Goal: Transaction & Acquisition: Purchase product/service

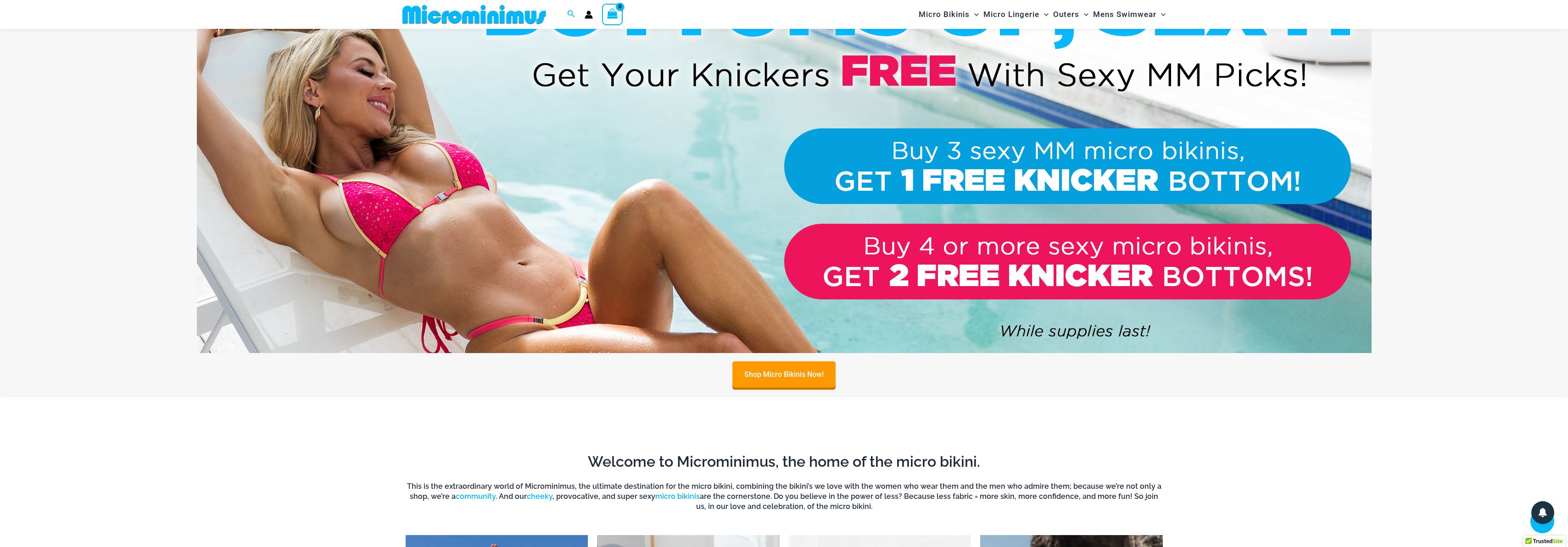
scroll to position [131, 0]
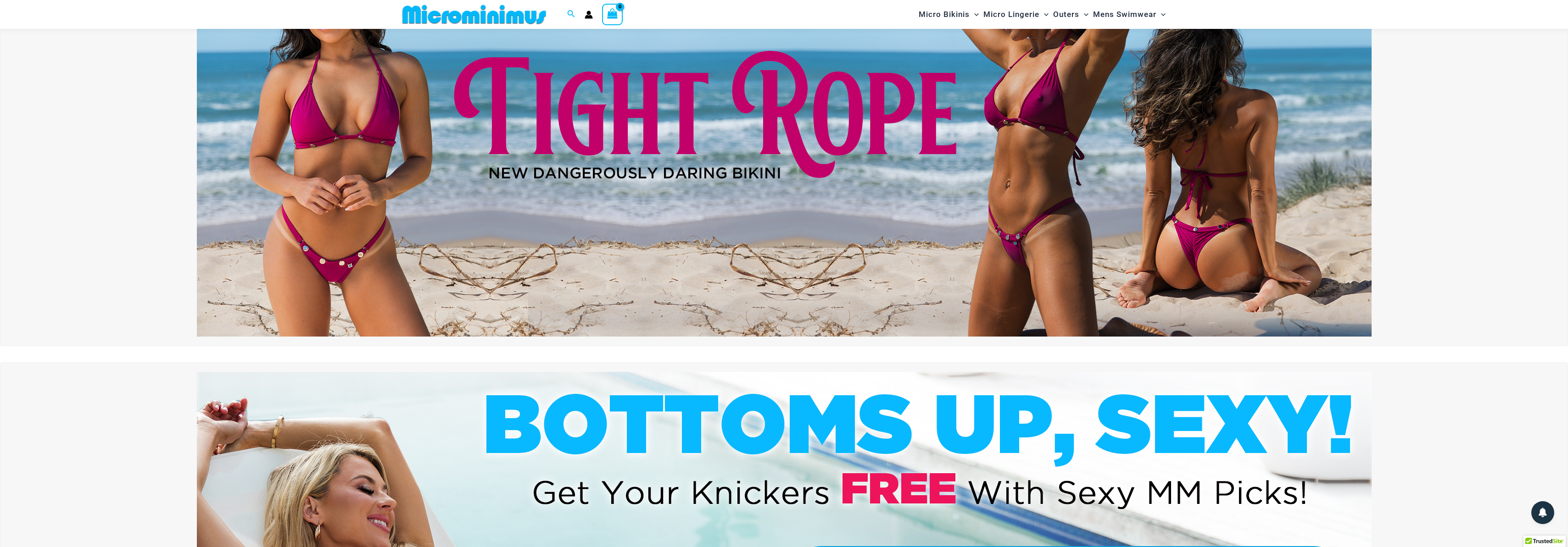
click at [342, 199] on img at bounding box center [784, 137] width 1174 height 399
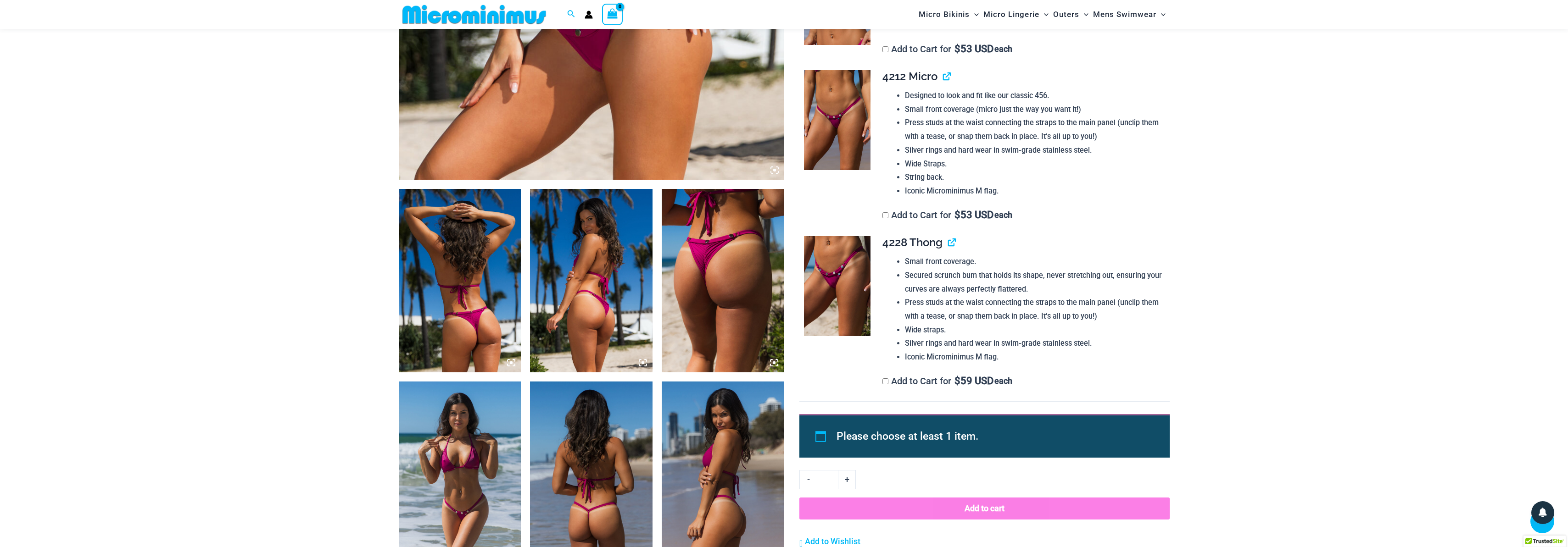
scroll to position [474, 0]
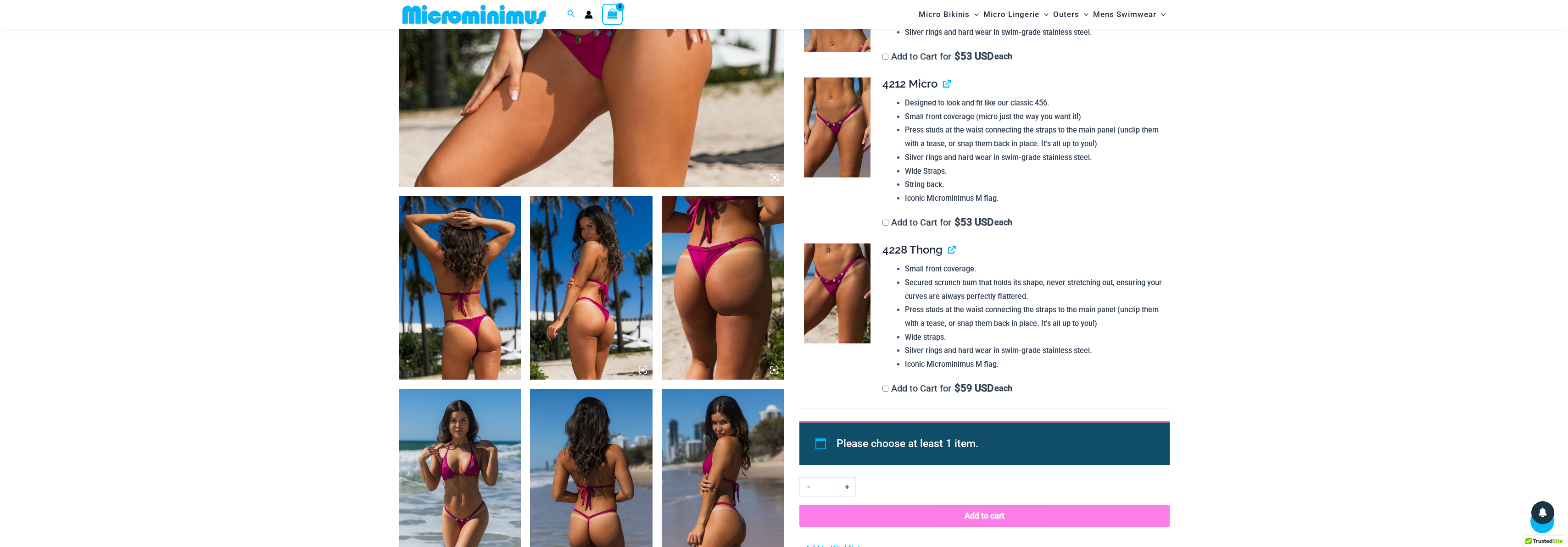
click at [711, 268] on img at bounding box center [723, 288] width 122 height 183
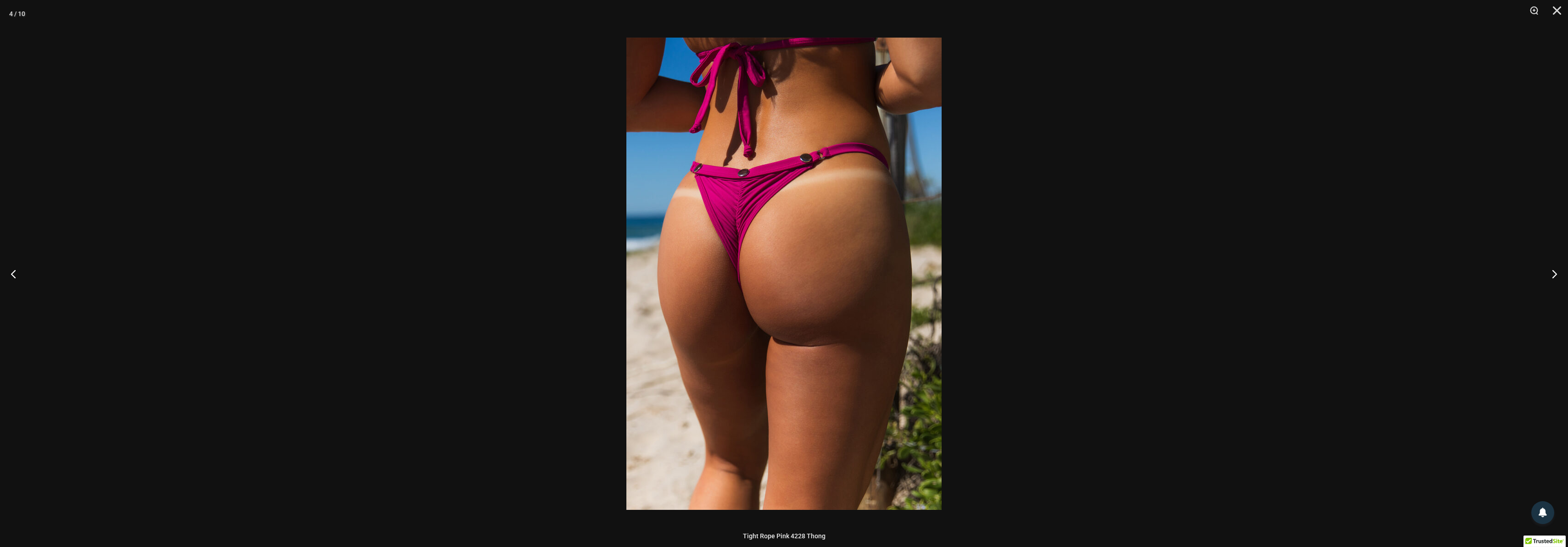
click at [414, 242] on div at bounding box center [784, 273] width 1568 height 547
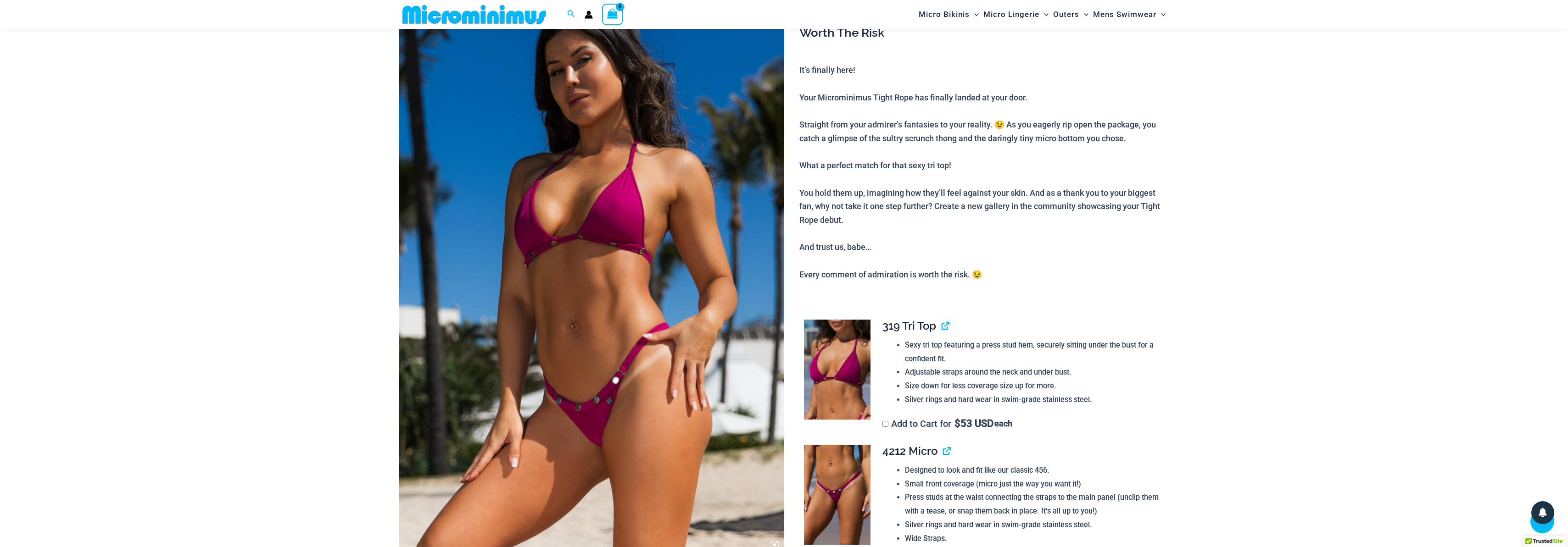
scroll to position [45, 0]
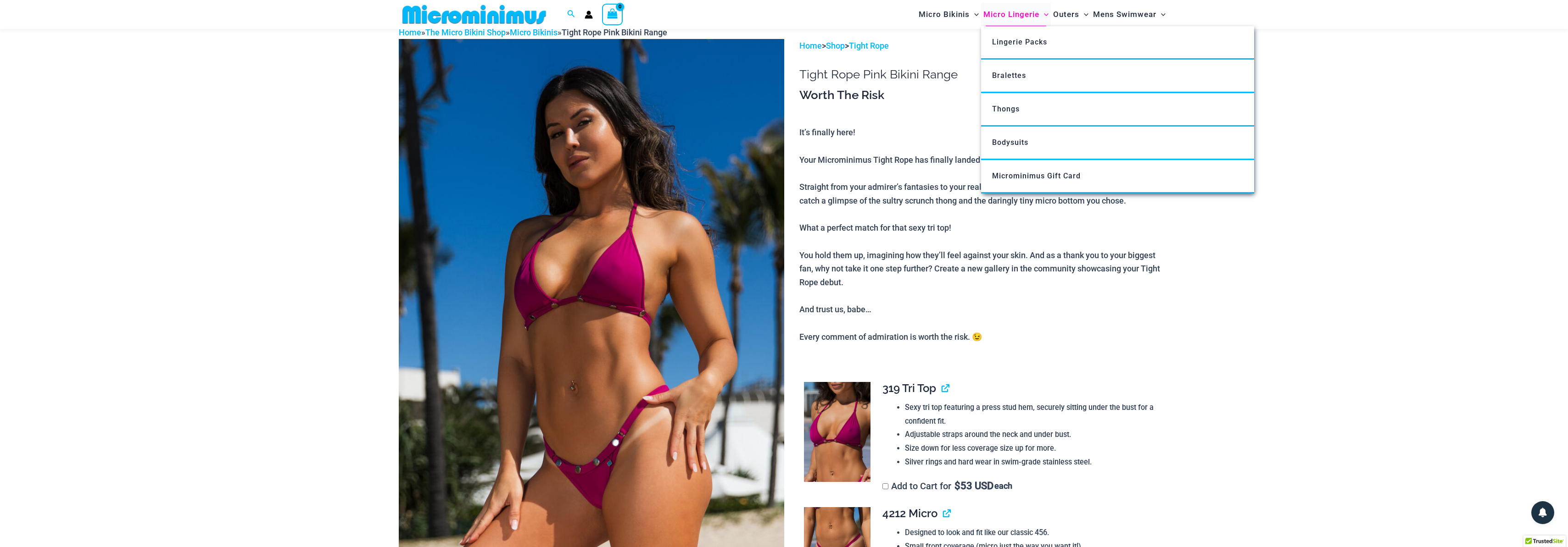
click at [1013, 14] on span "Micro Lingerie" at bounding box center [1011, 15] width 56 height 23
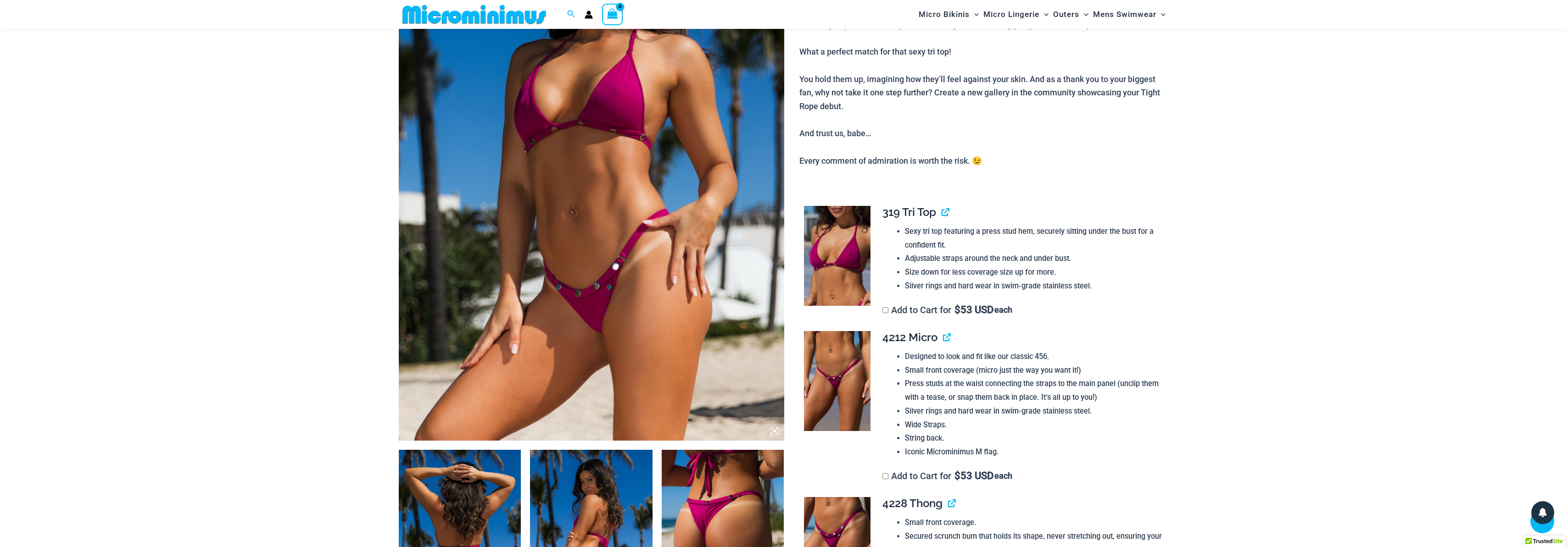
scroll to position [419, 0]
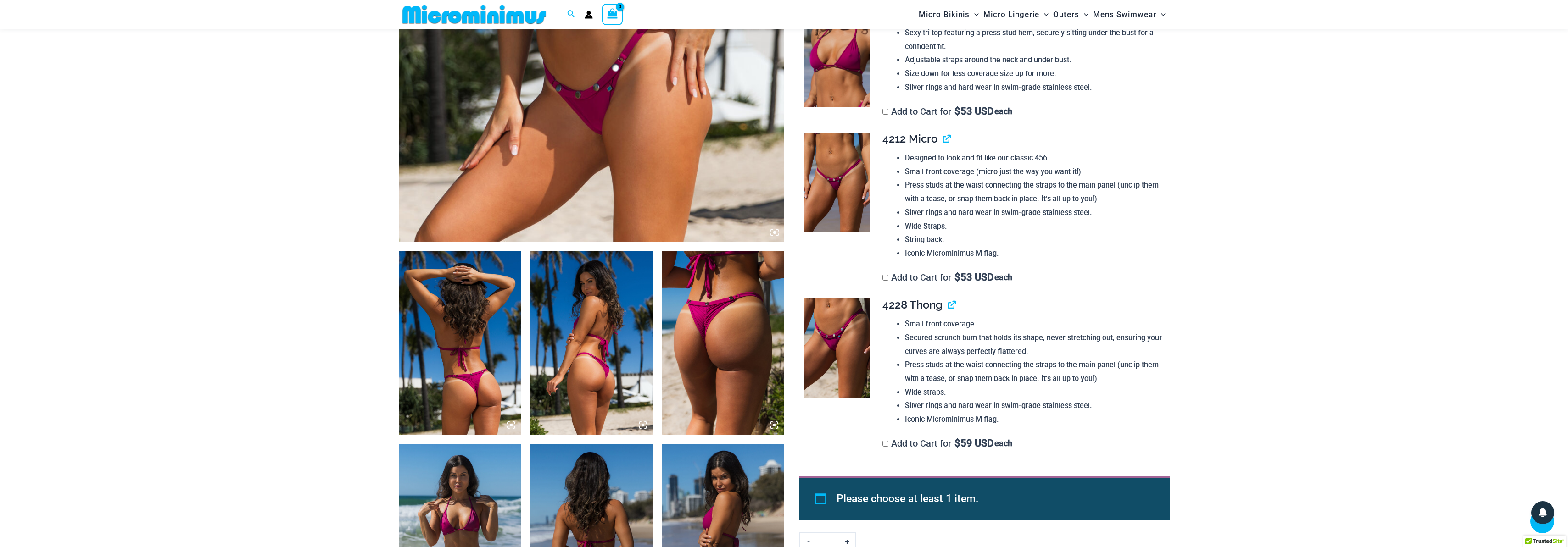
click at [724, 359] on img at bounding box center [723, 343] width 122 height 183
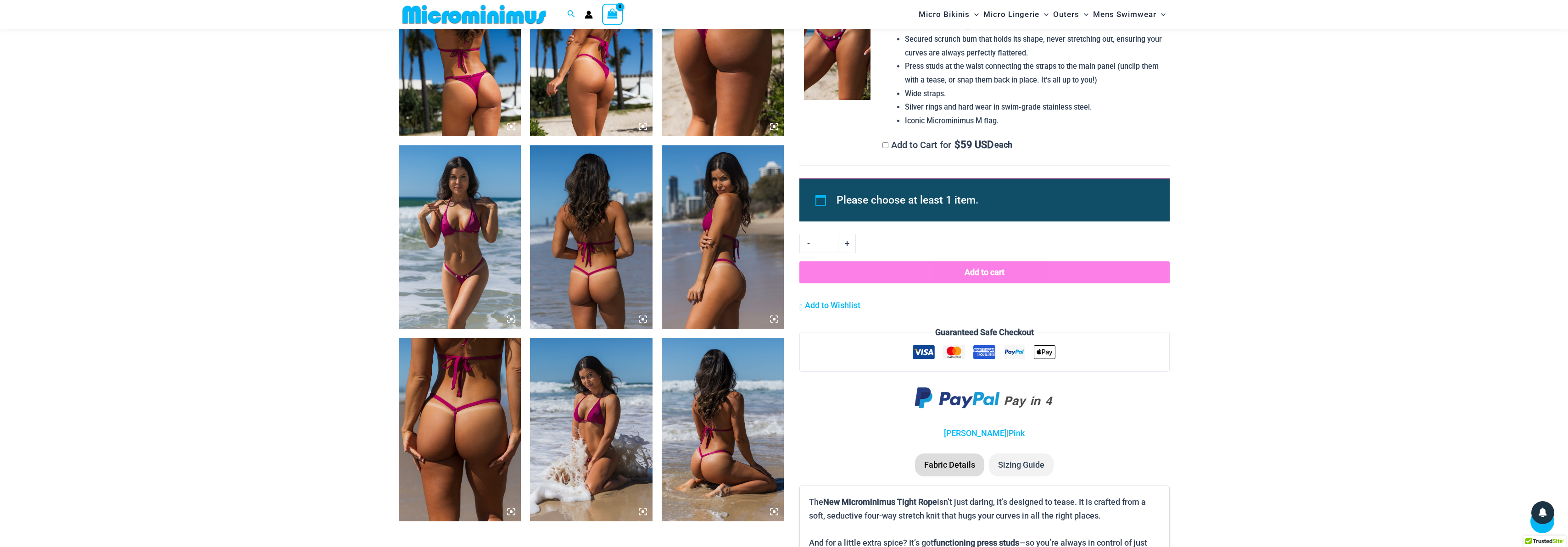
click at [454, 274] on img at bounding box center [460, 237] width 122 height 183
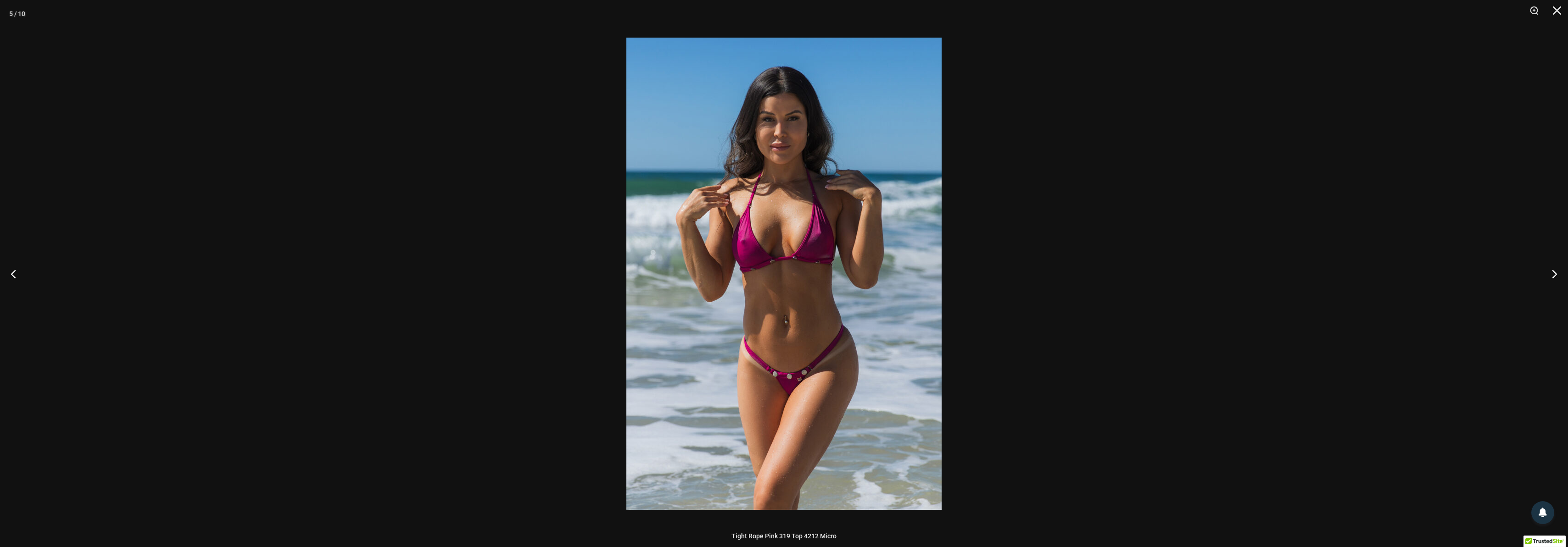
click at [1108, 195] on div at bounding box center [784, 273] width 1568 height 547
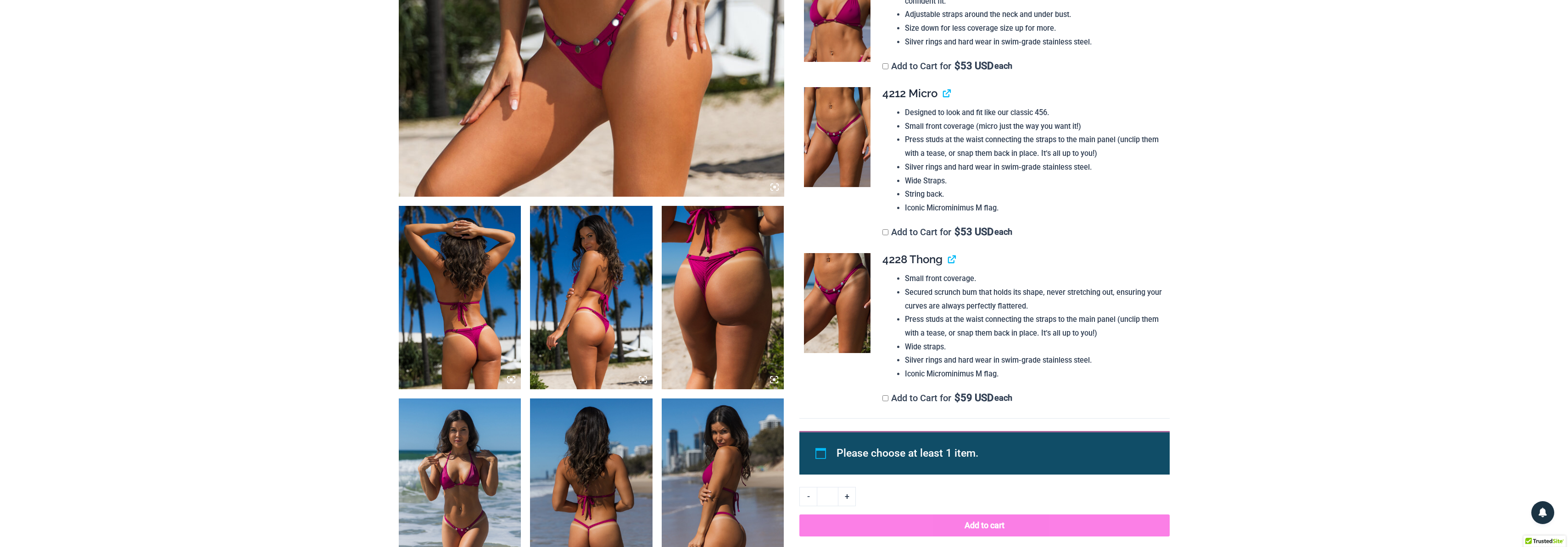
scroll to position [0, 0]
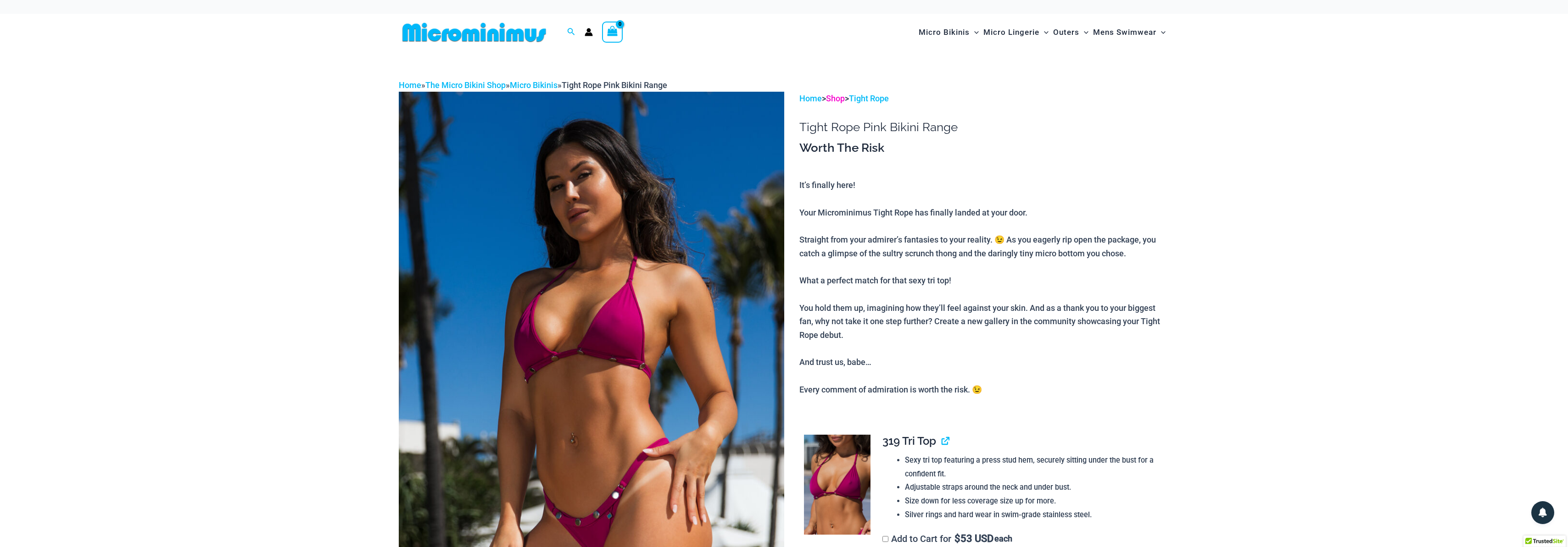
click at [835, 98] on link "Shop" at bounding box center [835, 98] width 19 height 10
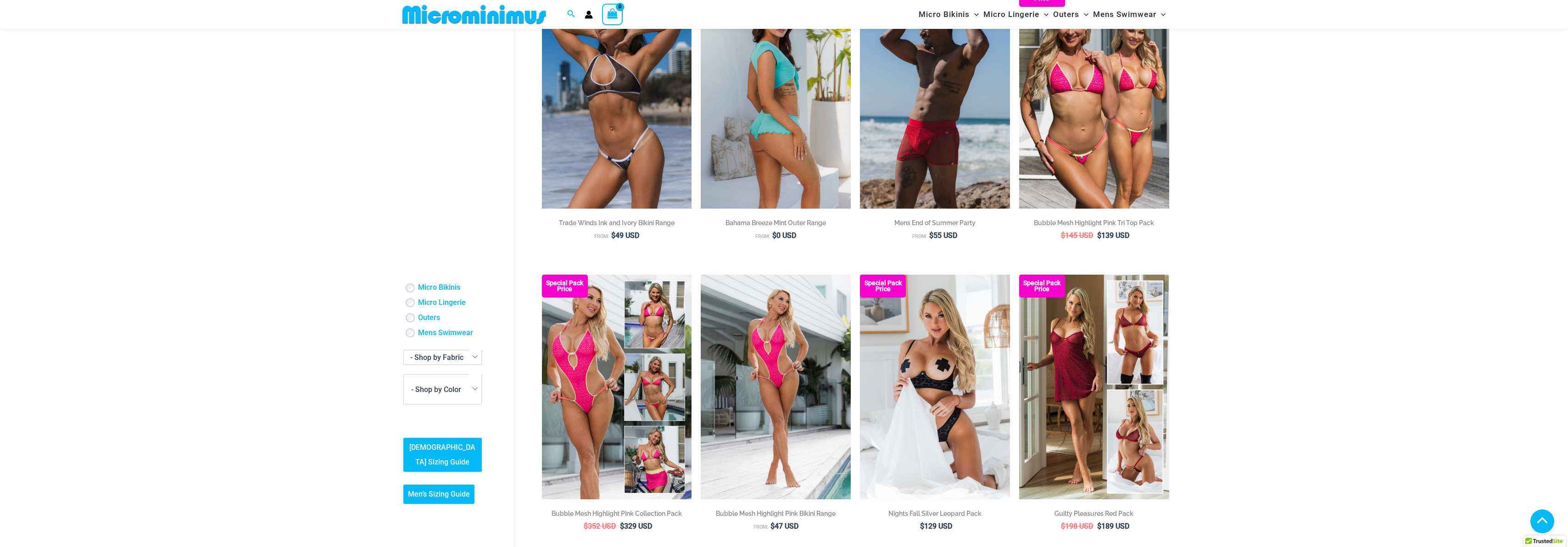
scroll to position [452, 0]
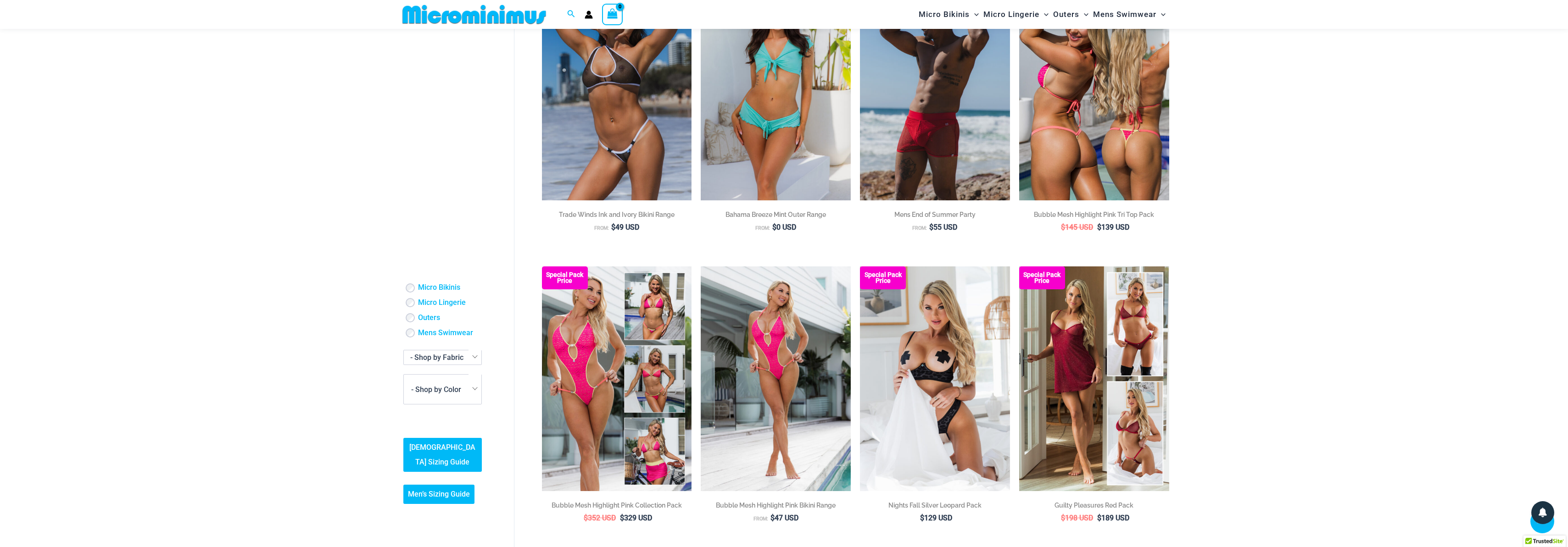
click at [1078, 115] on img at bounding box center [1094, 88] width 150 height 225
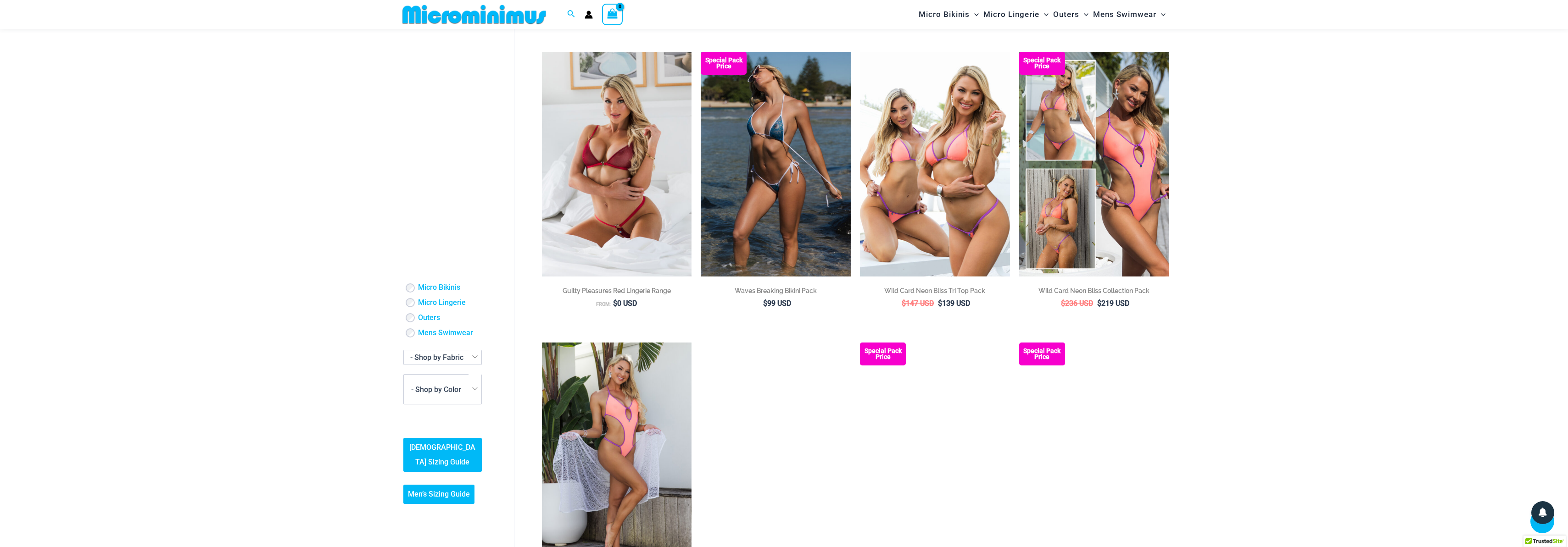
scroll to position [981, 0]
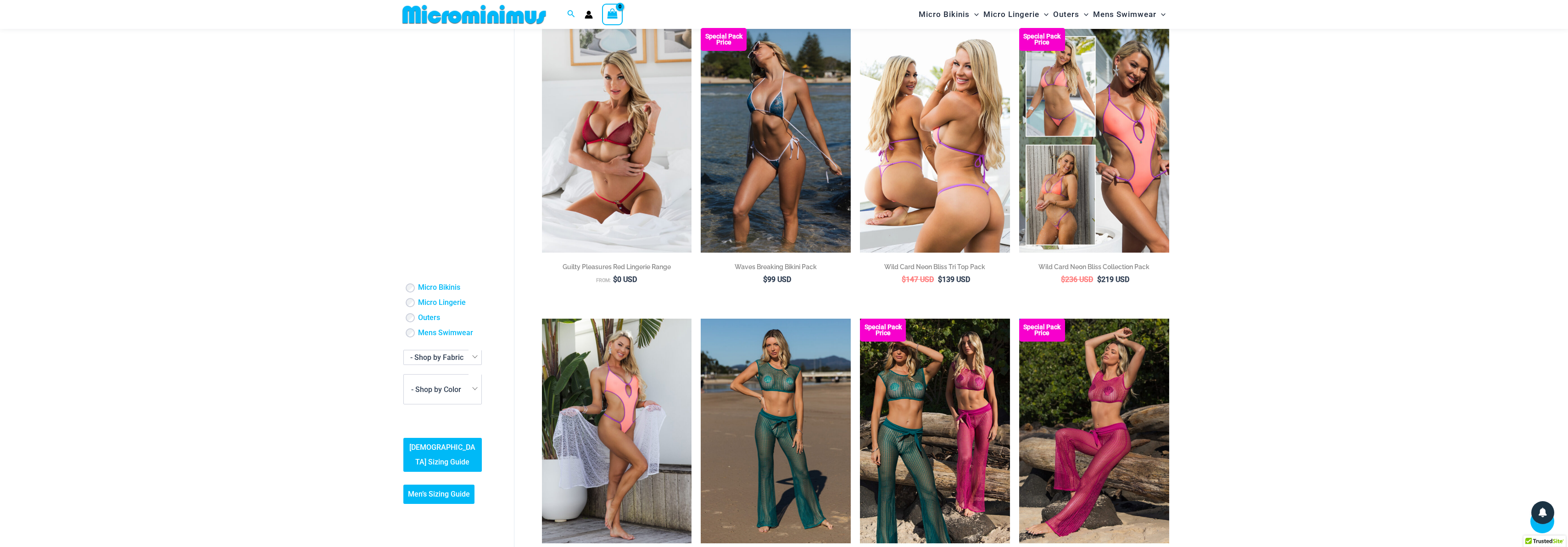
click at [953, 109] on img at bounding box center [935, 141] width 150 height 225
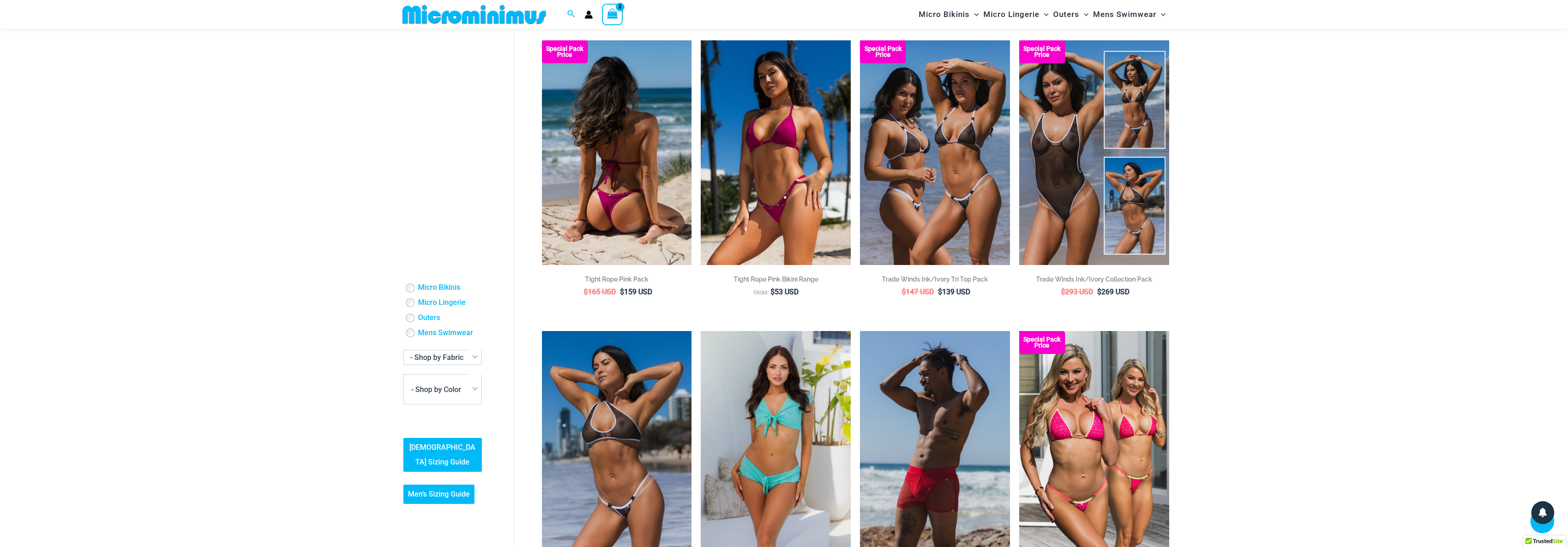
scroll to position [0, 0]
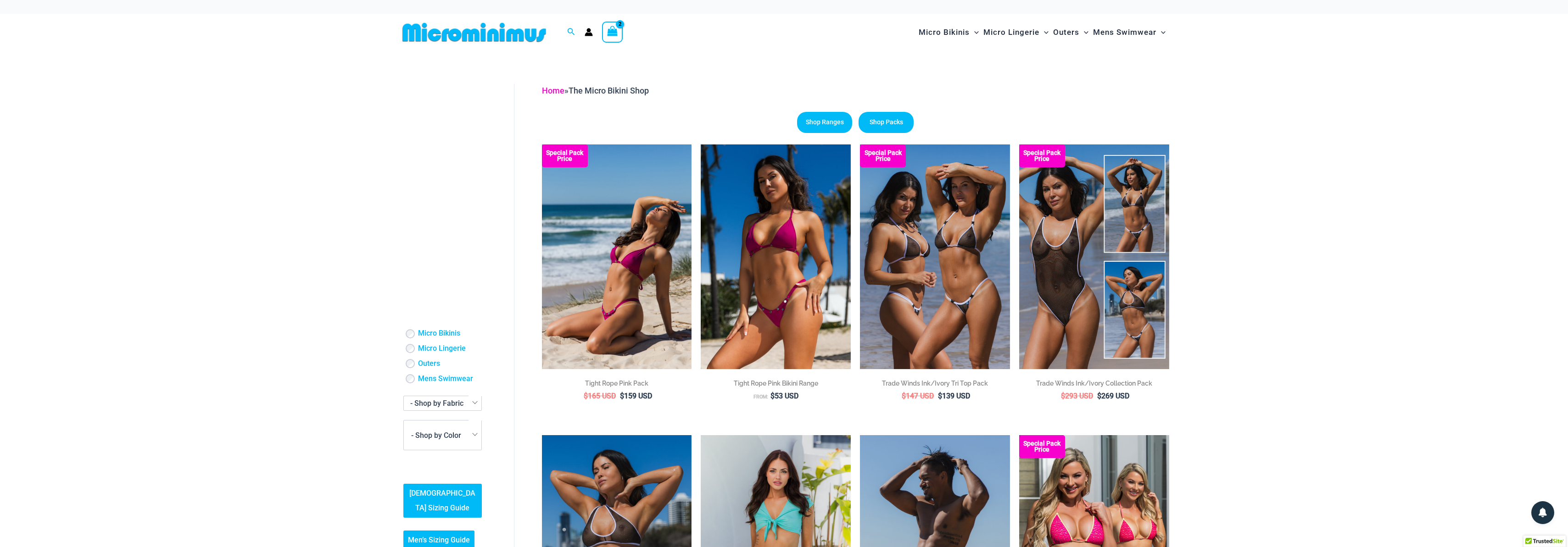
click at [547, 92] on link "Home" at bounding box center [553, 90] width 23 height 10
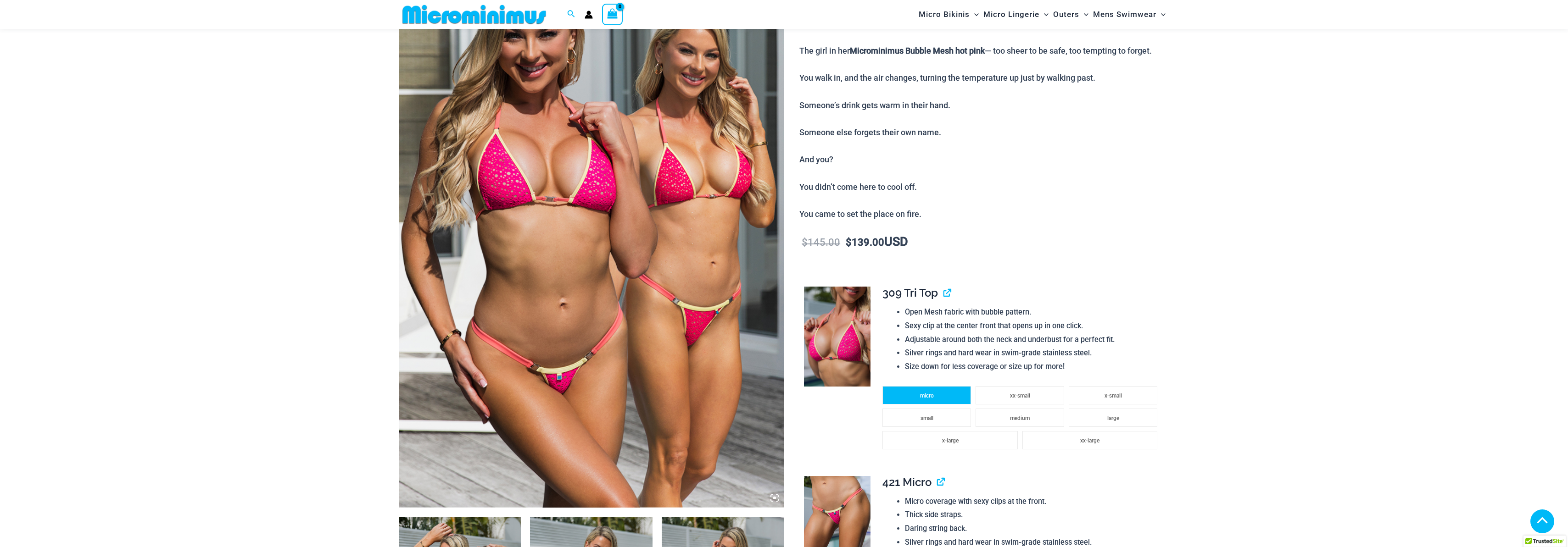
scroll to position [190, 0]
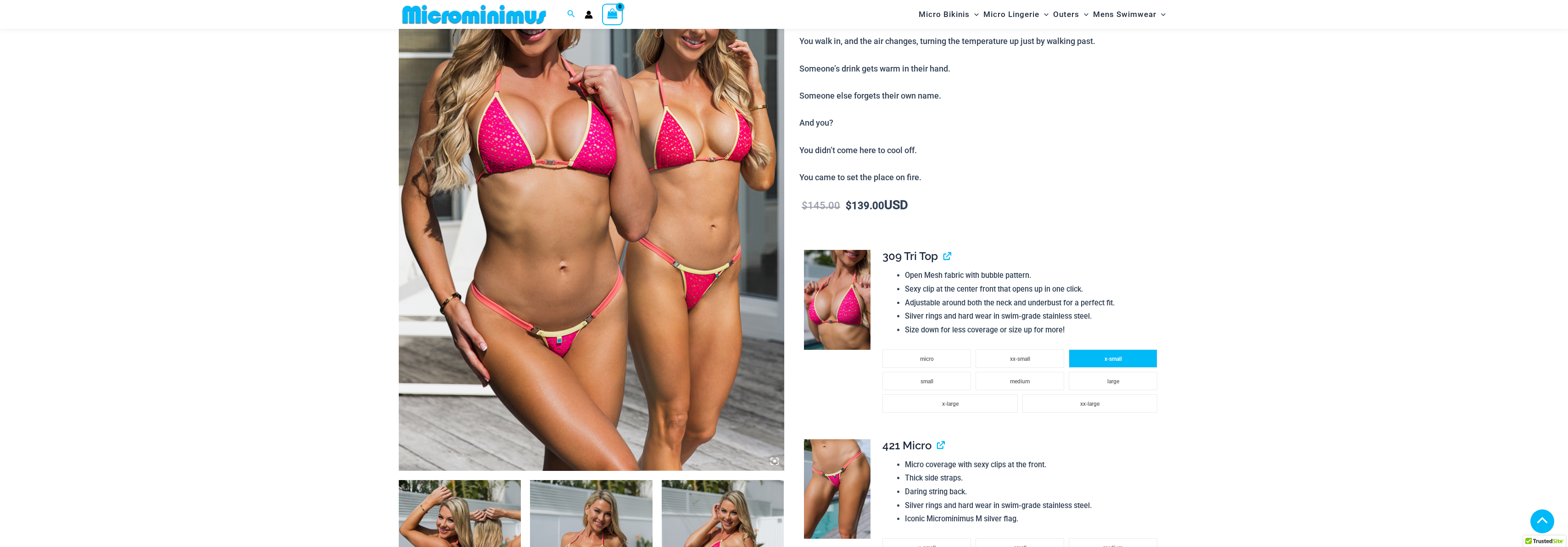
click at [1122, 362] on li "x-small" at bounding box center [1113, 359] width 89 height 18
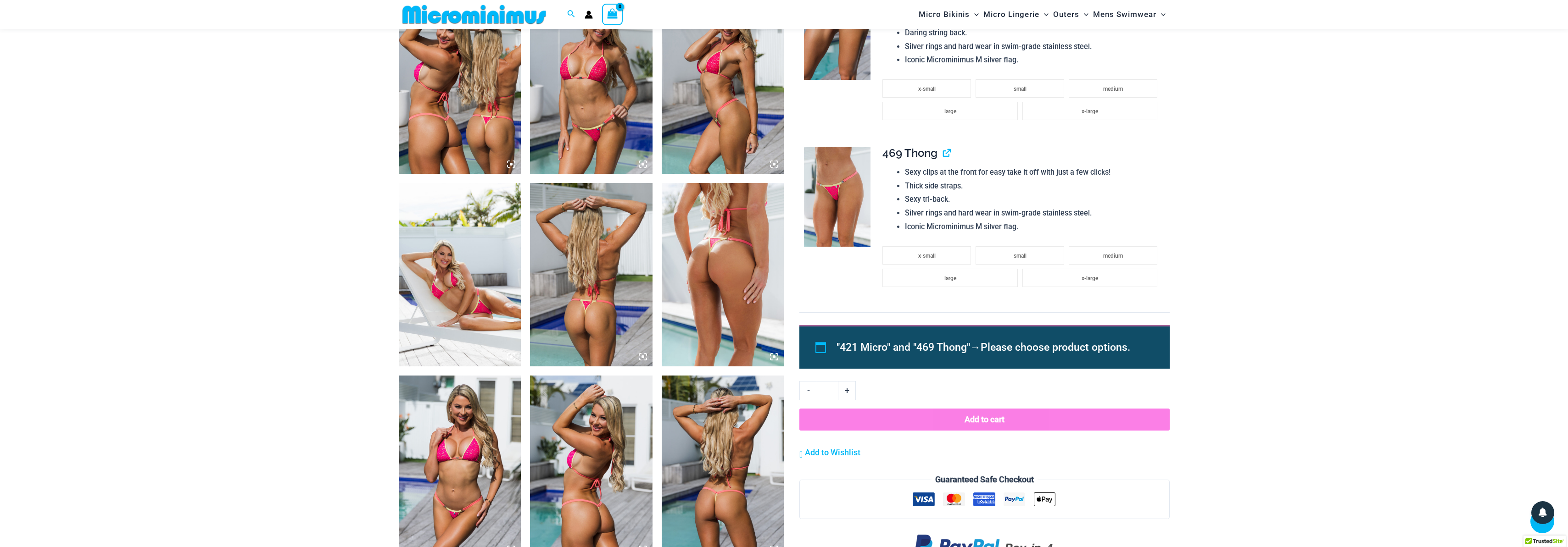
scroll to position [559, 0]
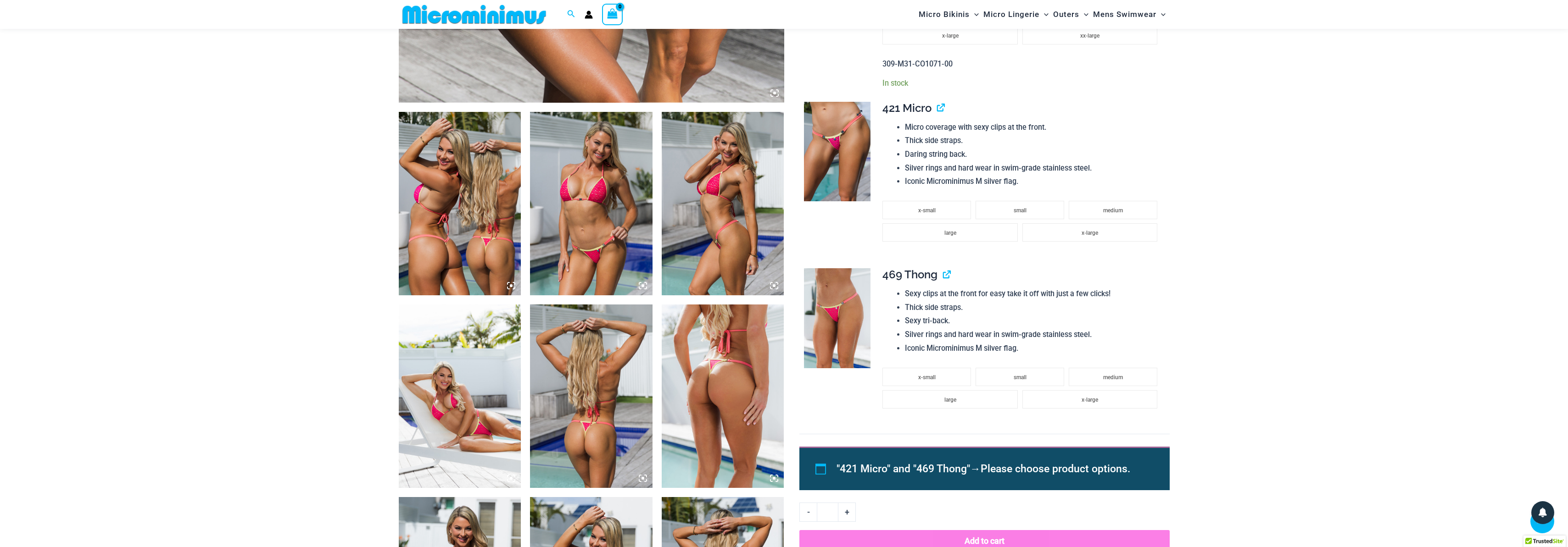
click at [833, 172] on img at bounding box center [837, 152] width 67 height 100
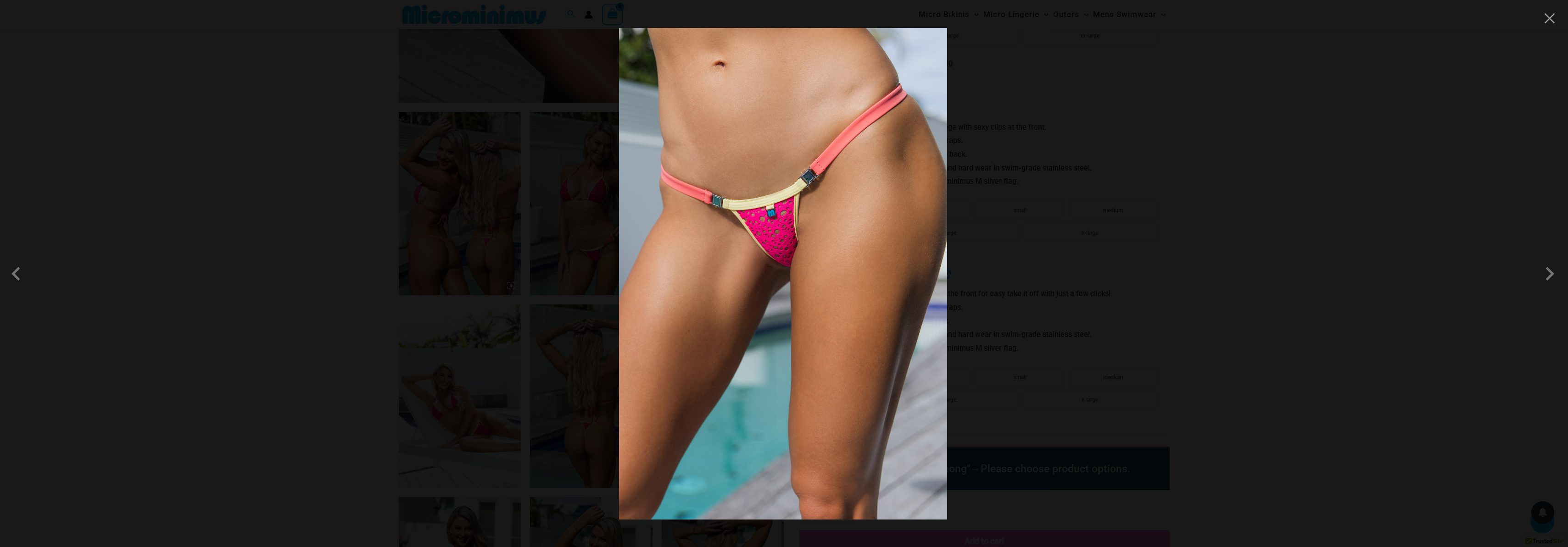
click at [1290, 215] on div at bounding box center [784, 273] width 1568 height 547
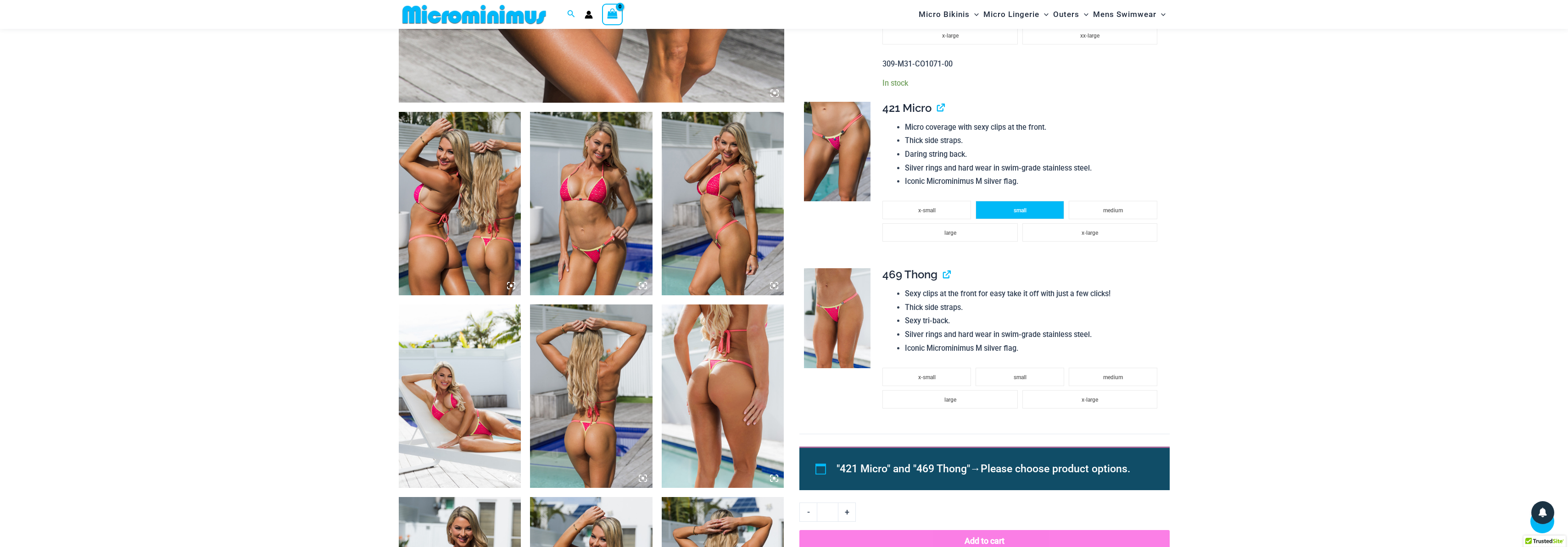
click at [1015, 212] on span "small" at bounding box center [1020, 210] width 13 height 7
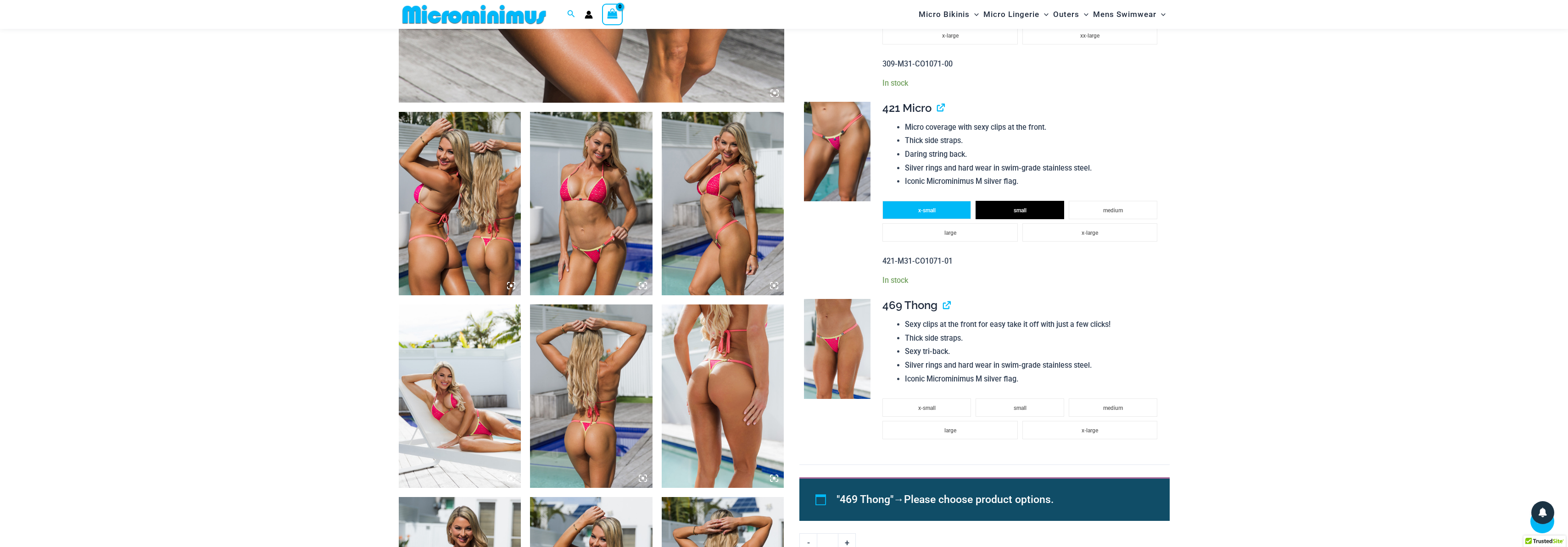
click at [940, 210] on li "x-small" at bounding box center [926, 210] width 89 height 18
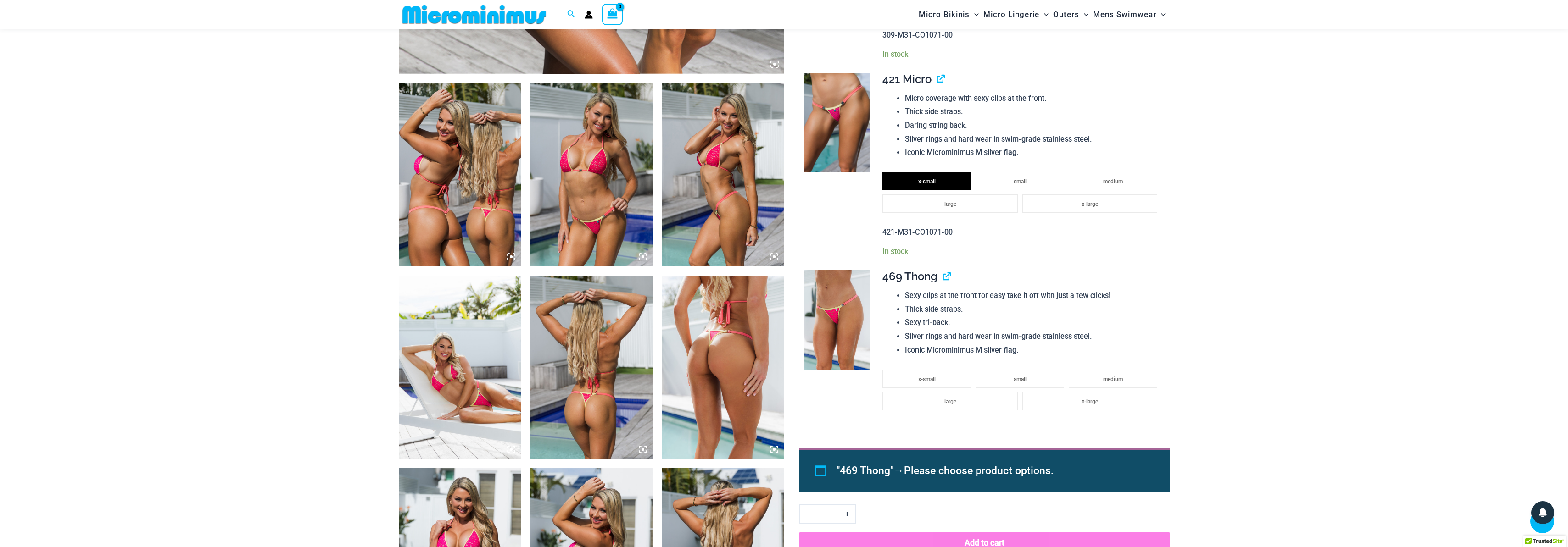
scroll to position [722, 0]
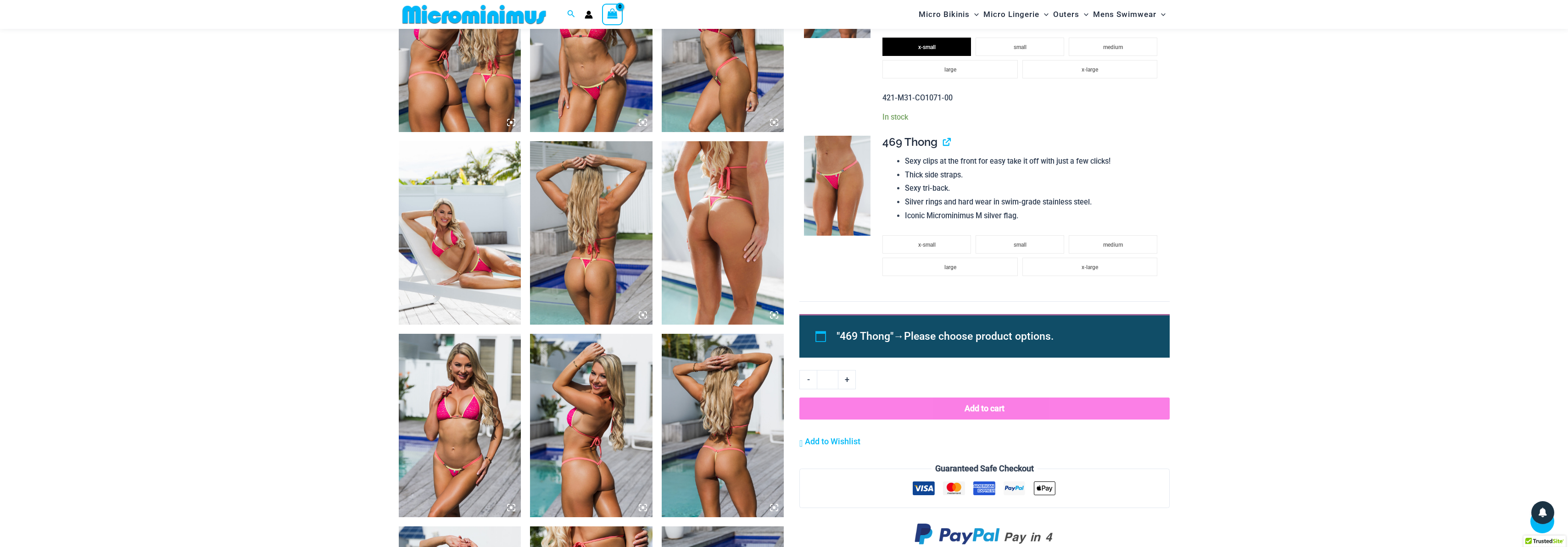
click at [978, 367] on div ""469 Thong" → Please choose product options." at bounding box center [984, 342] width 370 height 56
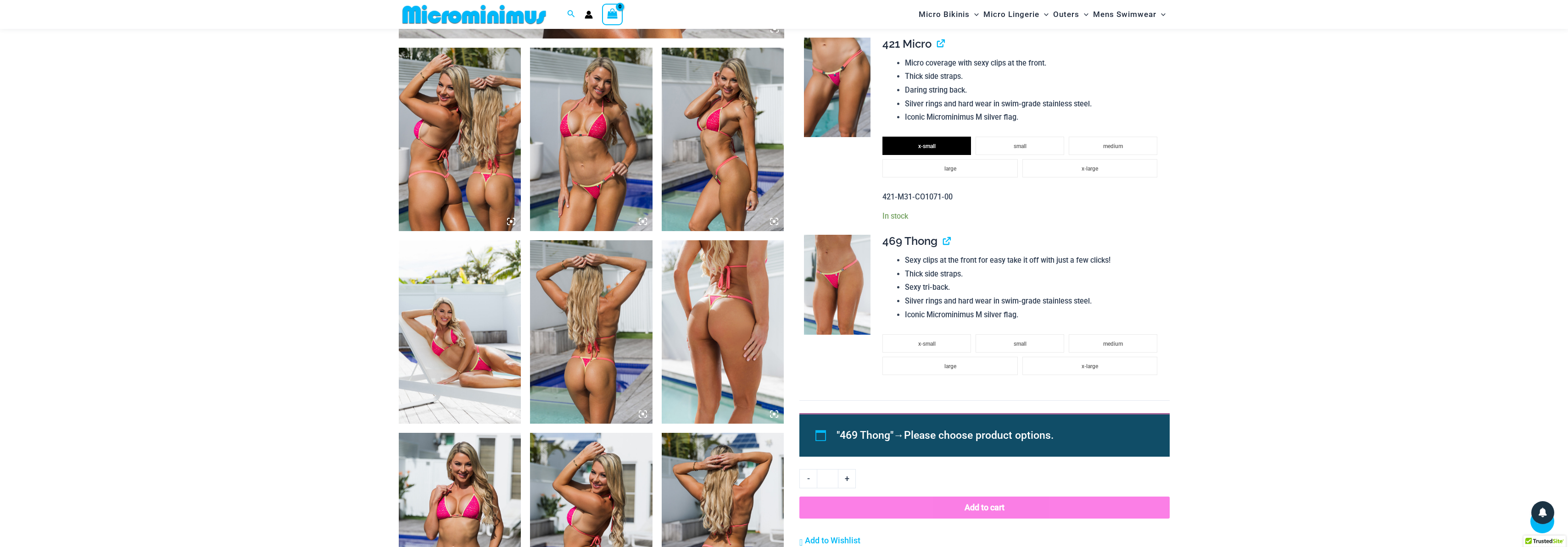
scroll to position [732, 0]
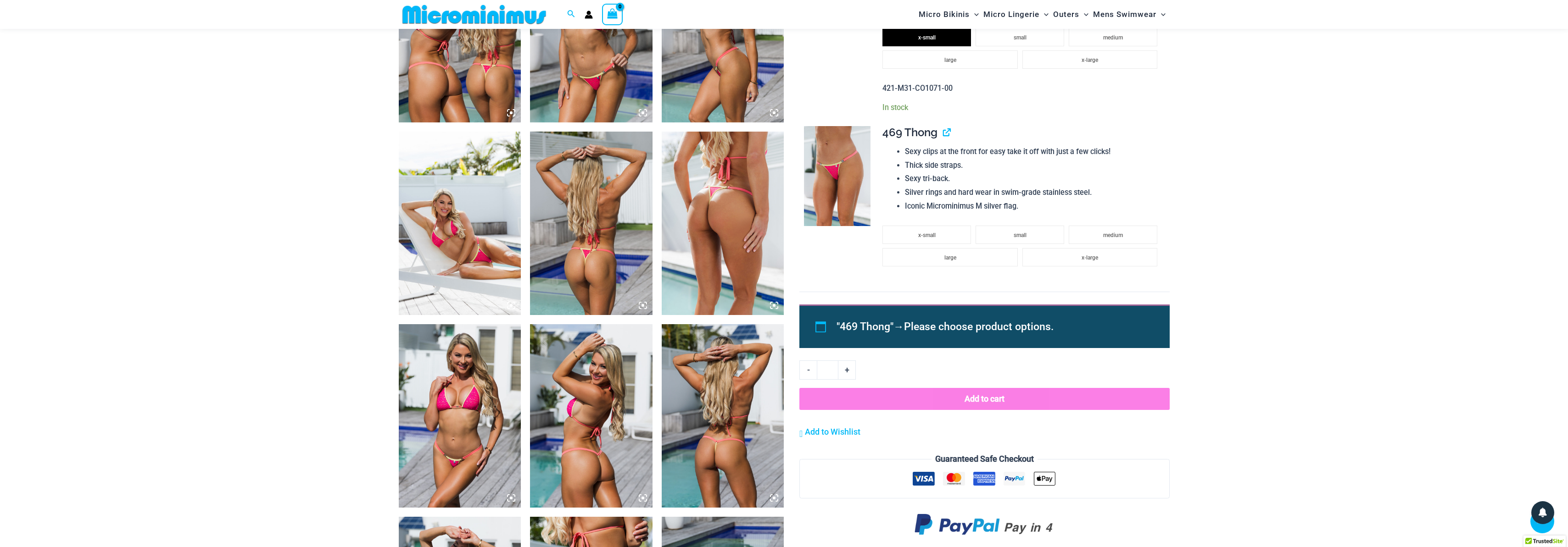
click at [919, 397] on button "Add to cart" at bounding box center [984, 399] width 370 height 22
click at [900, 121] on td "**********" at bounding box center [1021, 205] width 296 height 173
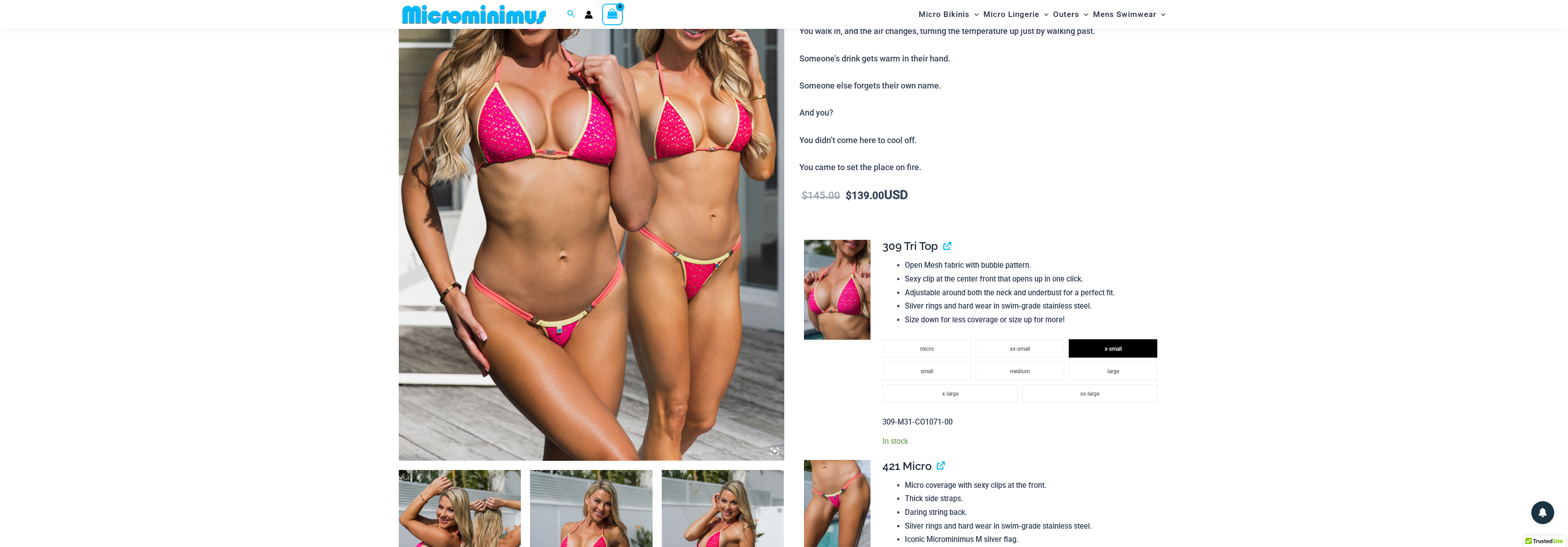
scroll to position [0, 0]
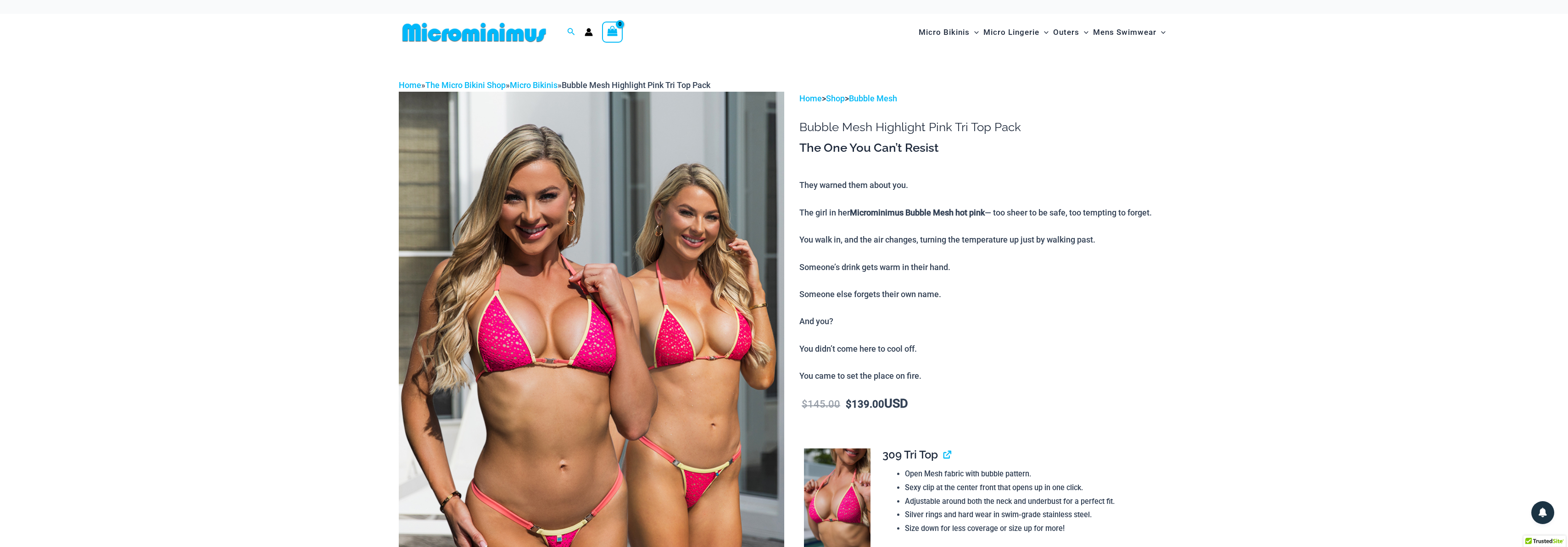
drag, startPoint x: 1017, startPoint y: 356, endPoint x: 1021, endPoint y: 350, distance: 7.2
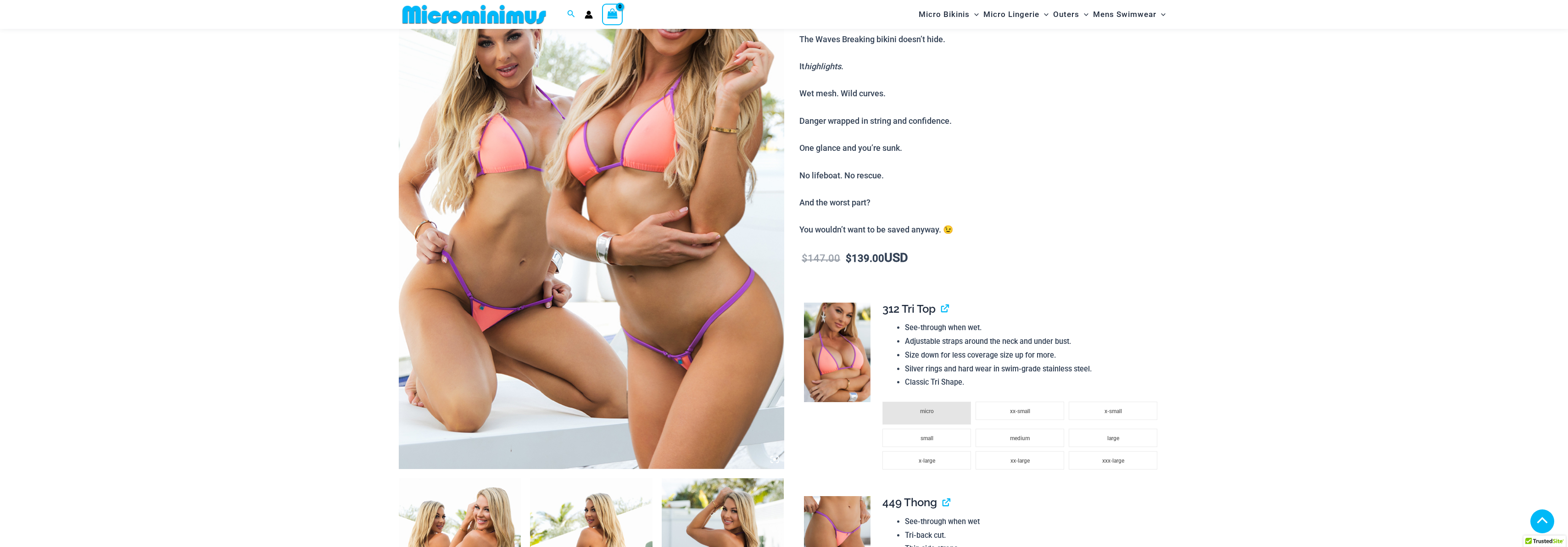
scroll to position [327, 0]
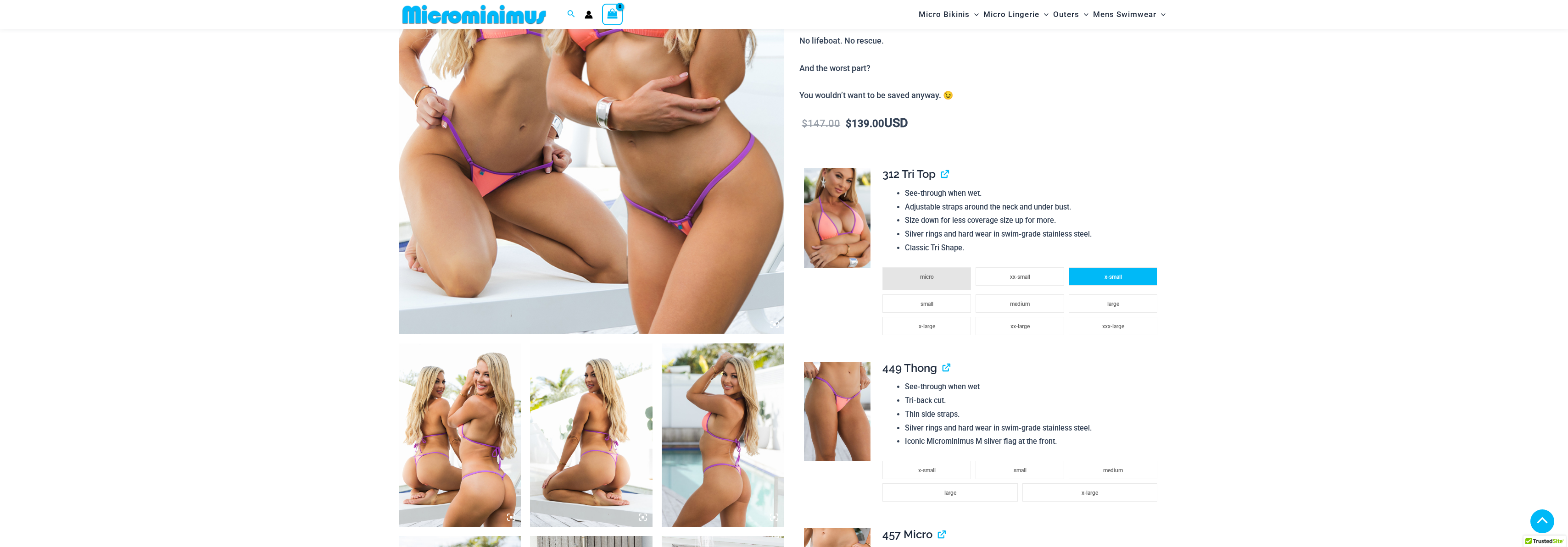
click at [1148, 277] on li "x-small" at bounding box center [1113, 277] width 89 height 18
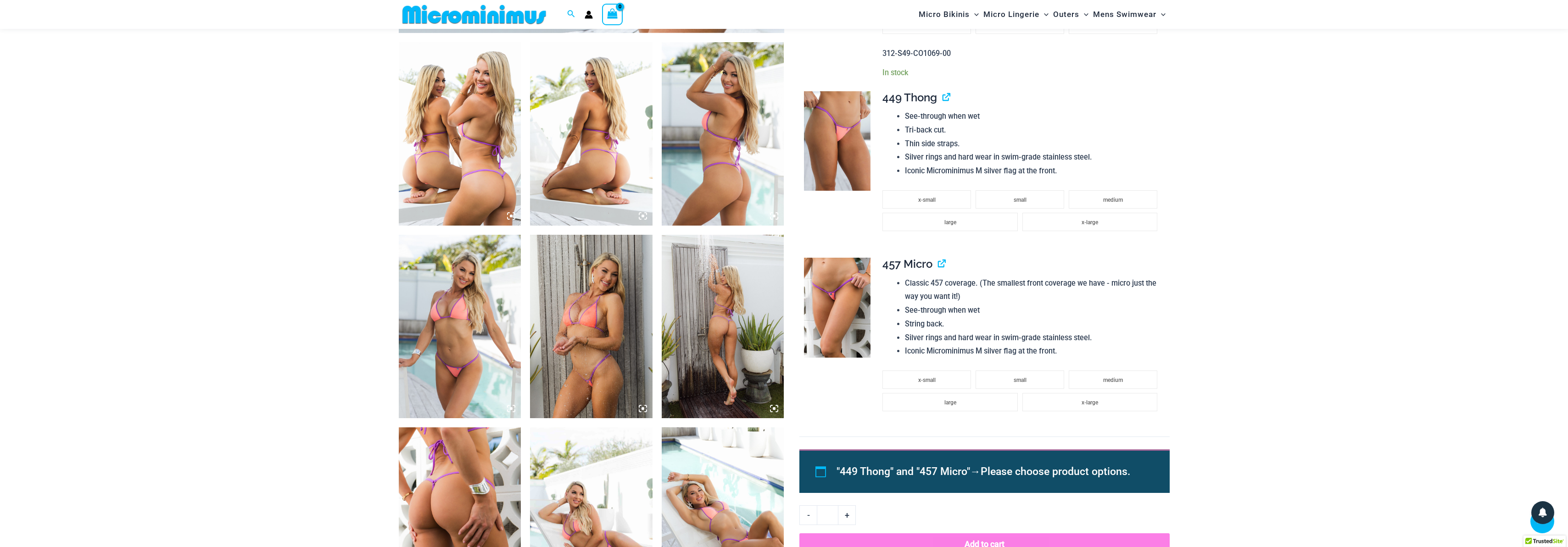
scroll to position [629, 0]
click at [956, 381] on li "x-small" at bounding box center [926, 380] width 89 height 18
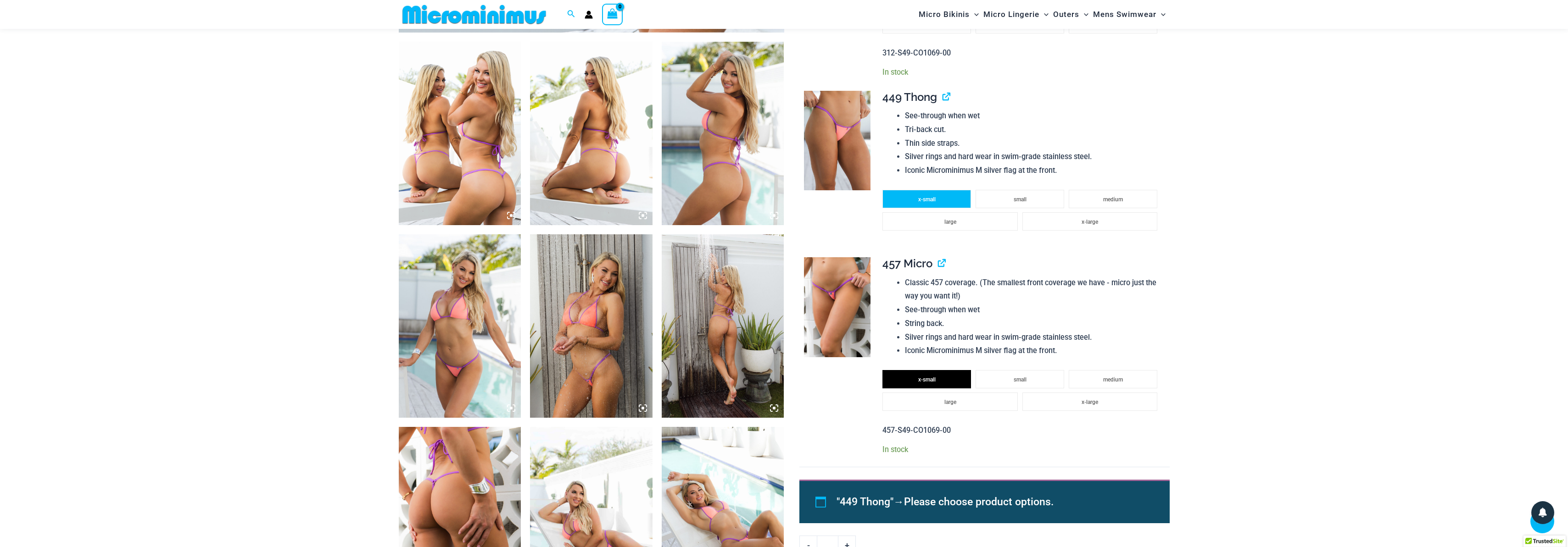
click at [920, 196] on span "x-small" at bounding box center [927, 199] width 18 height 7
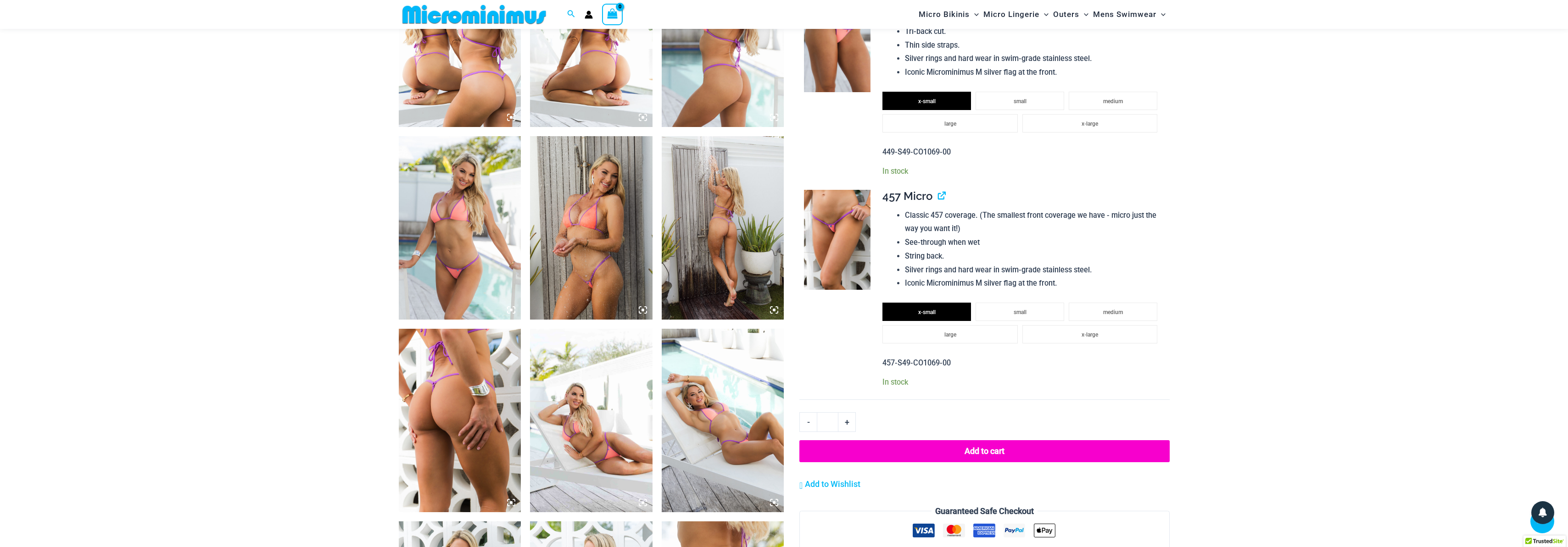
scroll to position [887, 0]
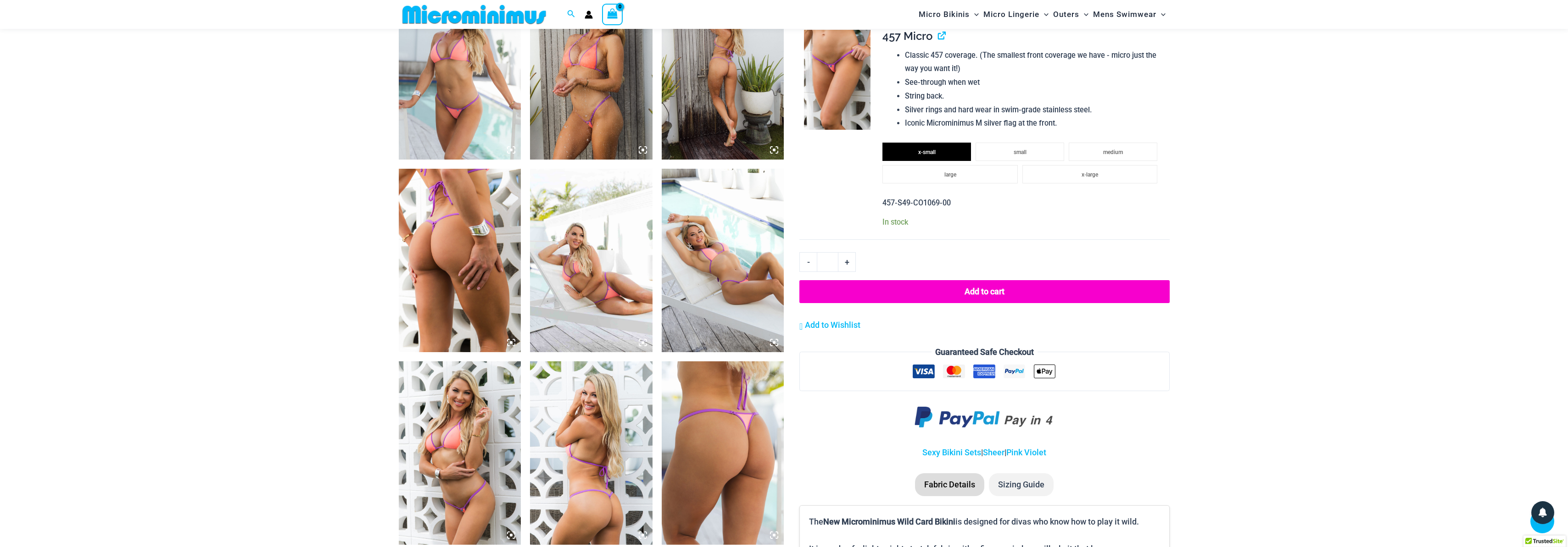
click at [966, 287] on button "Add to cart" at bounding box center [984, 292] width 370 height 23
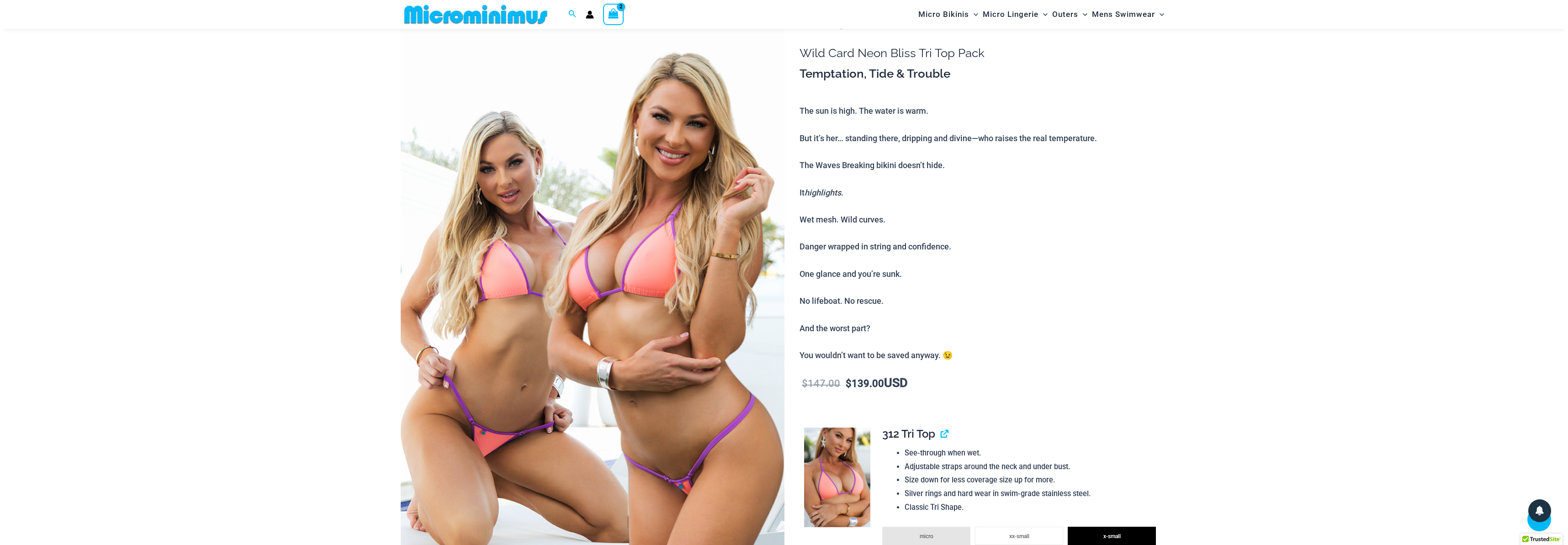
scroll to position [38, 0]
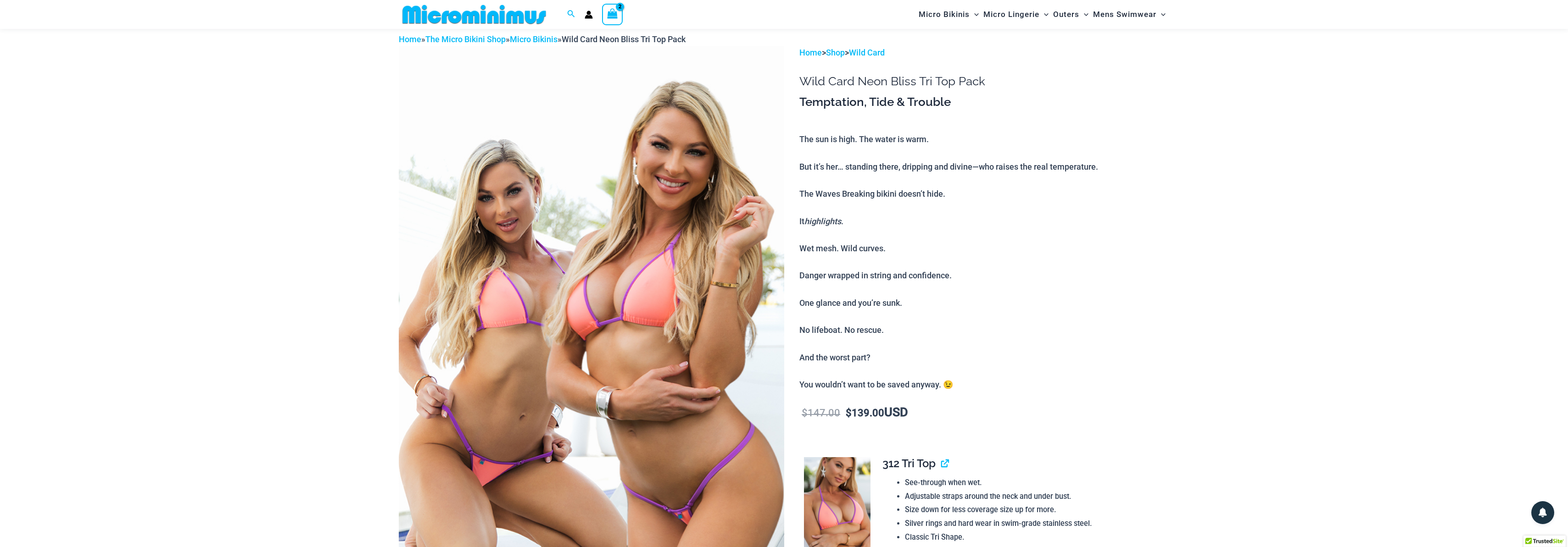
click at [614, 19] on span "View Shopping Cart, 2 items" at bounding box center [612, 15] width 10 height 13
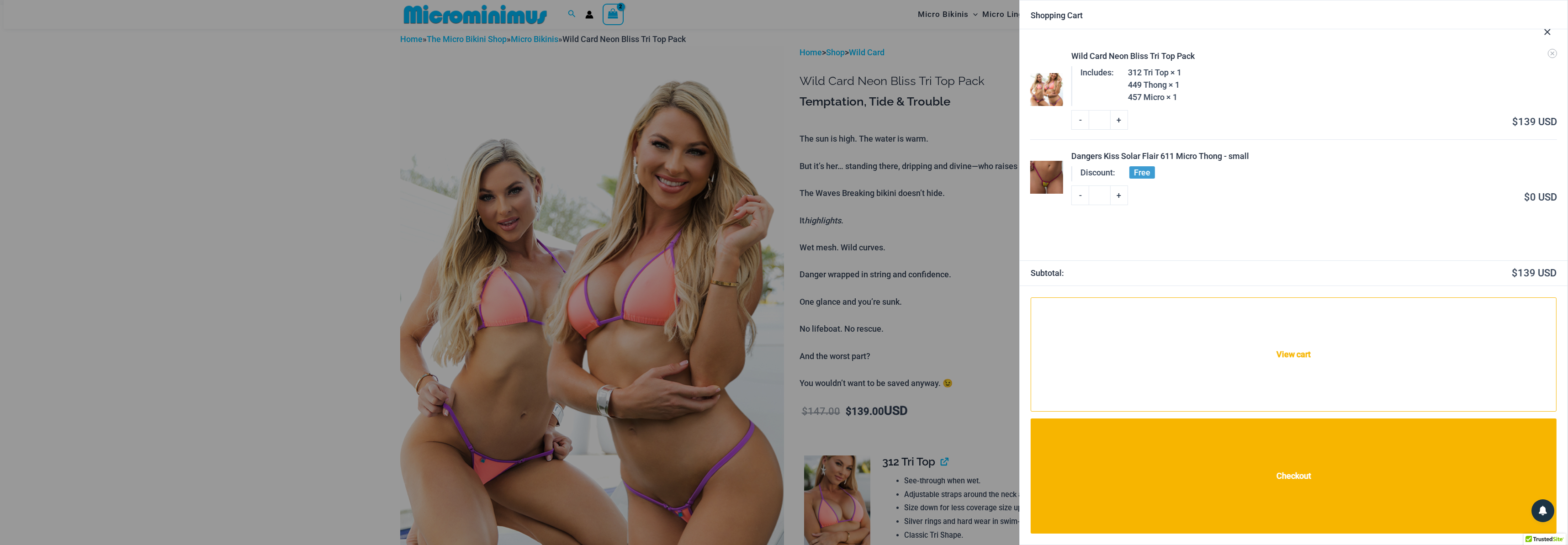
click at [1037, 179] on img at bounding box center [1047, 177] width 33 height 33
click at [1135, 174] on span "Free" at bounding box center [1142, 172] width 26 height 12
click at [1047, 175] on img at bounding box center [1047, 177] width 33 height 33
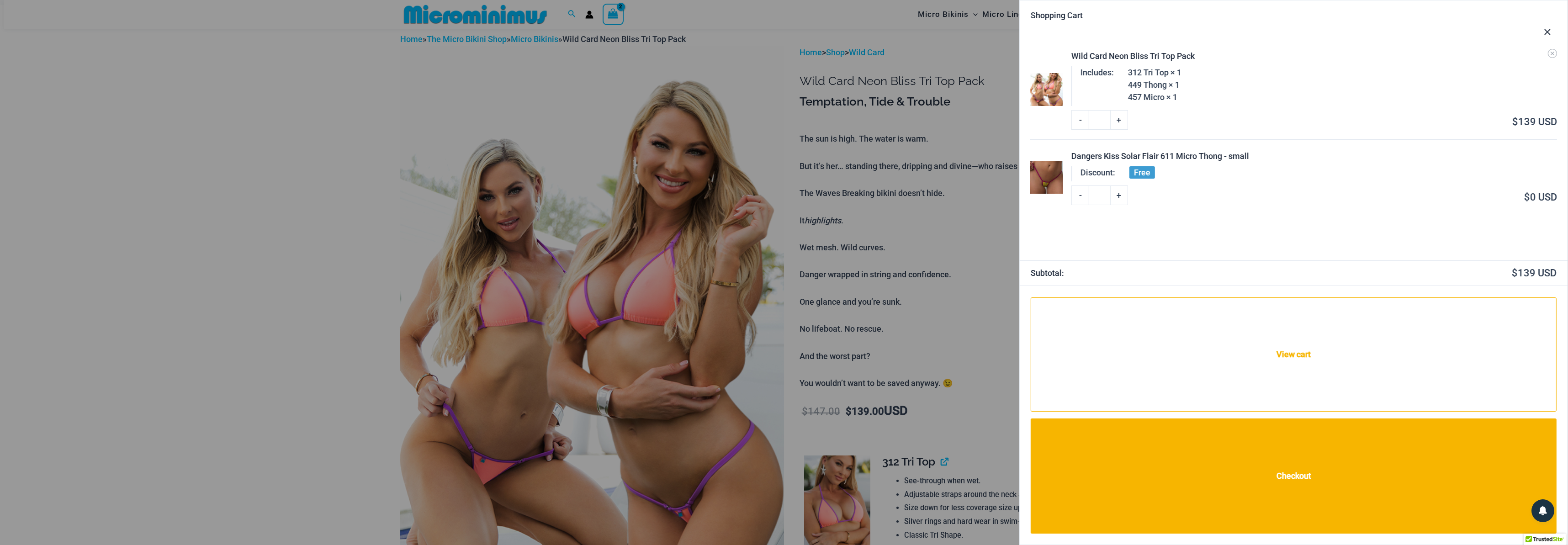
click at [1078, 156] on div "Dangers Kiss Solar Flair 611 Micro Thong - small" at bounding box center [1314, 156] width 485 height 12
click at [1135, 160] on div "Dangers Kiss Solar Flair 611 Micro Thong - small" at bounding box center [1314, 156] width 485 height 12
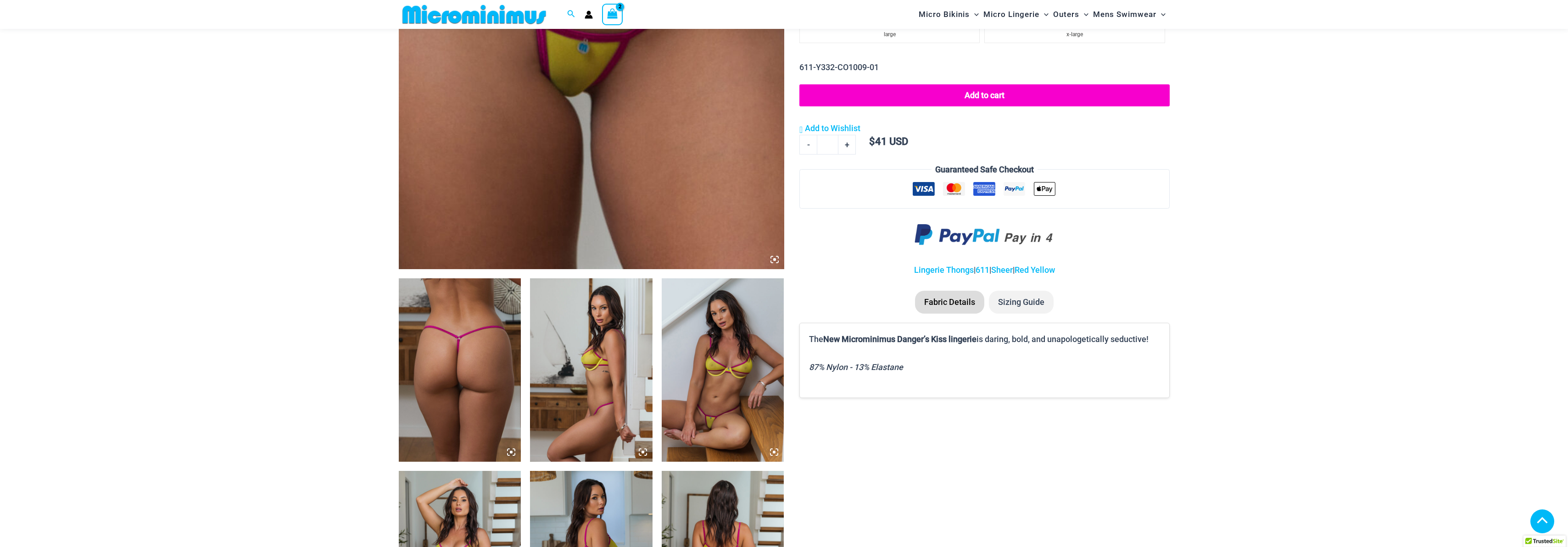
scroll to position [95, 0]
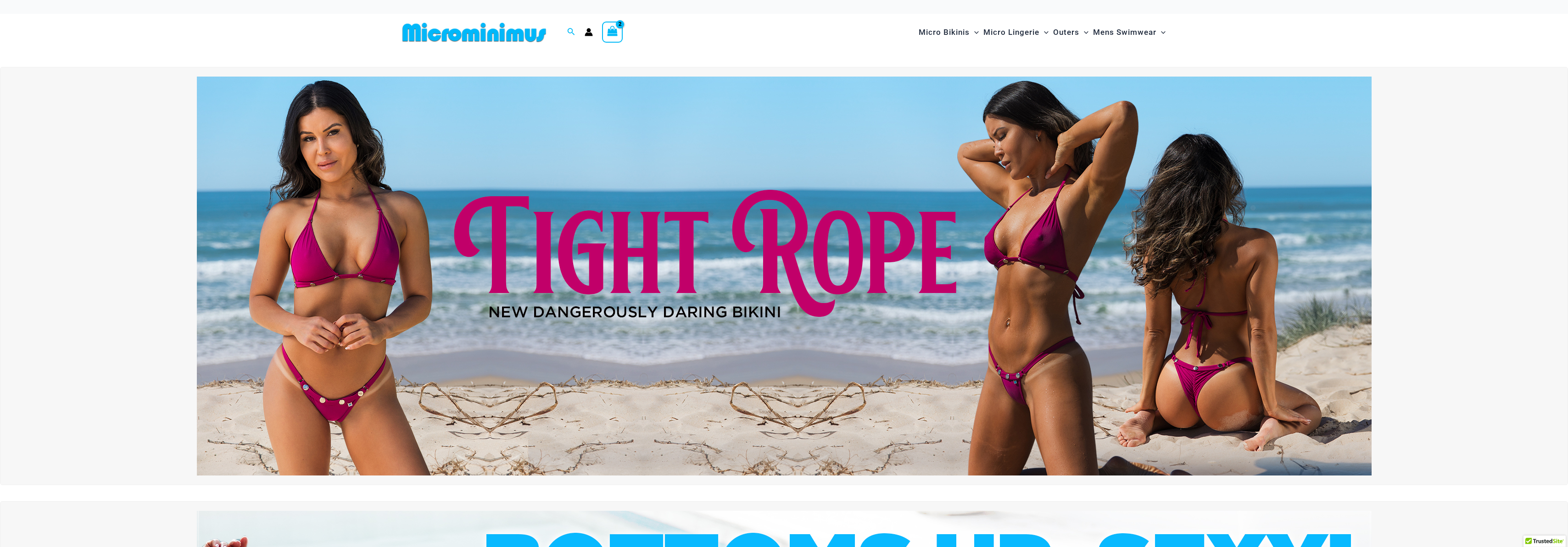
click at [160, 231] on link at bounding box center [784, 276] width 1558 height 399
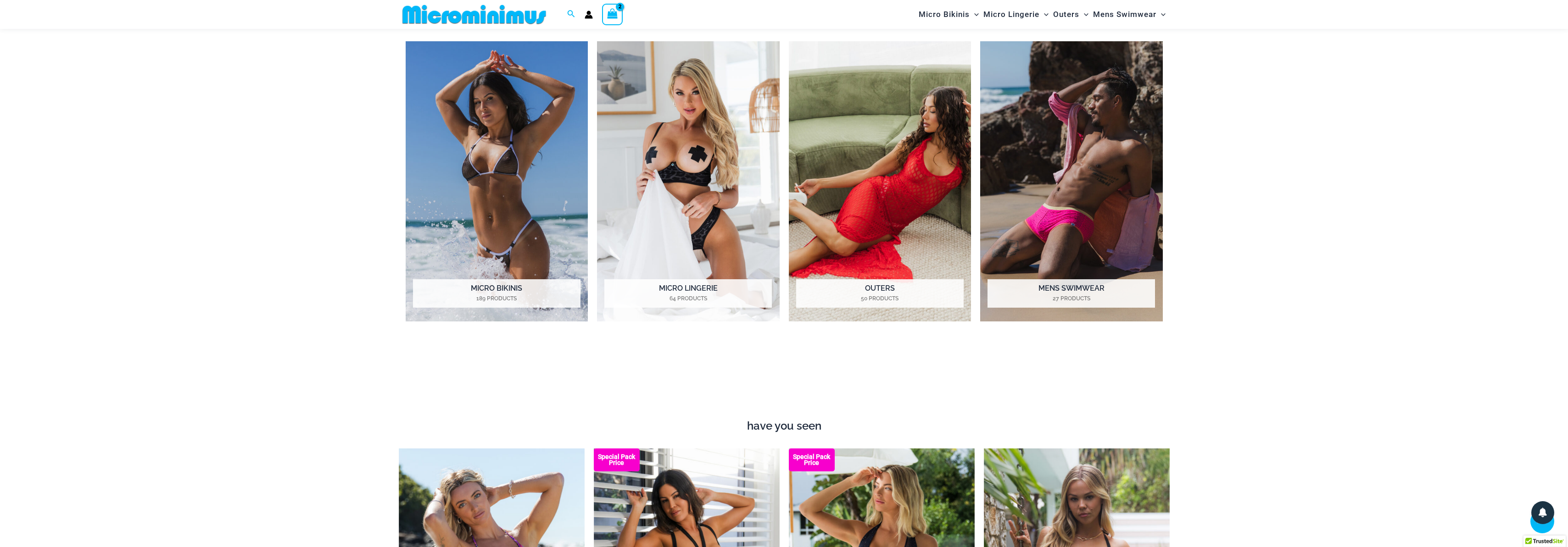
scroll to position [1276, 0]
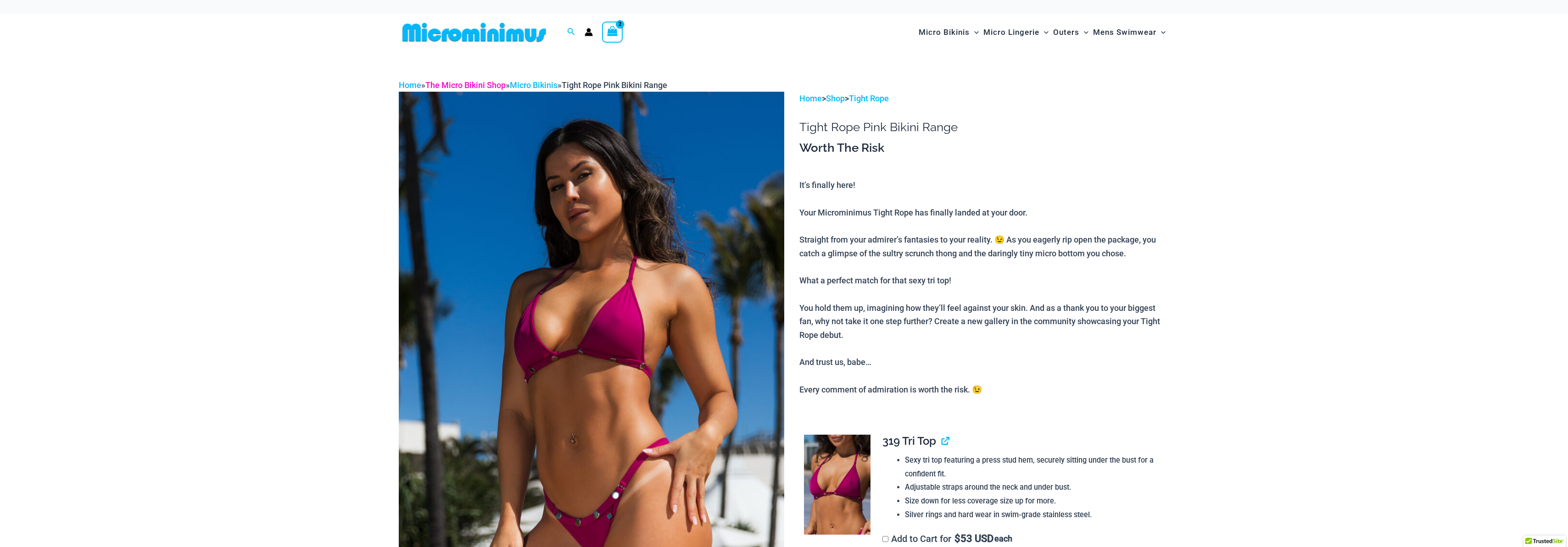
click at [496, 88] on link "The Micro Bikini Shop" at bounding box center [465, 85] width 80 height 10
click at [543, 86] on link "Micro Bikinis" at bounding box center [534, 85] width 48 height 10
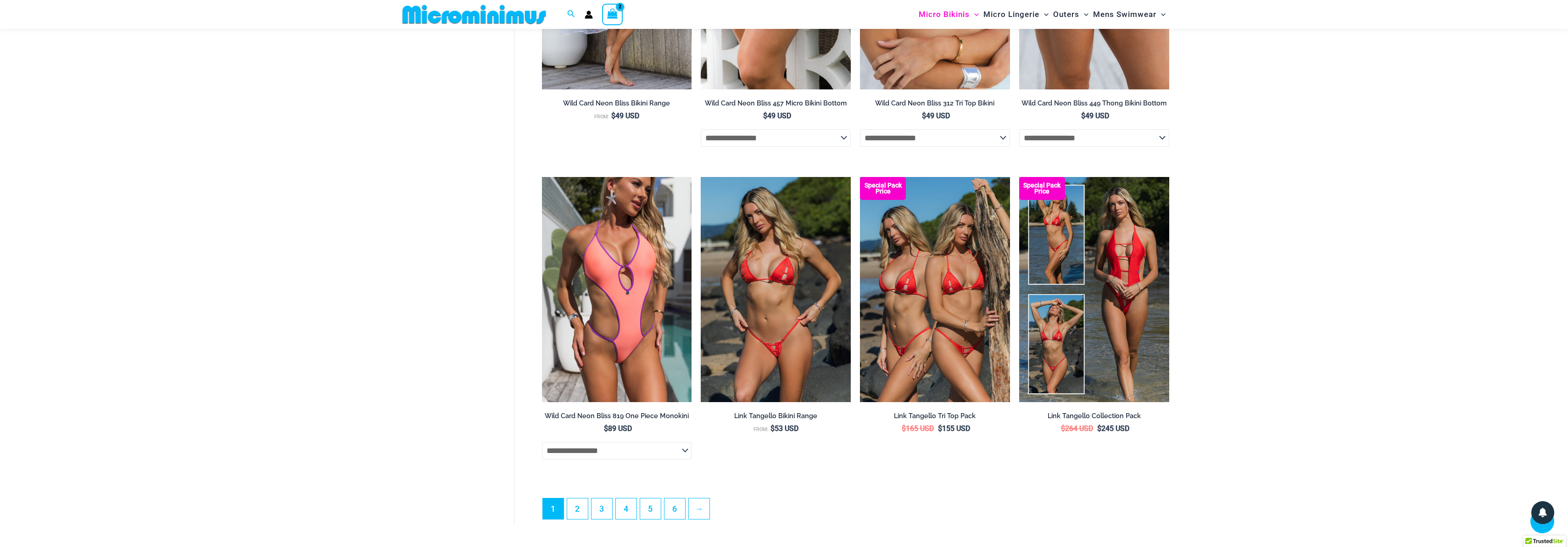
scroll to position [2349, 0]
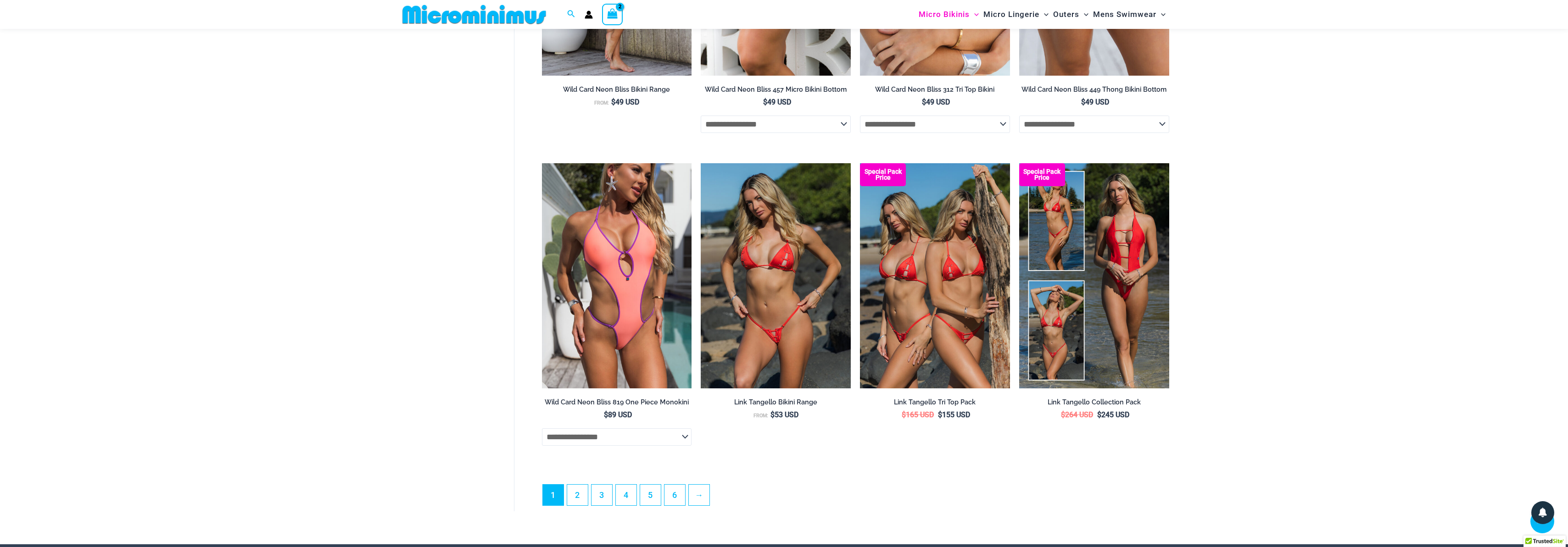
click at [688, 511] on ul "1 2 3 4 5 6 →" at bounding box center [855, 498] width 627 height 27
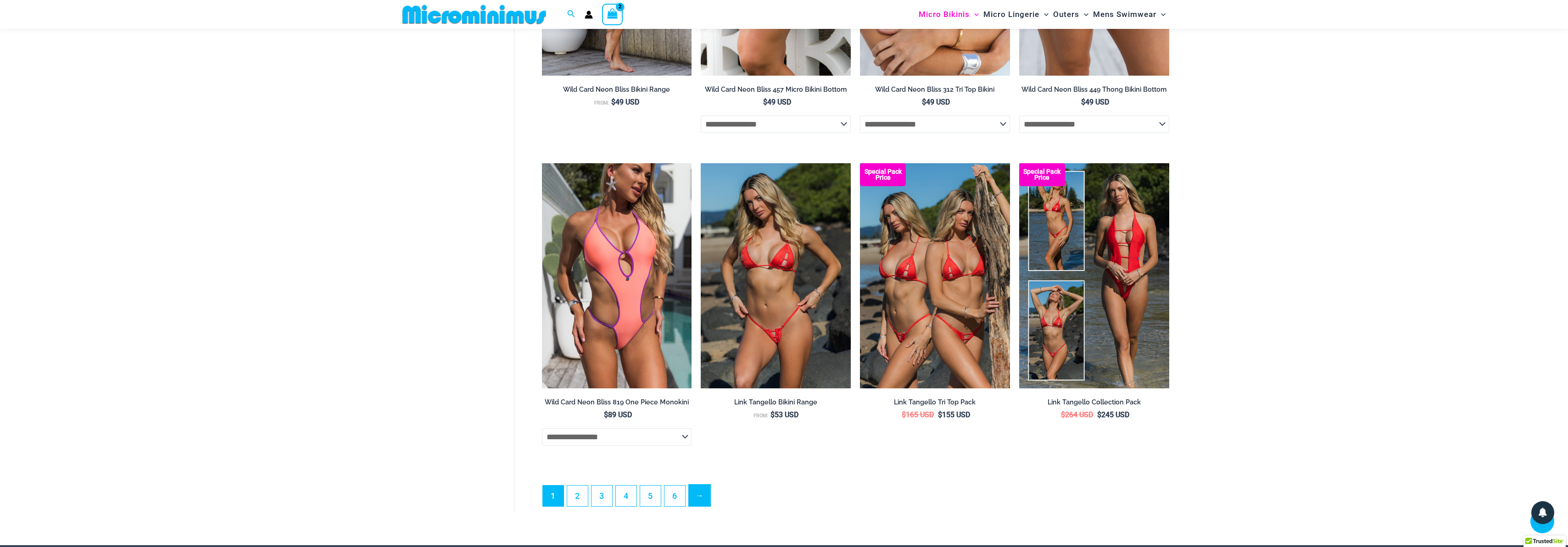
click at [696, 505] on link "→" at bounding box center [699, 495] width 21 height 21
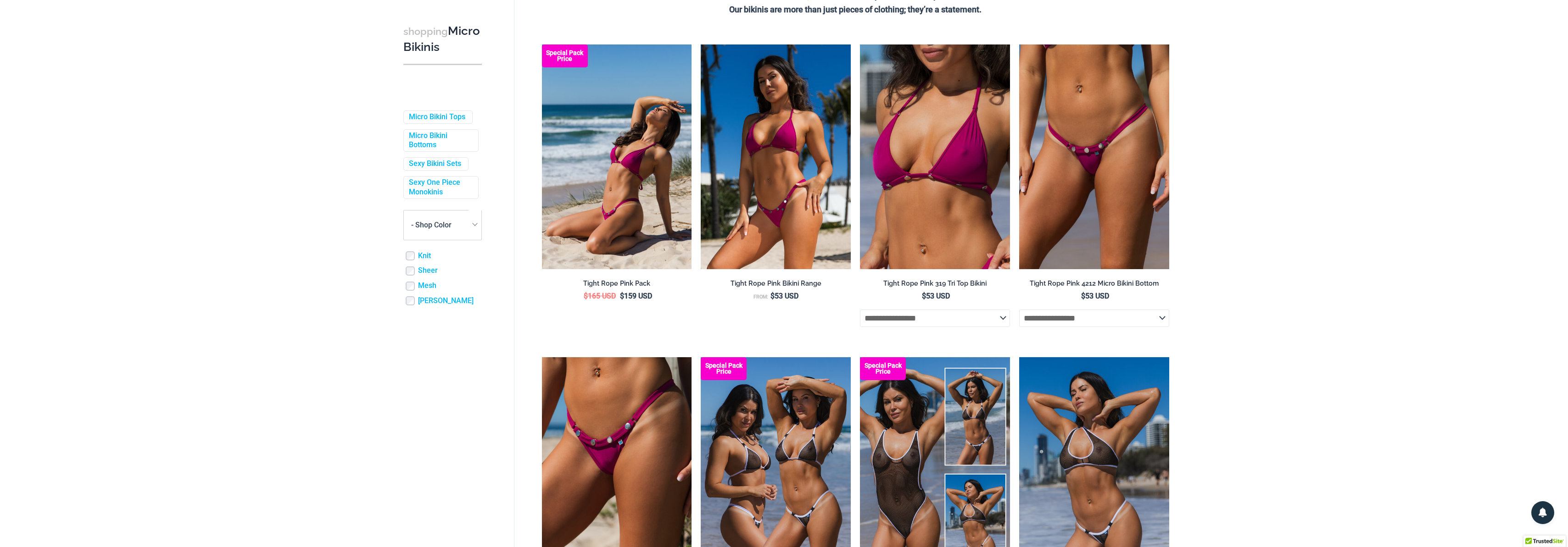
scroll to position [0, 0]
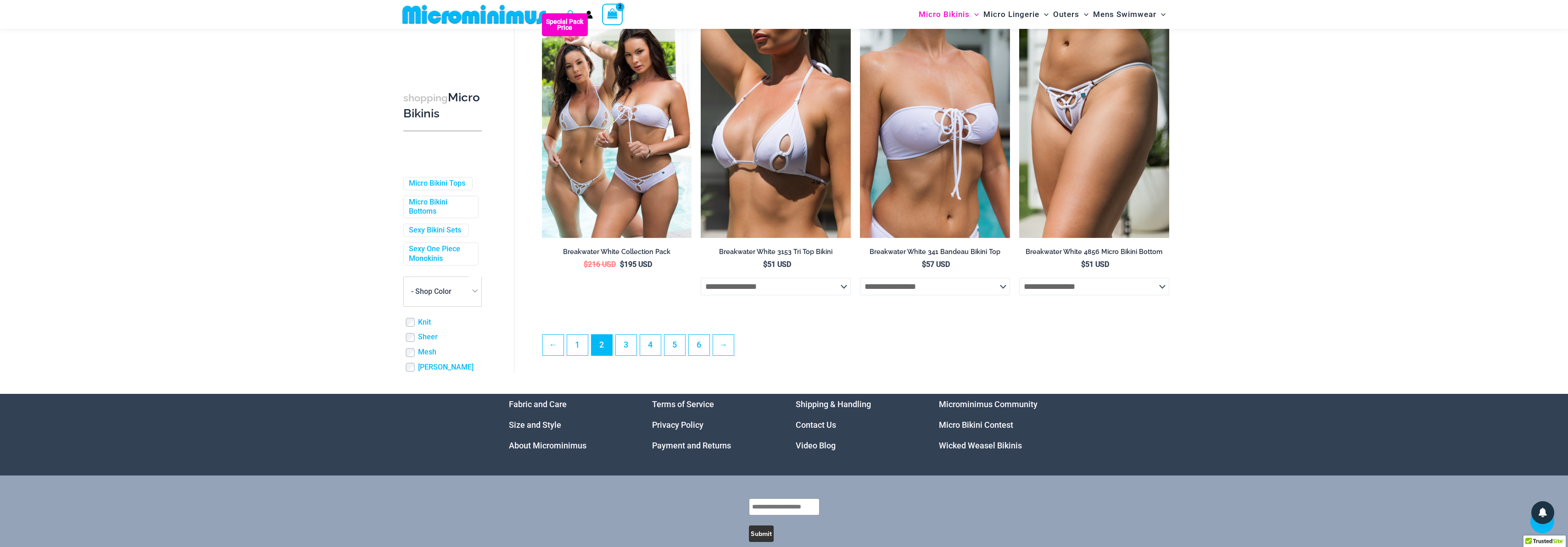
scroll to position [2366, 0]
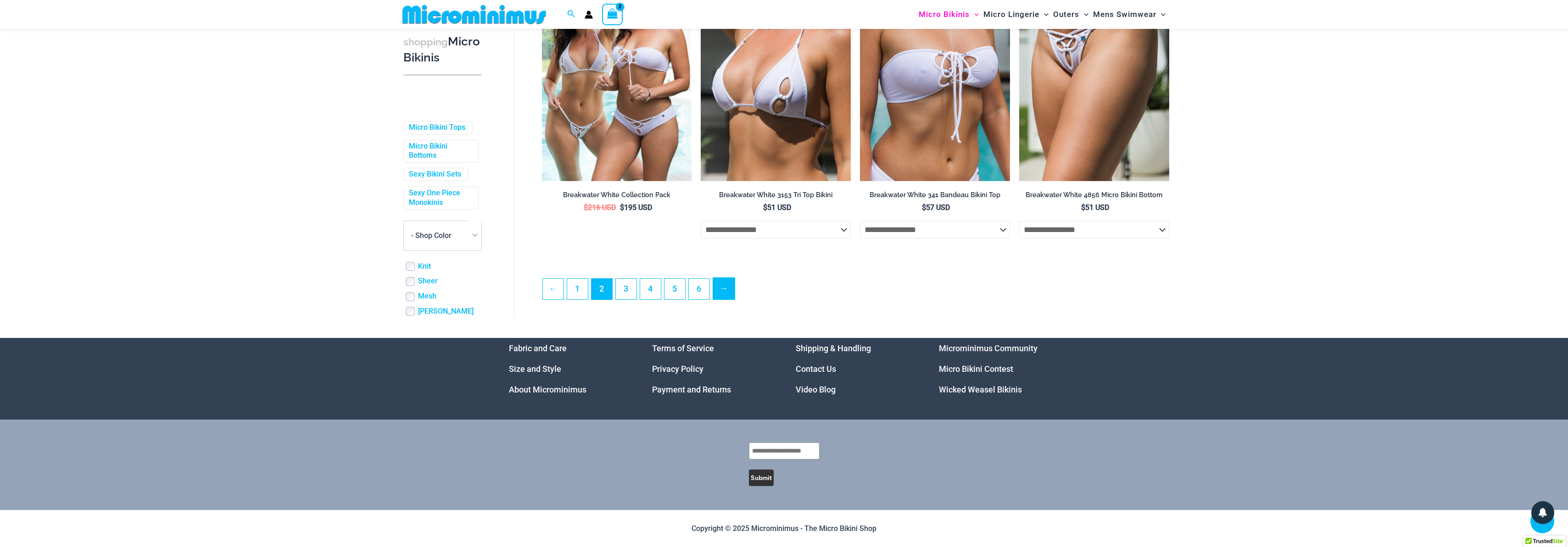
click at [726, 282] on link "→" at bounding box center [723, 288] width 21 height 21
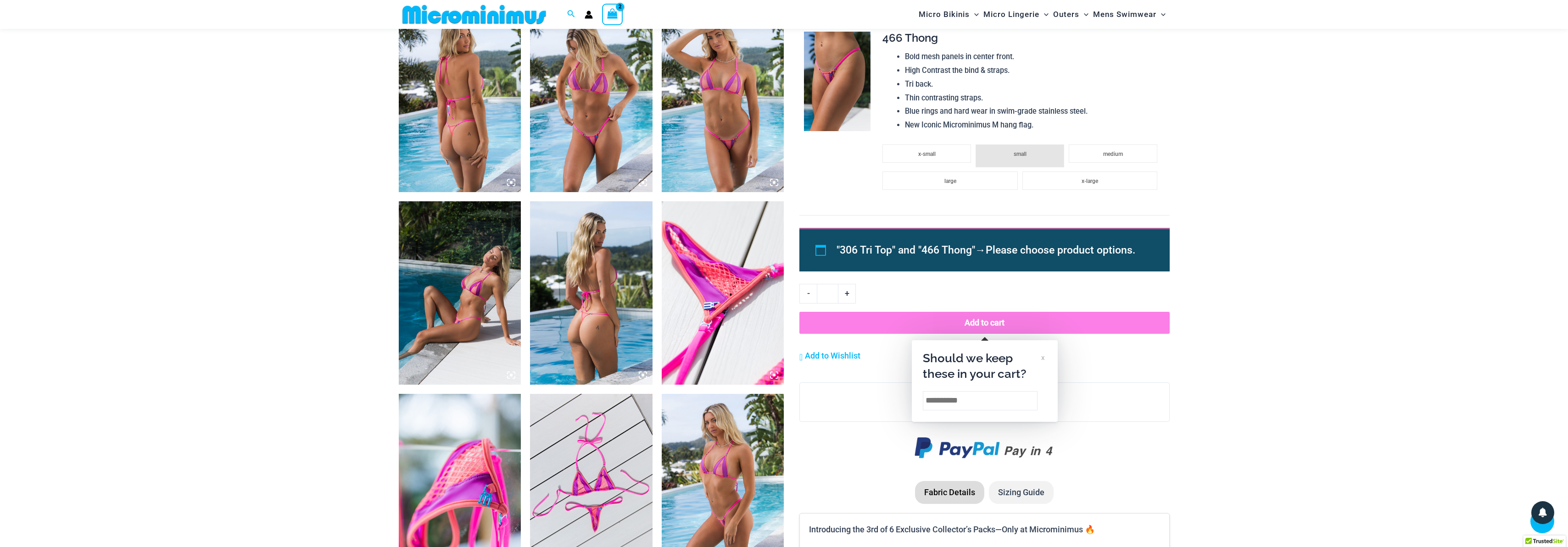
scroll to position [380, 0]
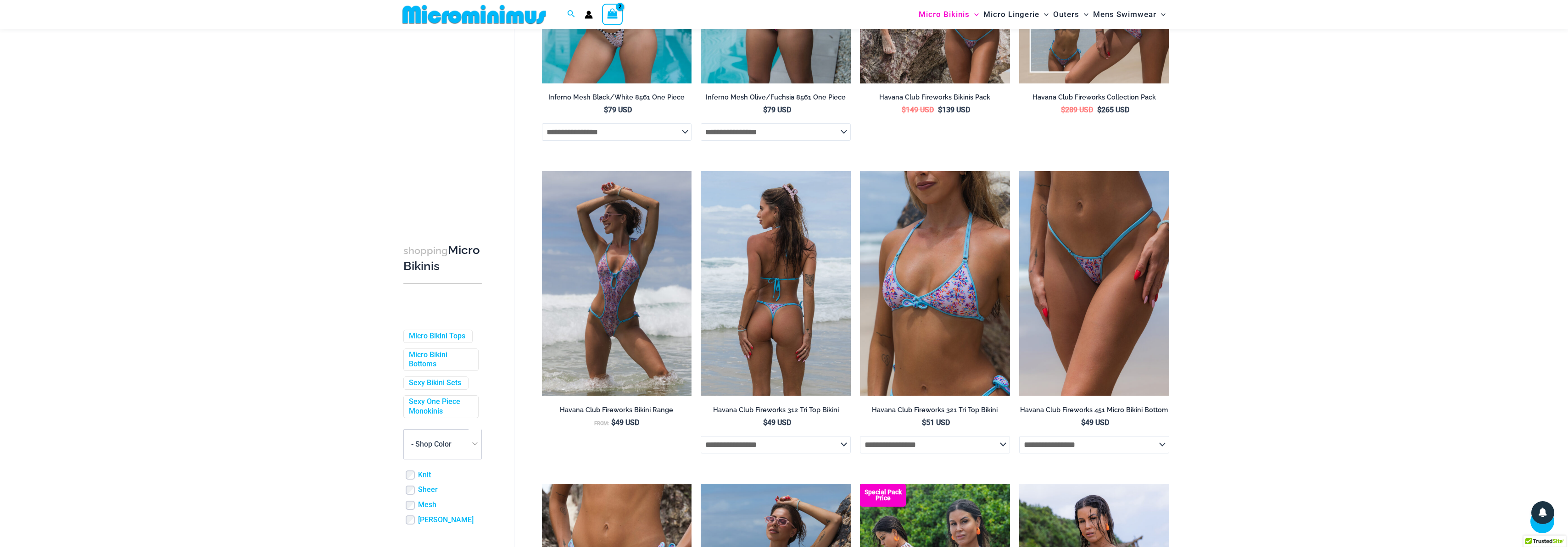
scroll to position [2261, 0]
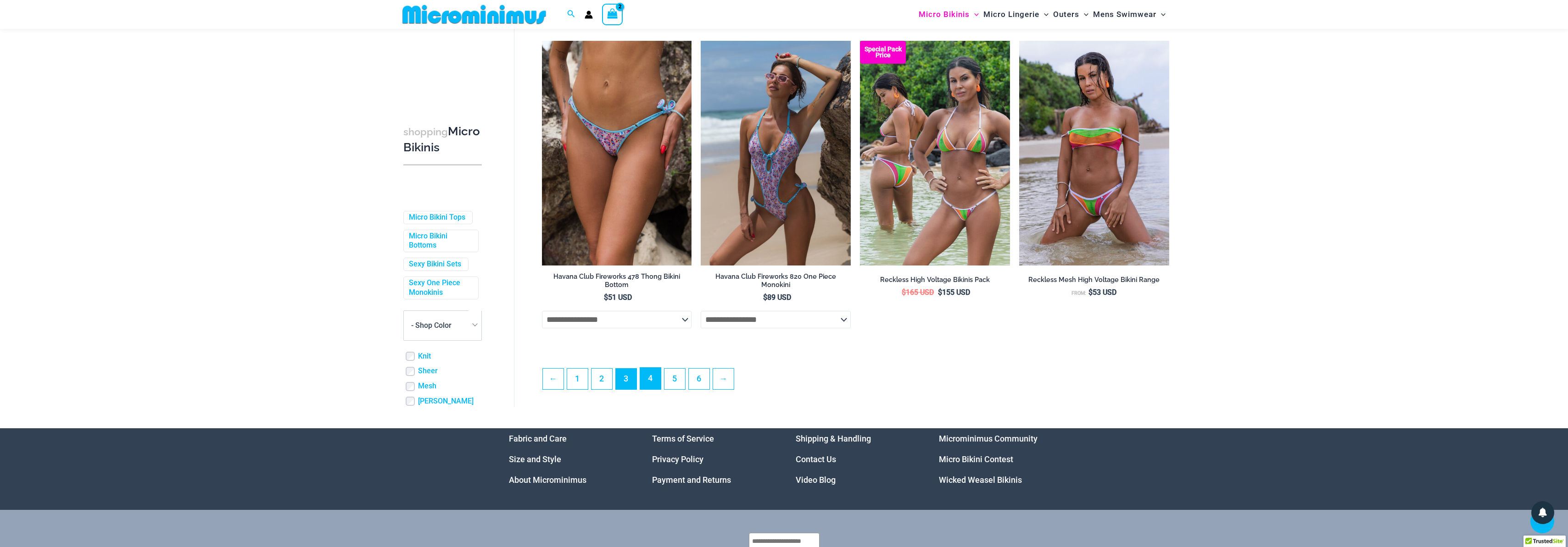
click at [646, 381] on link "4" at bounding box center [650, 378] width 21 height 21
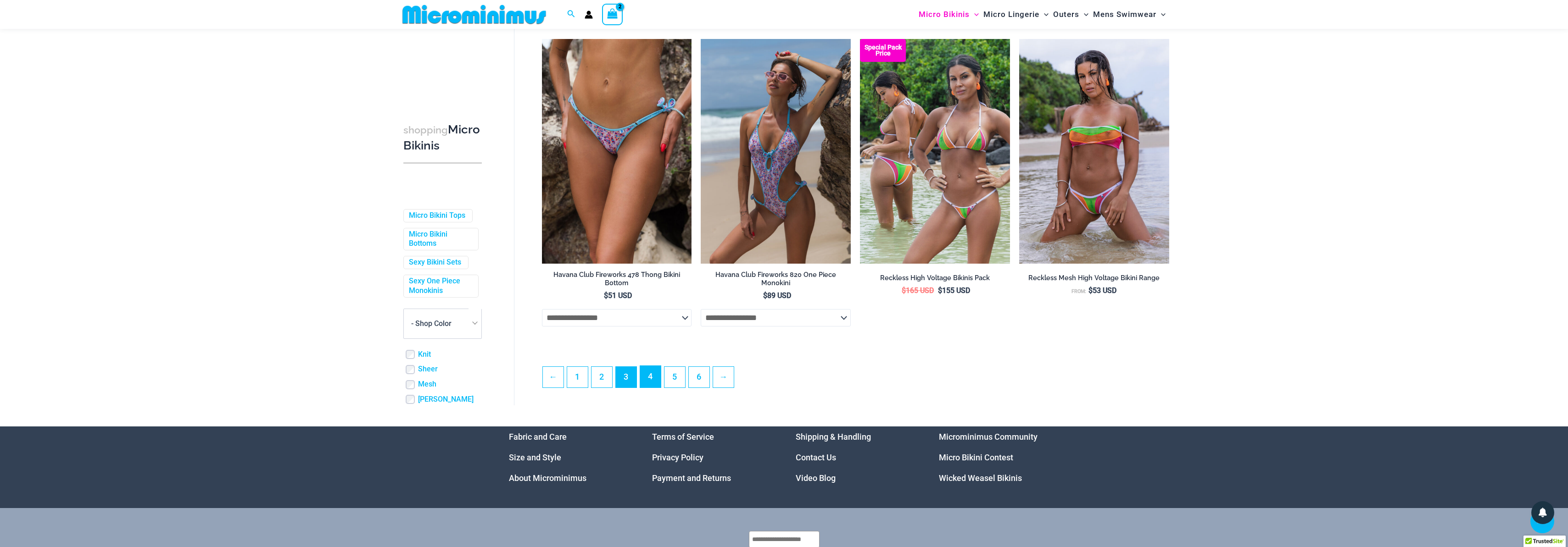
scroll to position [2257, 0]
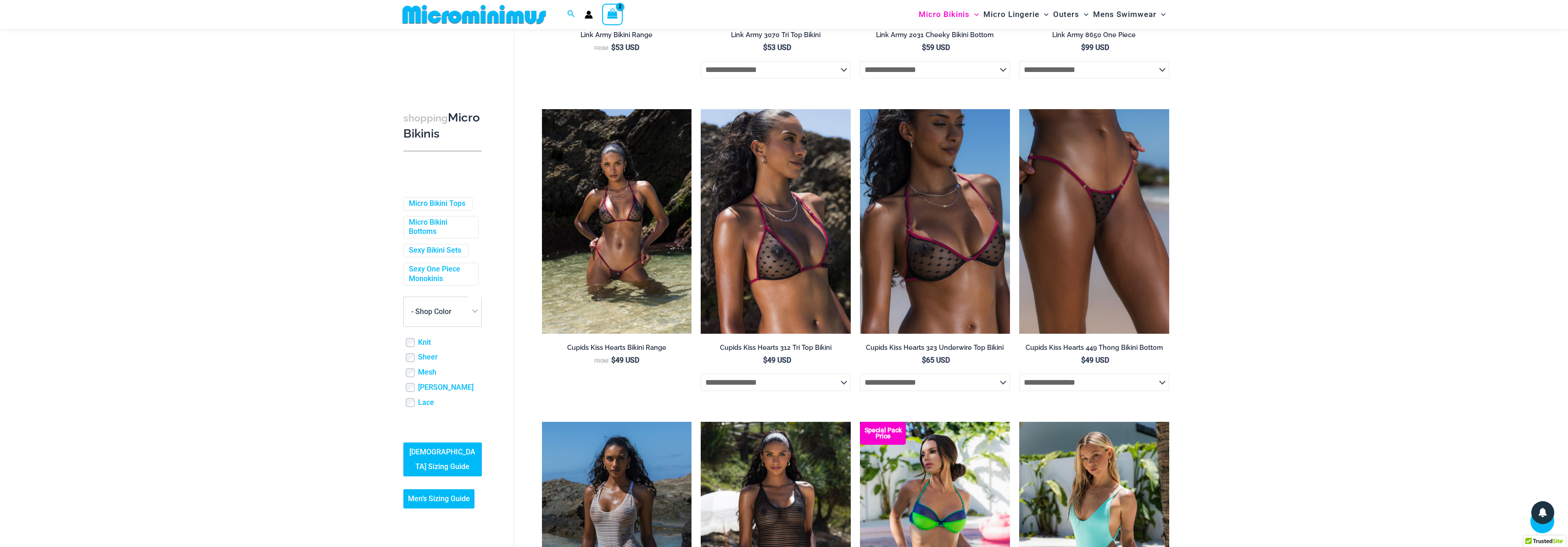
scroll to position [1547, 0]
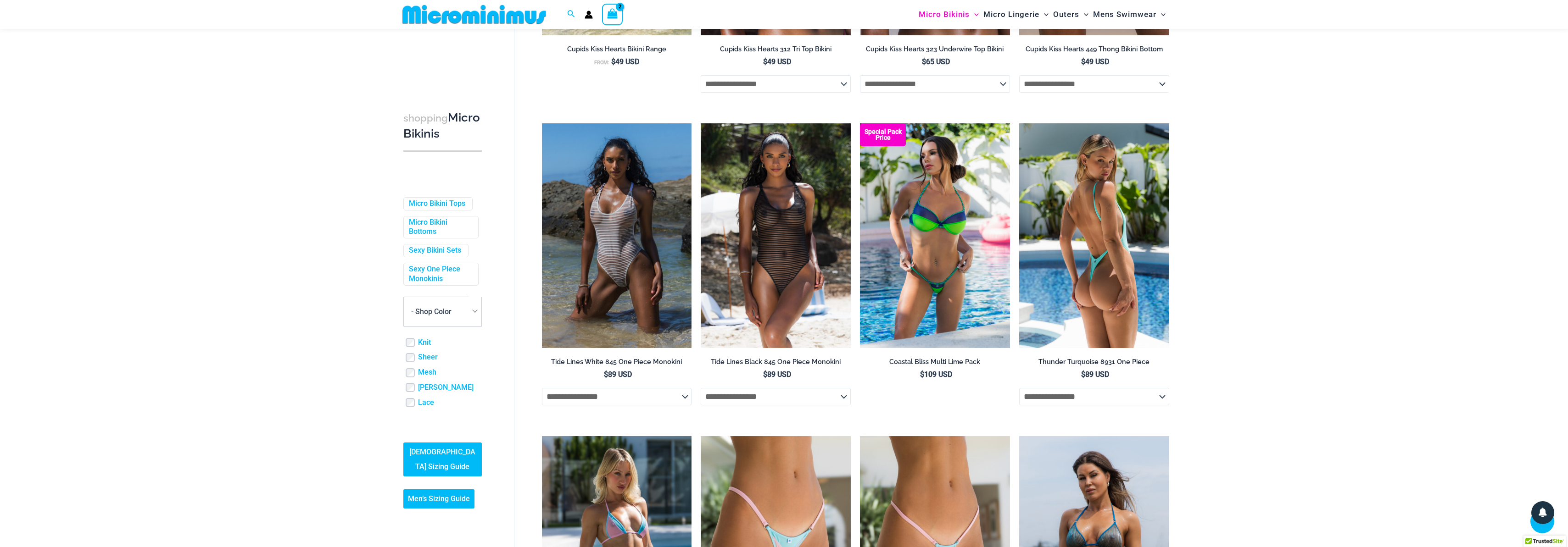
click at [1101, 398] on select "**********" at bounding box center [1094, 397] width 150 height 18
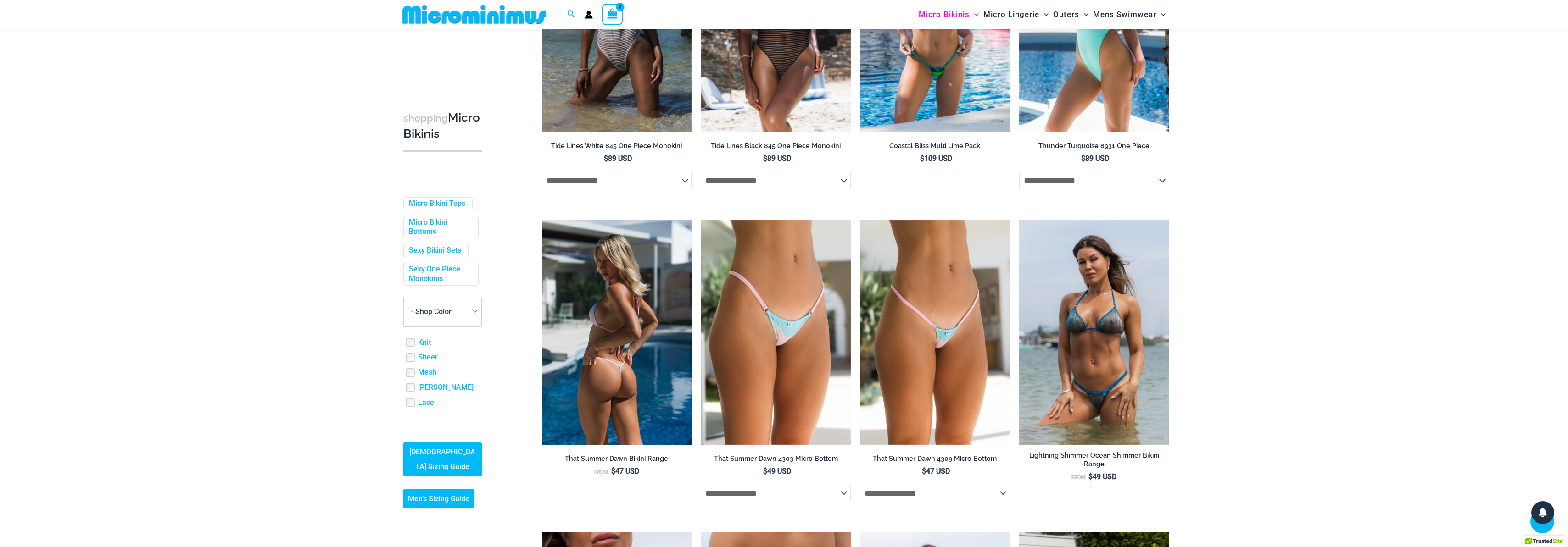
scroll to position [1875, 0]
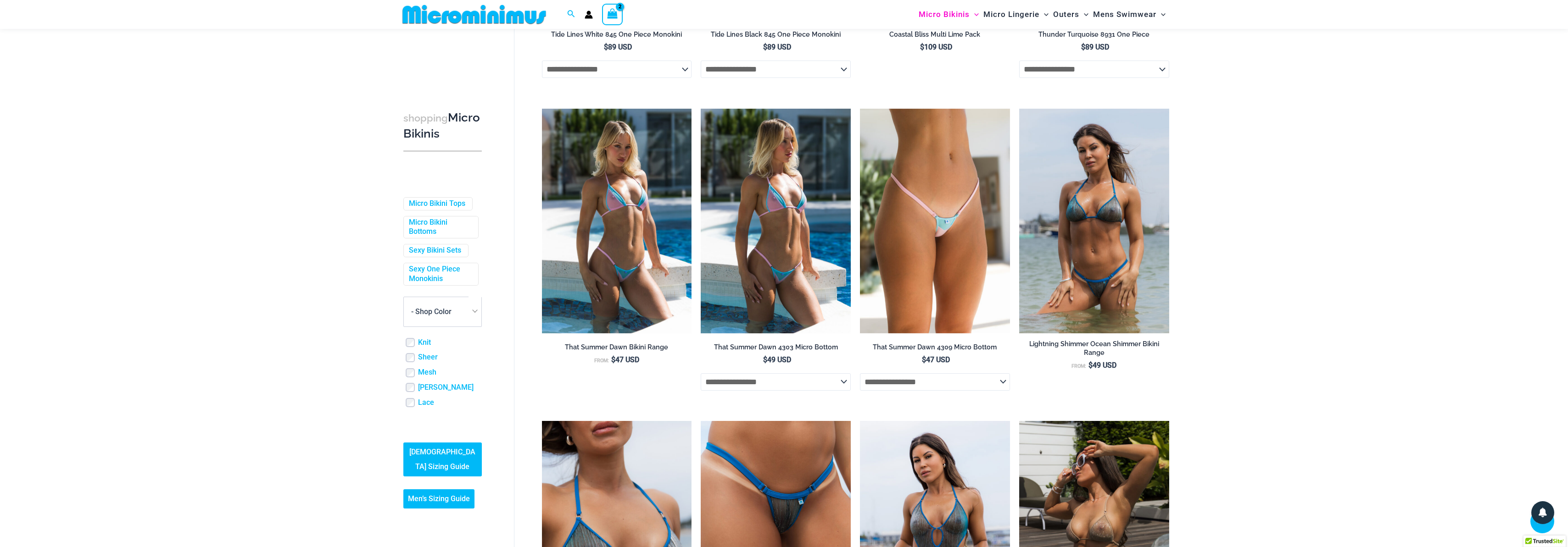
click at [732, 391] on select "**********" at bounding box center [775, 382] width 150 height 18
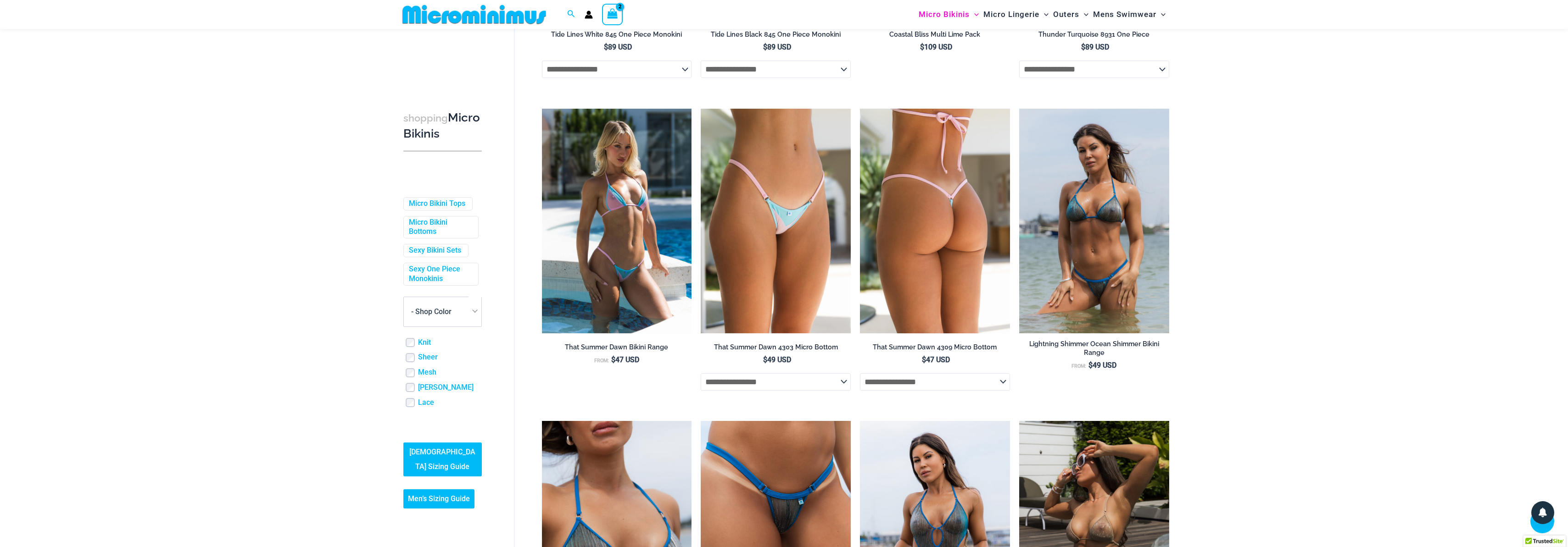
click at [927, 387] on select "**********" at bounding box center [935, 382] width 150 height 18
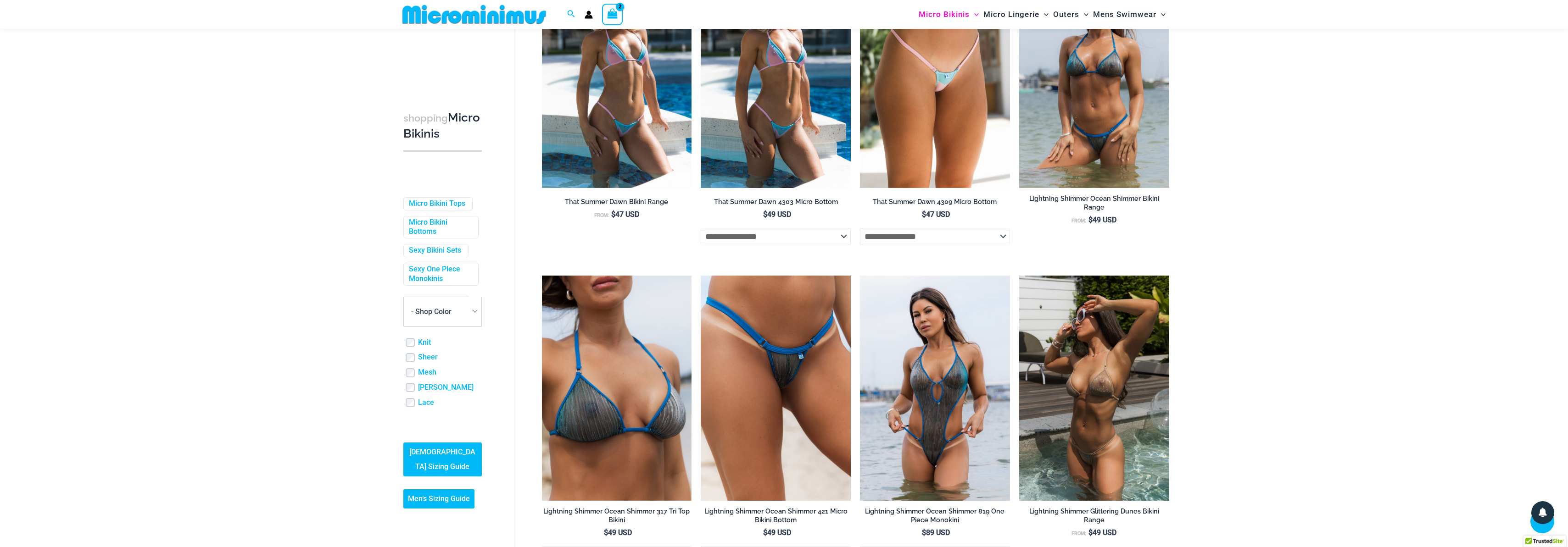
scroll to position [2296, 0]
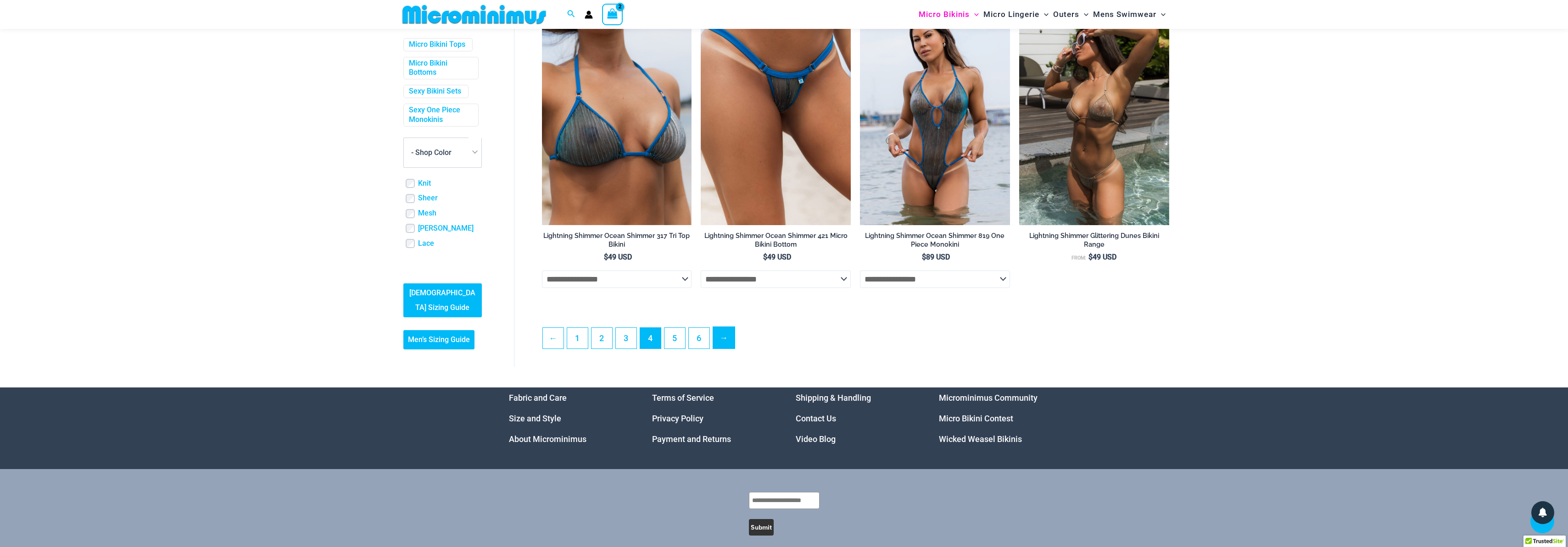
click at [725, 347] on link "→" at bounding box center [723, 337] width 21 height 21
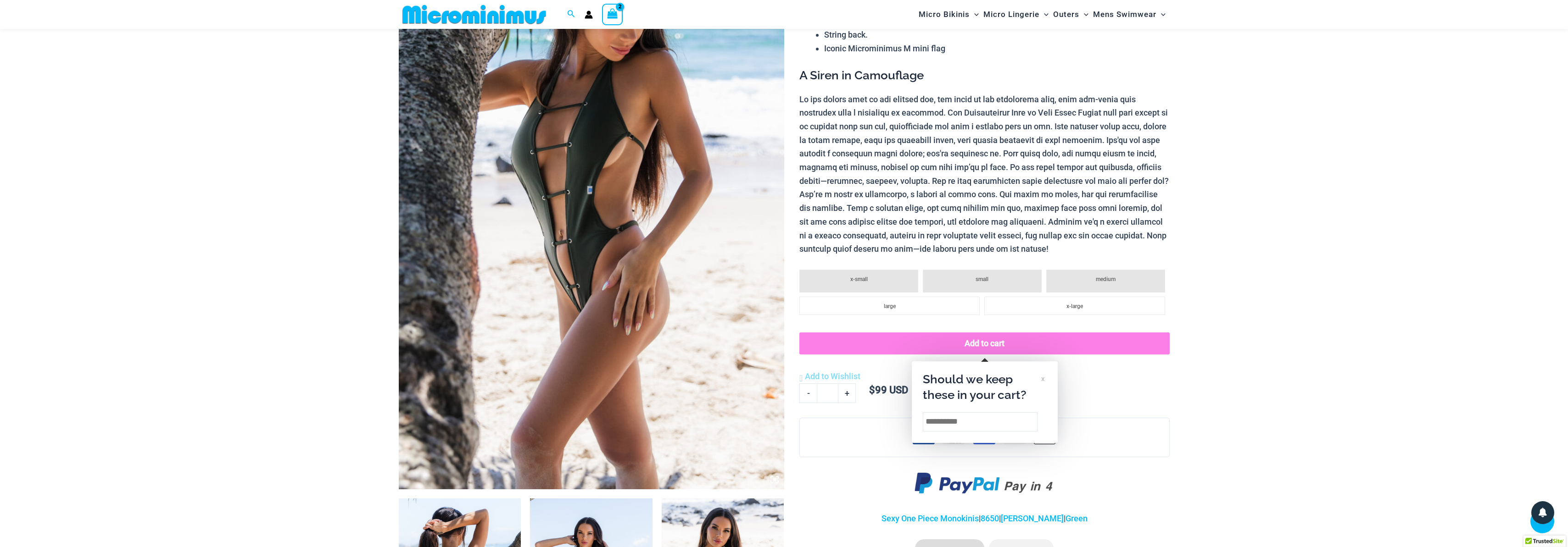
scroll to position [175, 0]
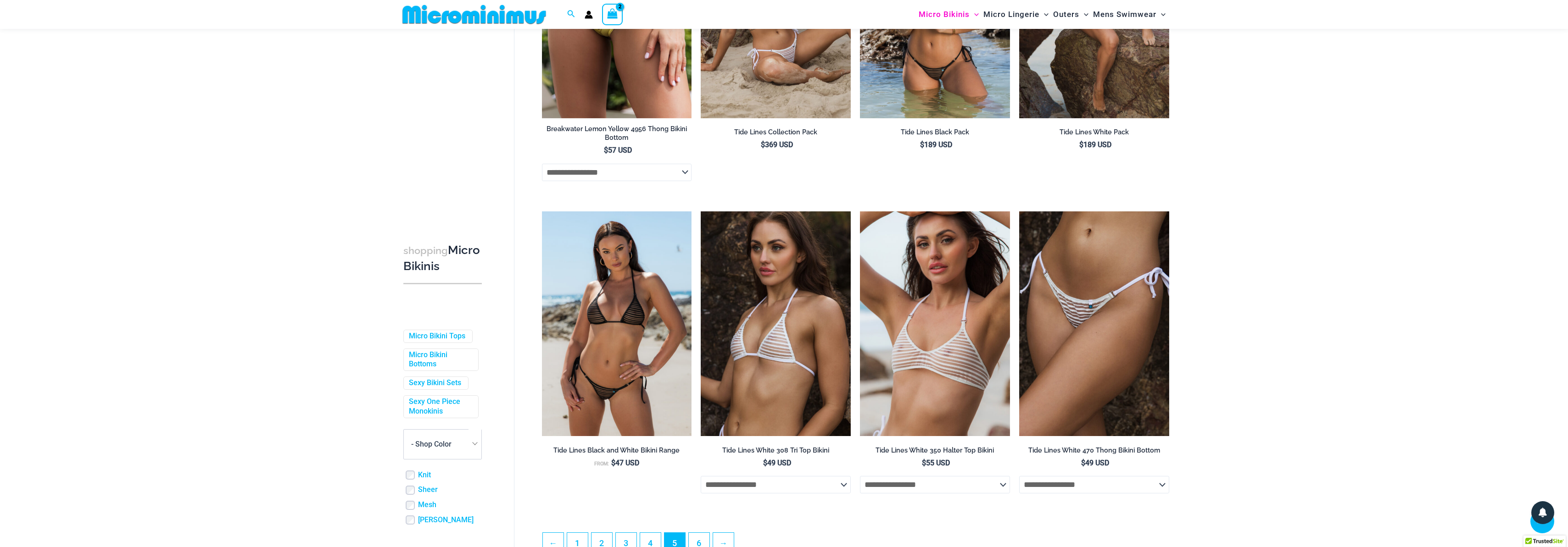
scroll to position [2146, 0]
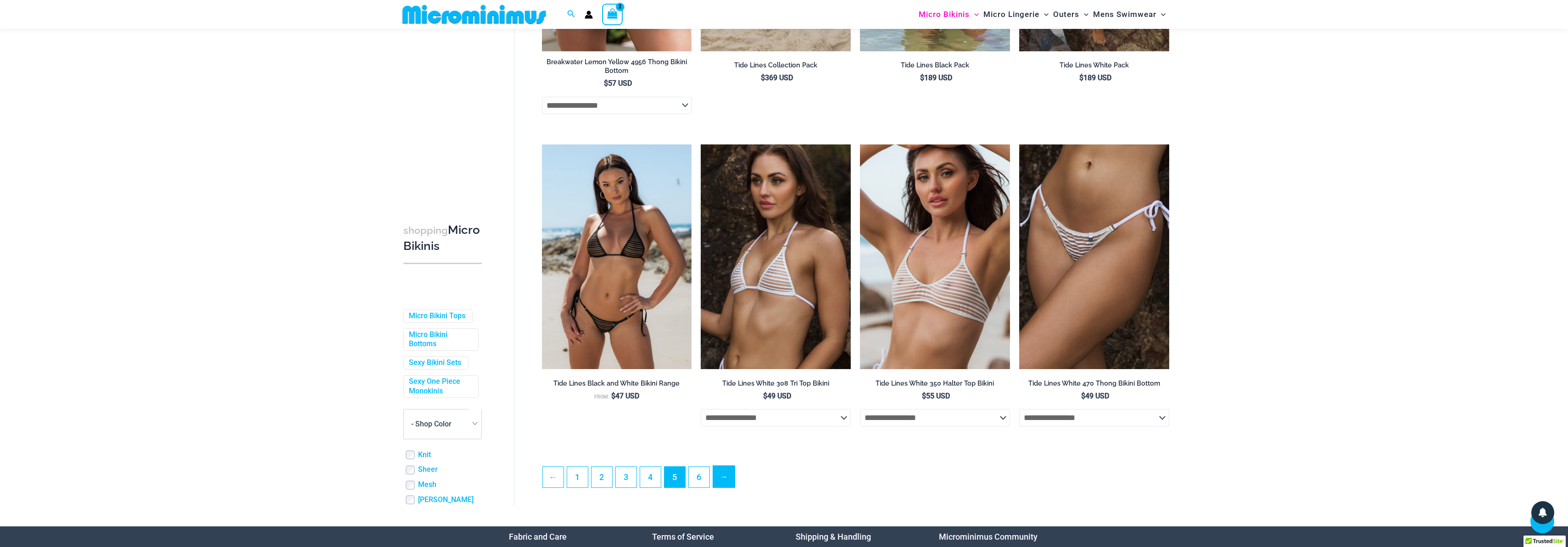
click at [731, 477] on link "→" at bounding box center [723, 477] width 21 height 21
click at [717, 482] on link "→" at bounding box center [723, 477] width 21 height 21
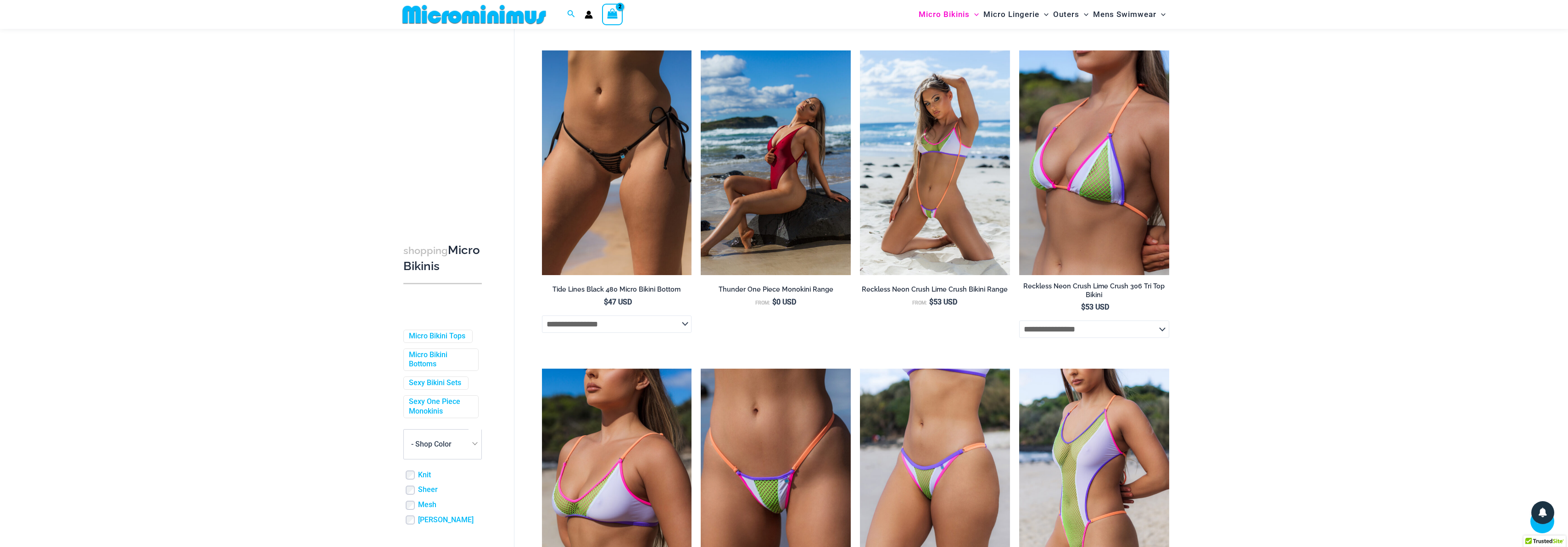
scroll to position [576, 0]
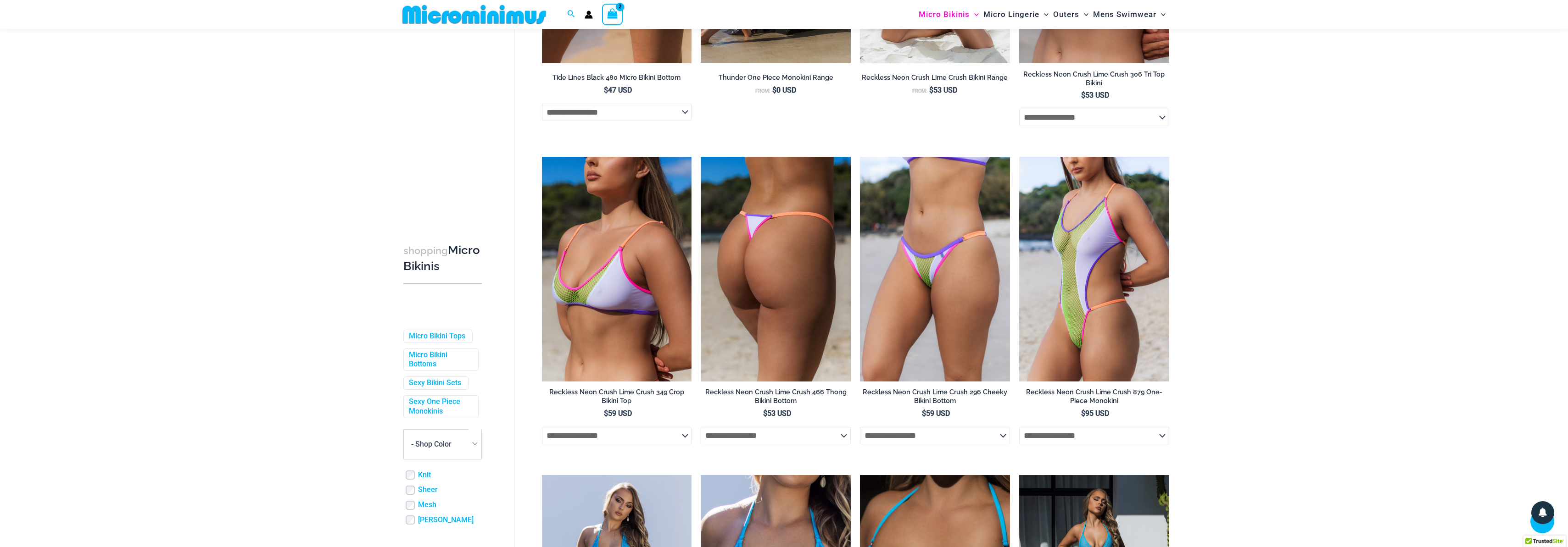
click at [806, 444] on select "**********" at bounding box center [775, 436] width 150 height 18
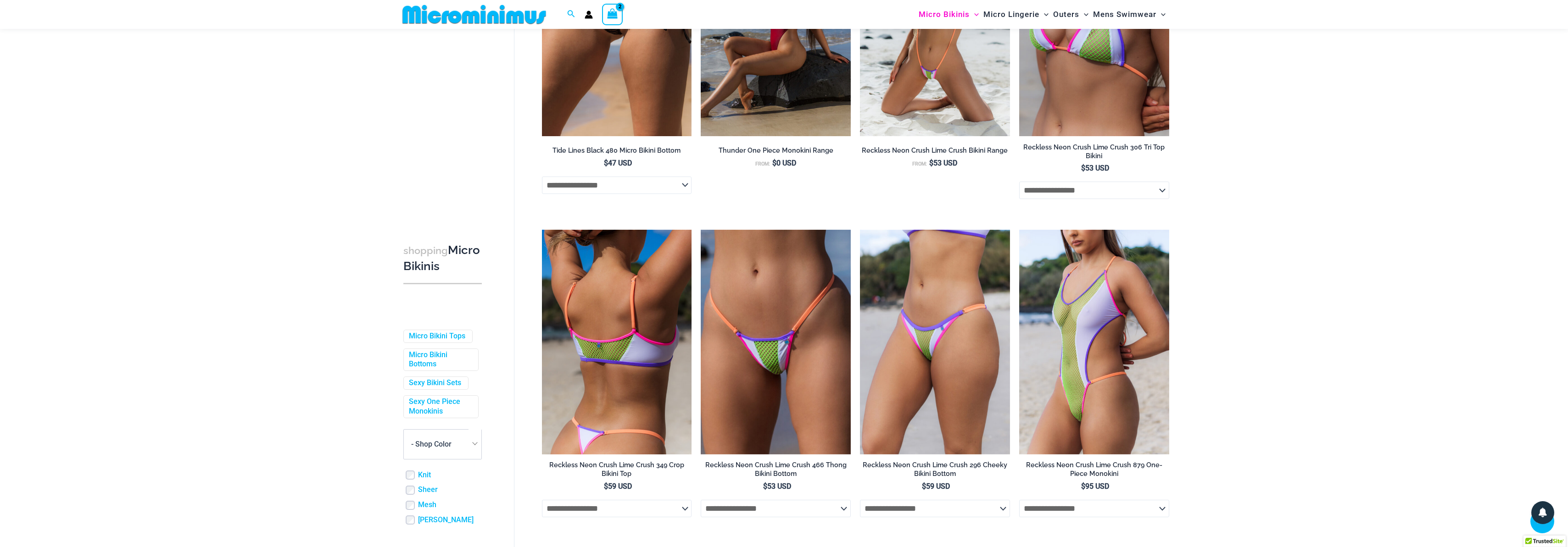
scroll to position [697, 0]
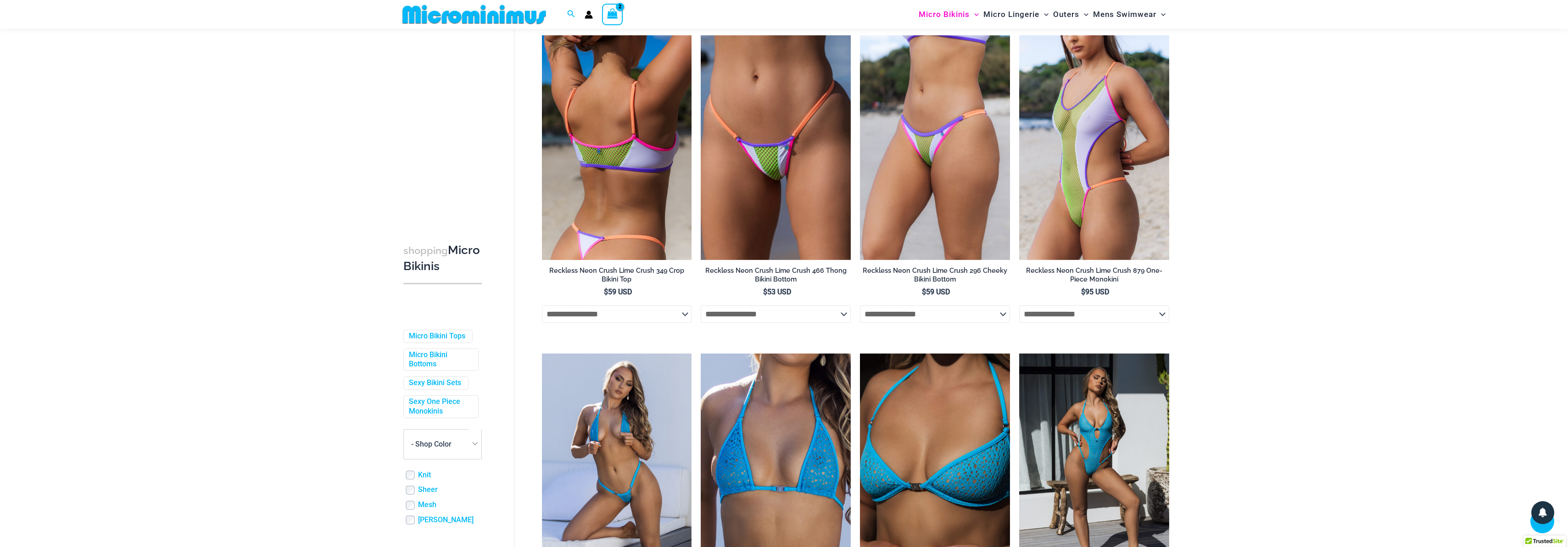
click at [632, 321] on select "**********" at bounding box center [616, 314] width 150 height 18
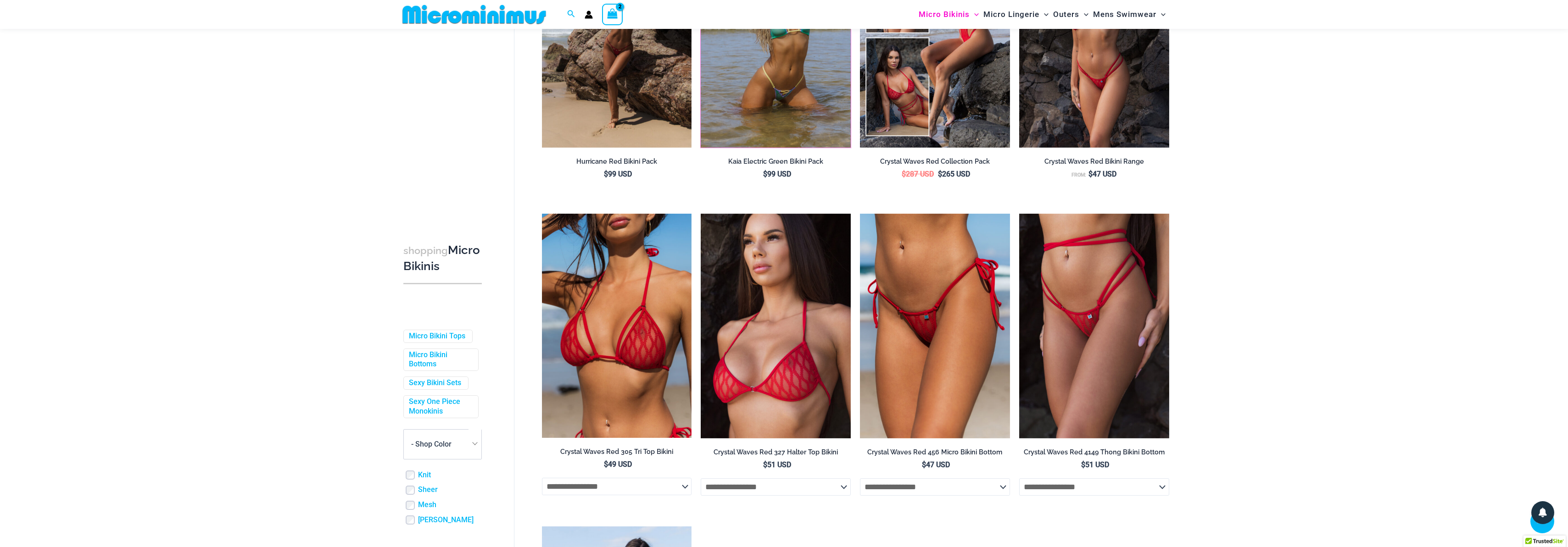
scroll to position [1766, 0]
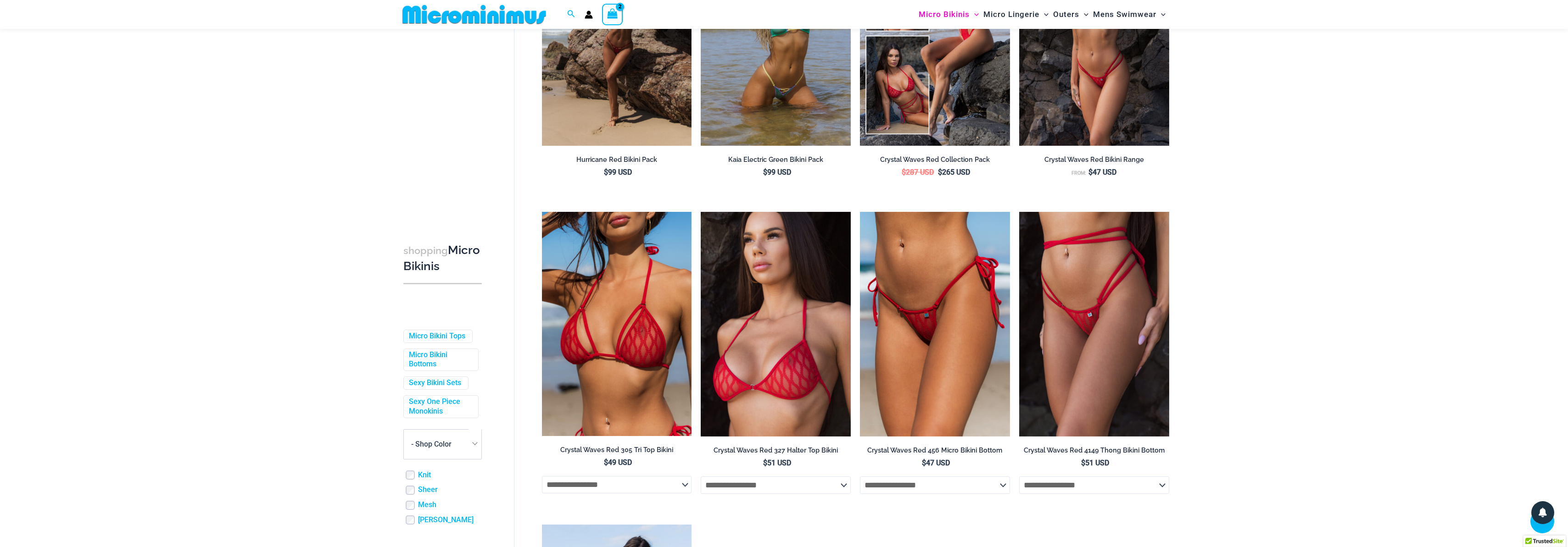
drag, startPoint x: 583, startPoint y: 294, endPoint x: 1219, endPoint y: 30, distance: 688.6
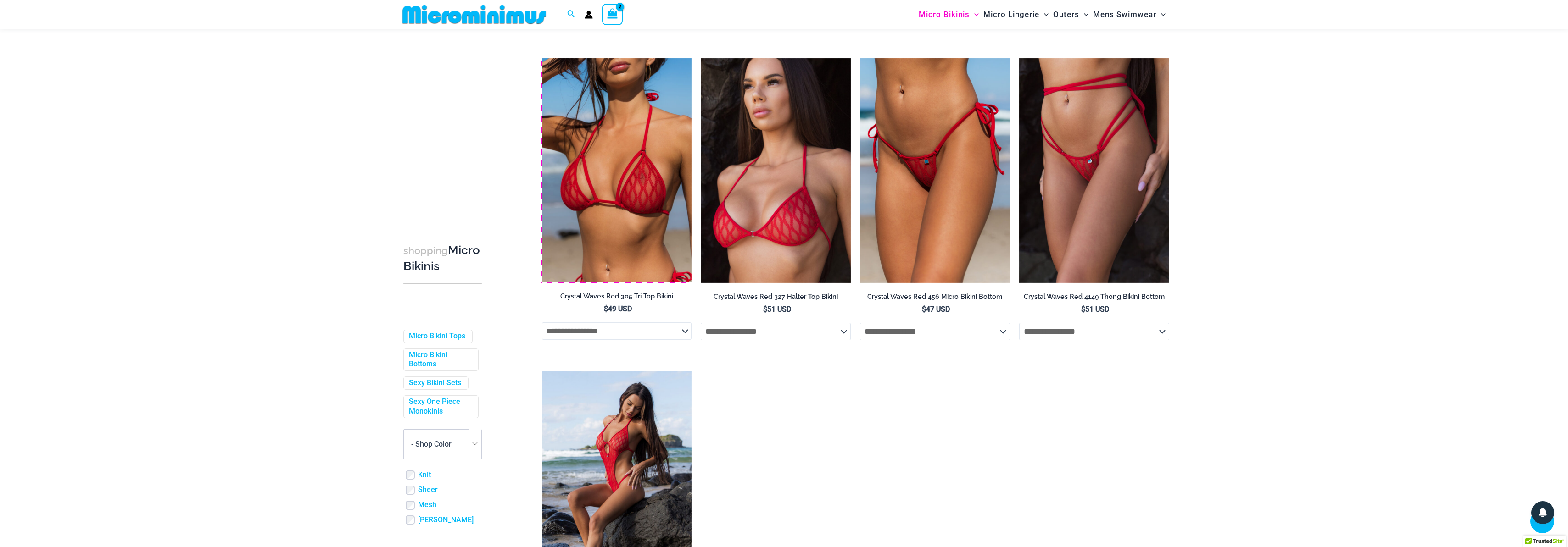
scroll to position [1921, 0]
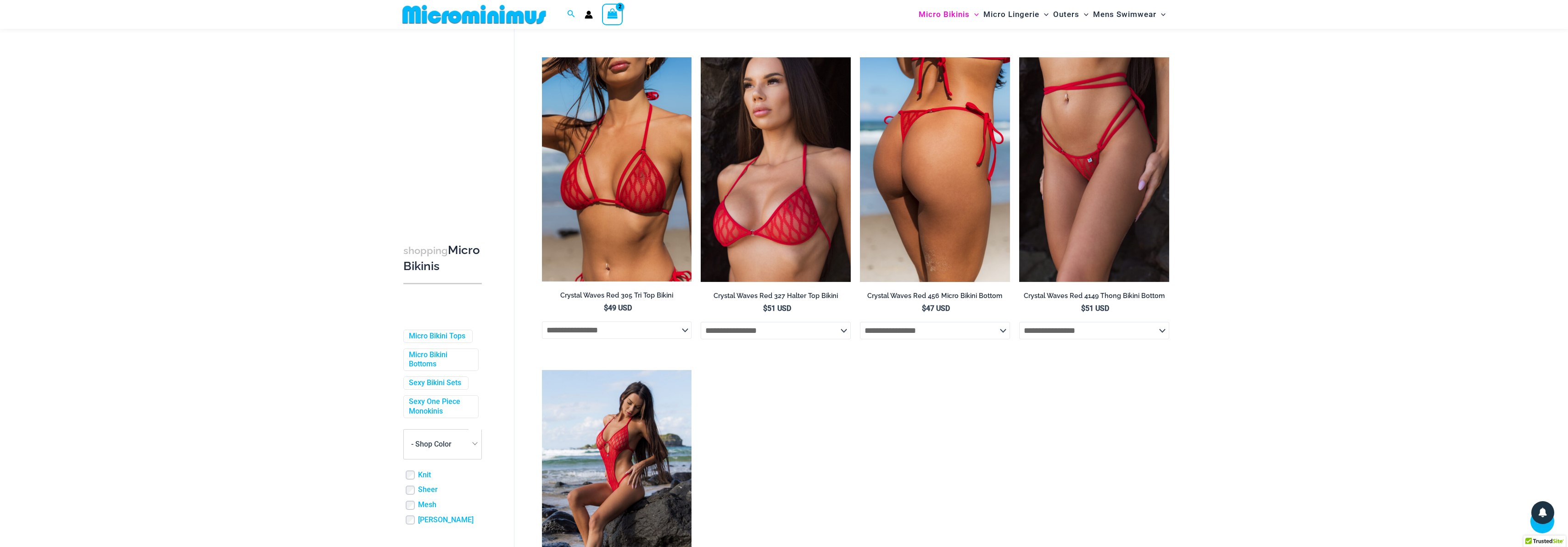
click at [959, 337] on select "**********" at bounding box center [935, 331] width 150 height 18
click at [860, 329] on select "**********" at bounding box center [935, 331] width 150 height 18
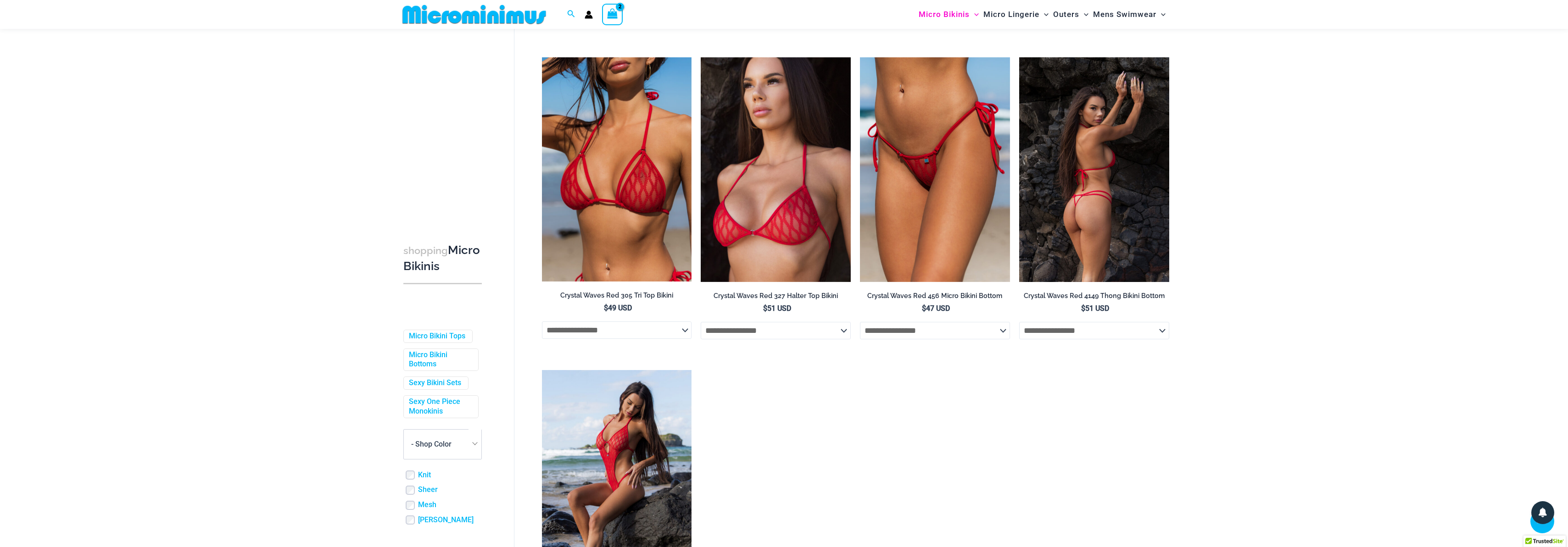
click at [1075, 333] on select "**********" at bounding box center [1094, 331] width 150 height 18
click at [1019, 329] on select "**********" at bounding box center [1094, 331] width 150 height 18
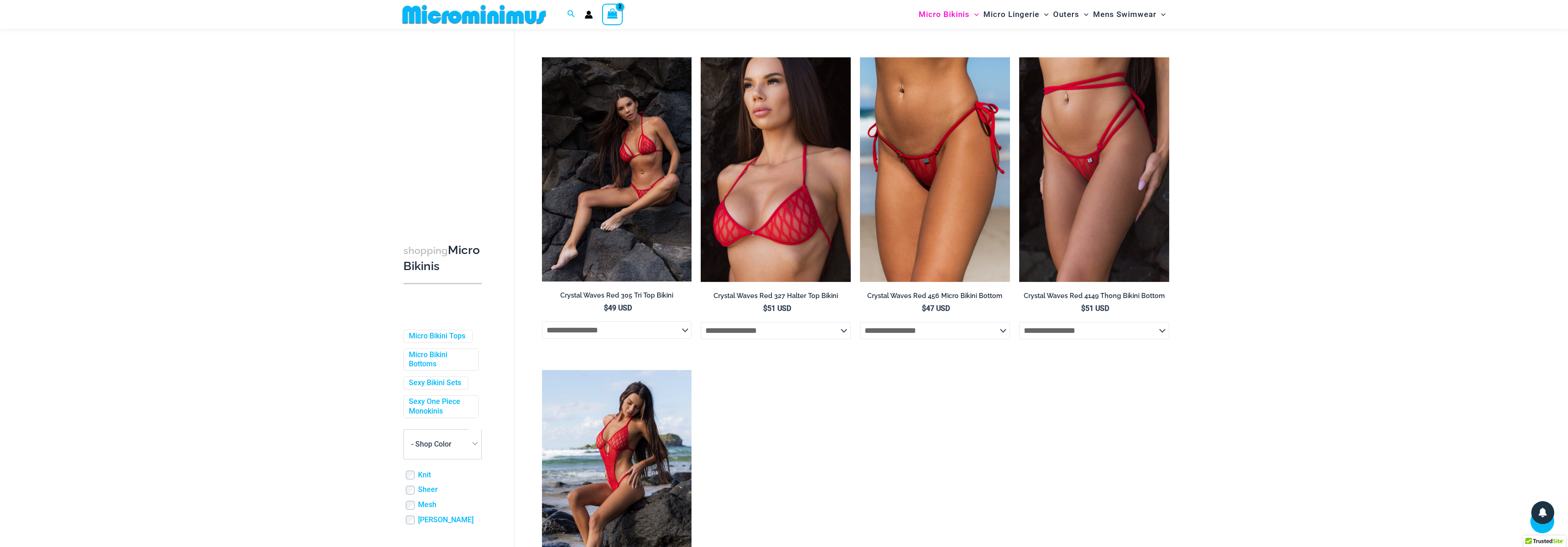
click at [649, 329] on select "**********" at bounding box center [616, 330] width 150 height 18
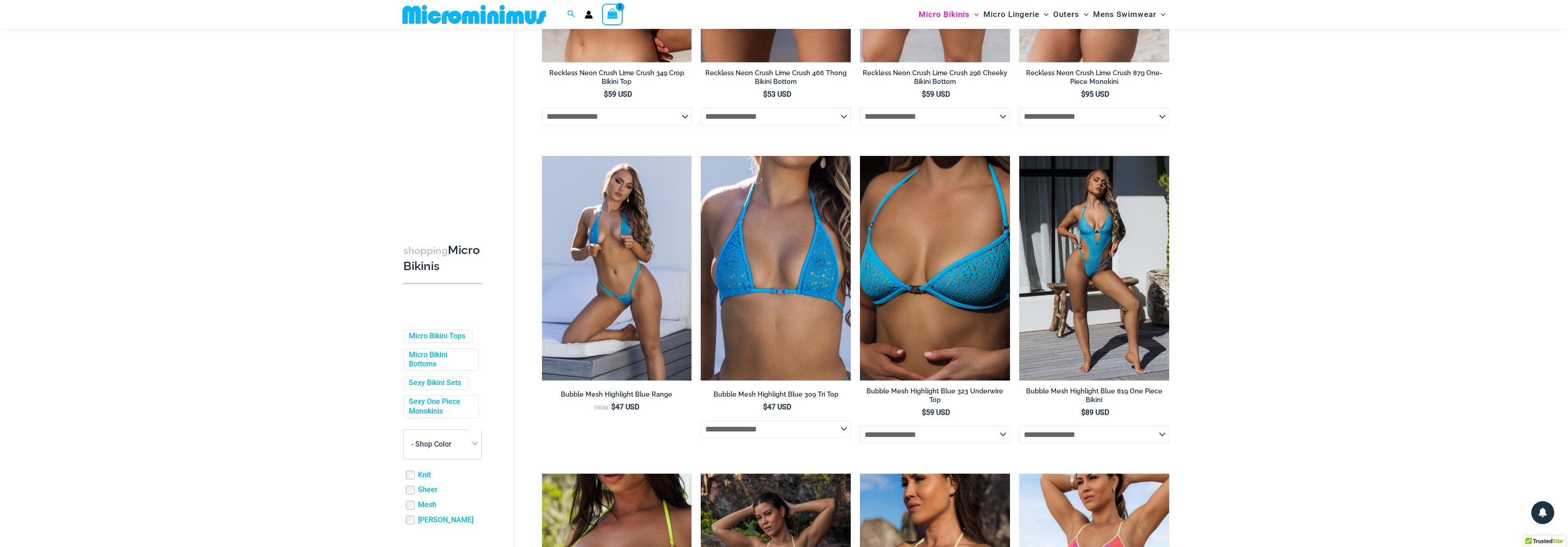
scroll to position [0, 0]
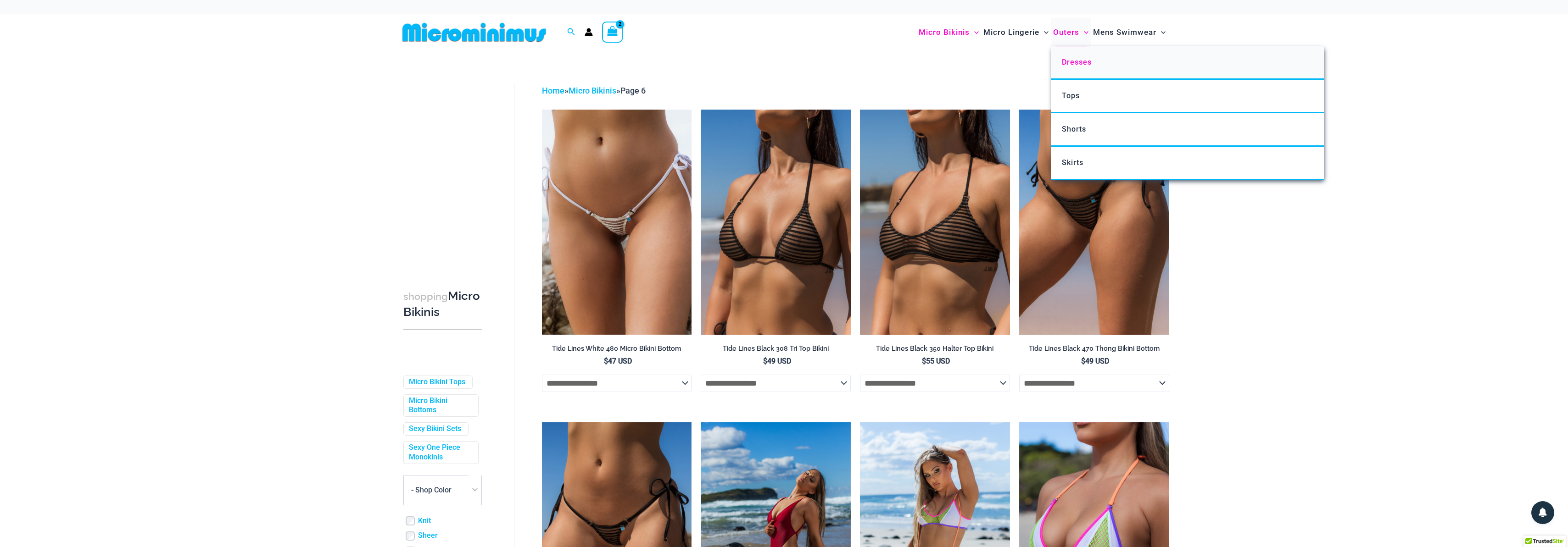
click at [1070, 59] on span "Dresses" at bounding box center [1077, 62] width 30 height 9
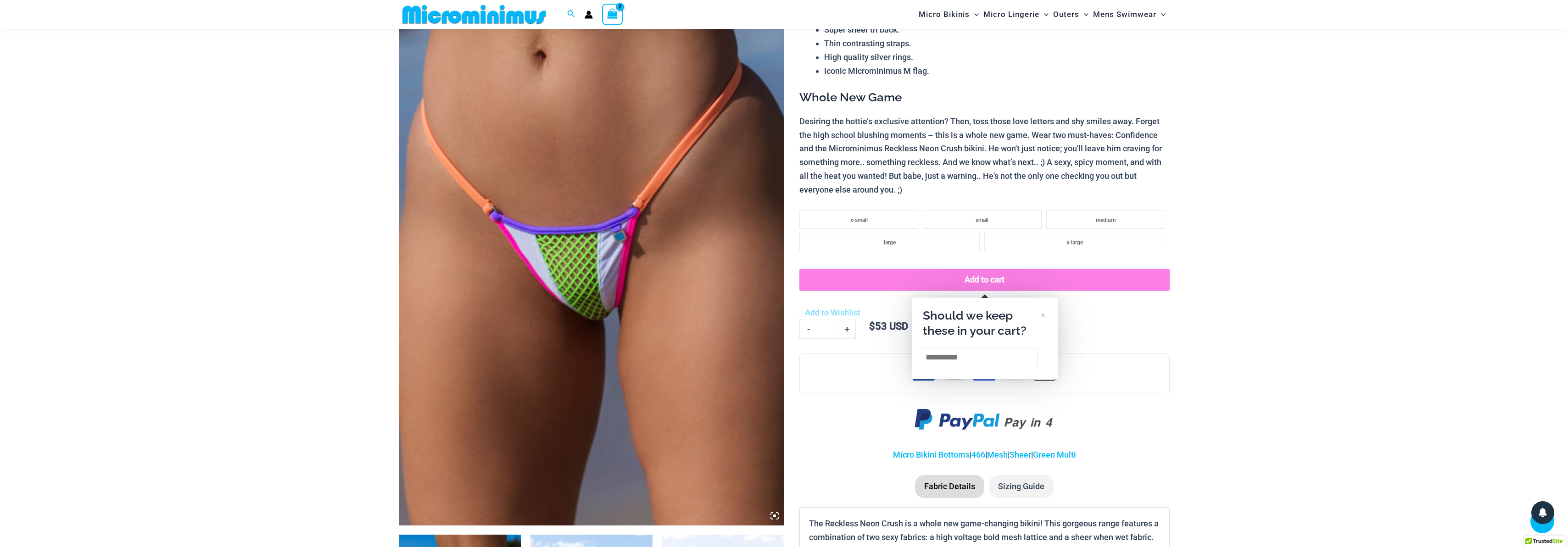
scroll to position [212, 0]
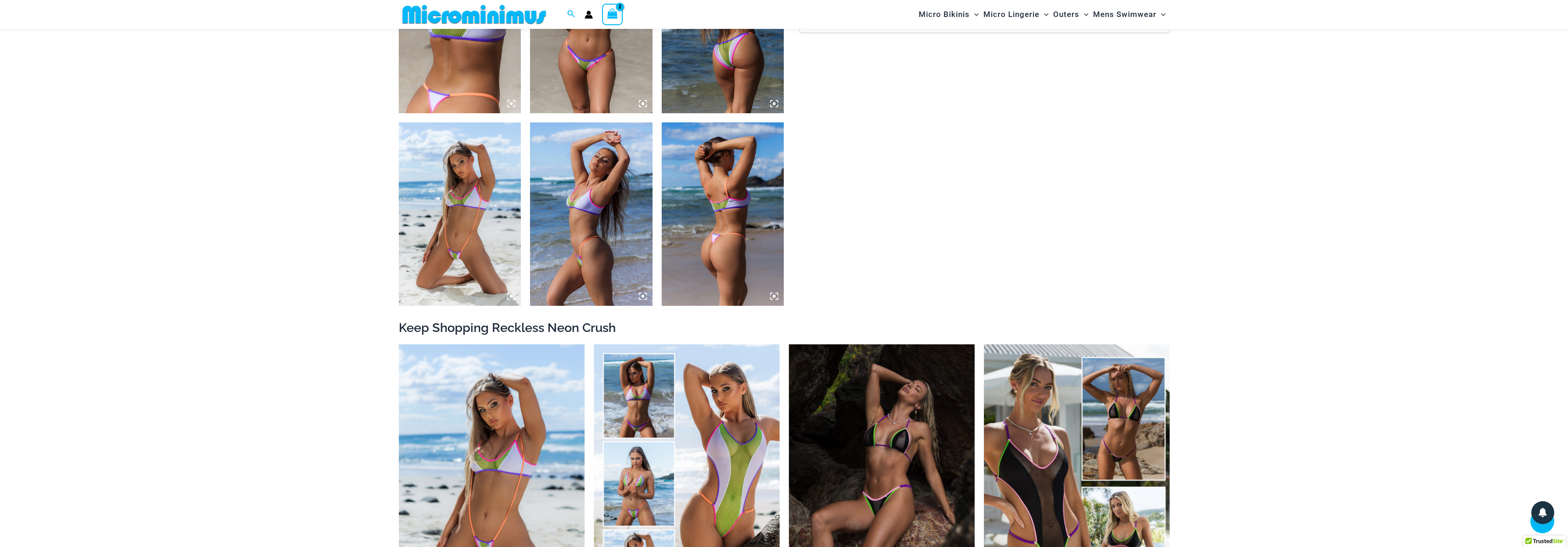
scroll to position [1024, 0]
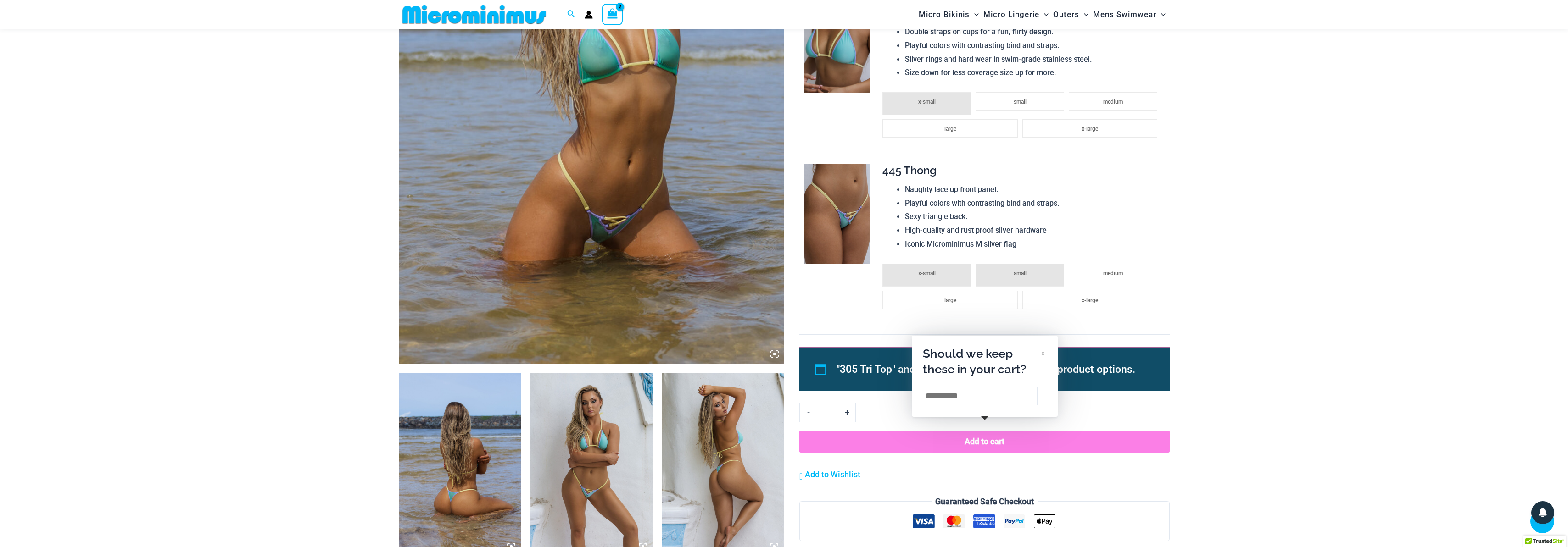
scroll to position [237, 0]
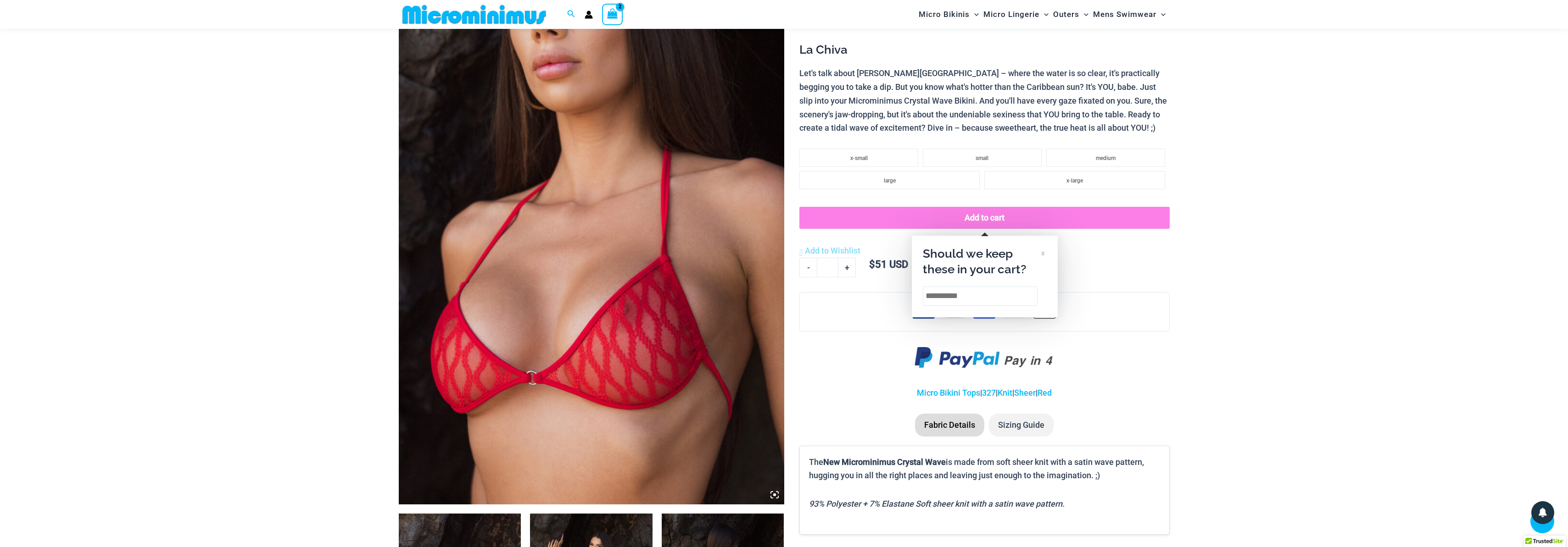
scroll to position [161, 0]
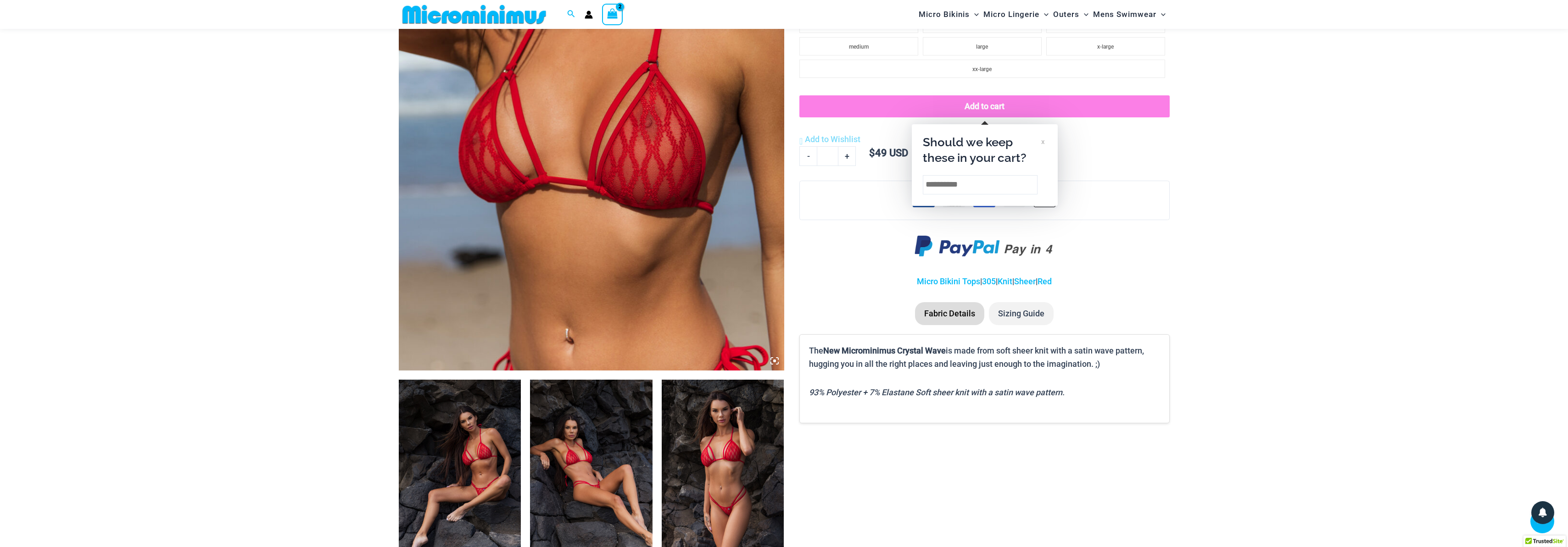
scroll to position [464, 0]
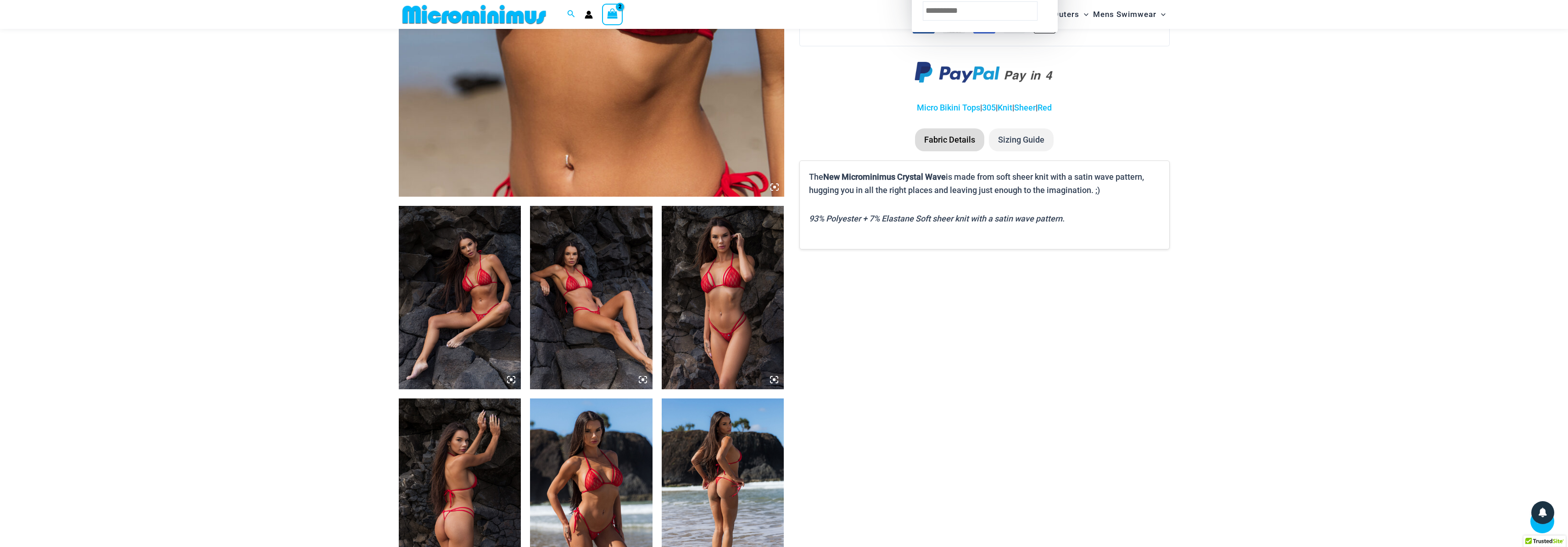
click at [735, 334] on img at bounding box center [723, 298] width 122 height 183
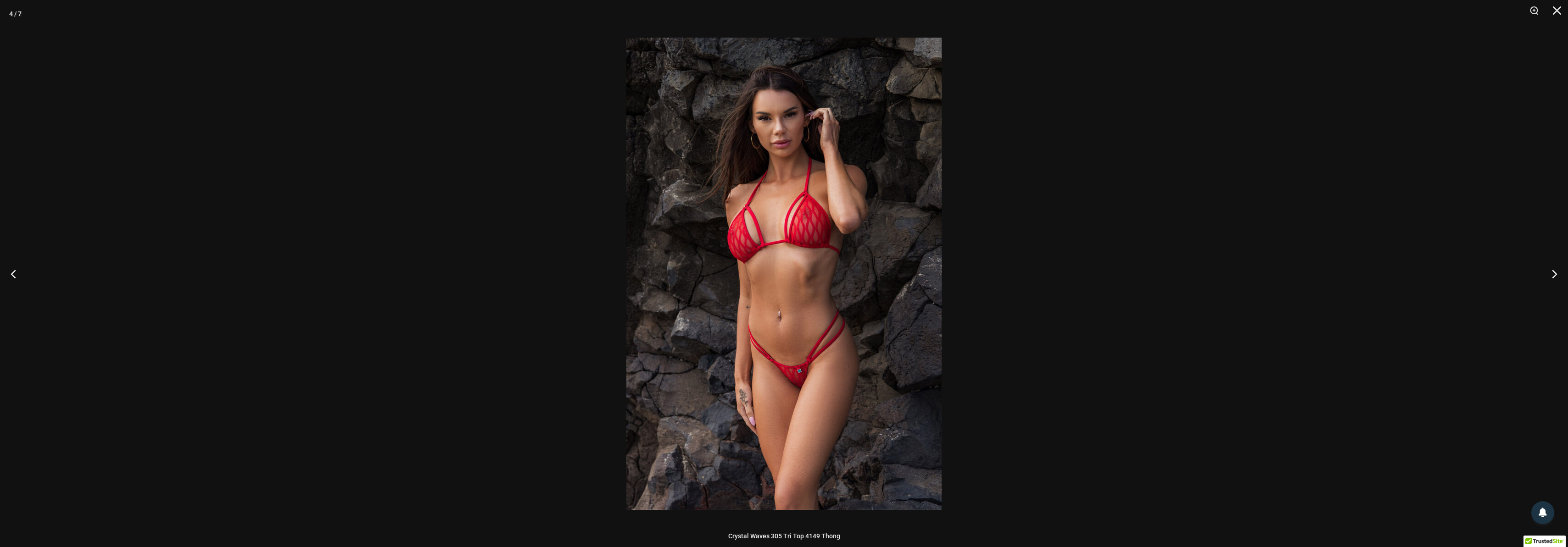
click at [361, 229] on div at bounding box center [784, 273] width 1568 height 547
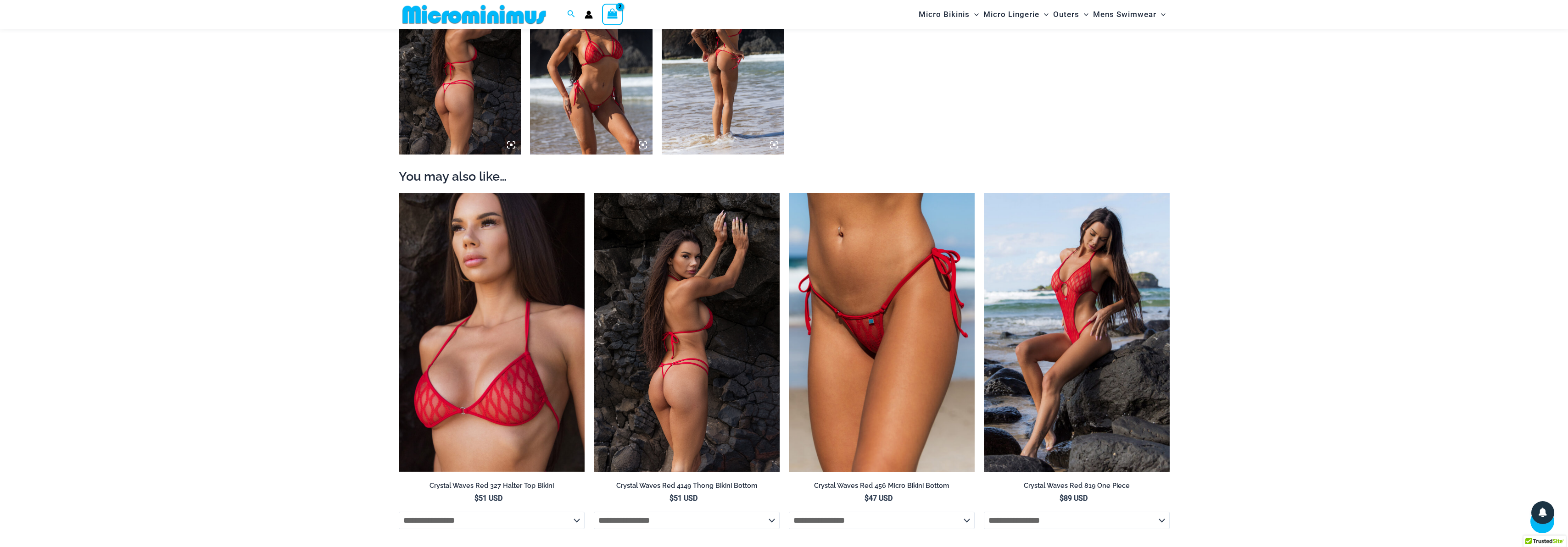
scroll to position [894, 0]
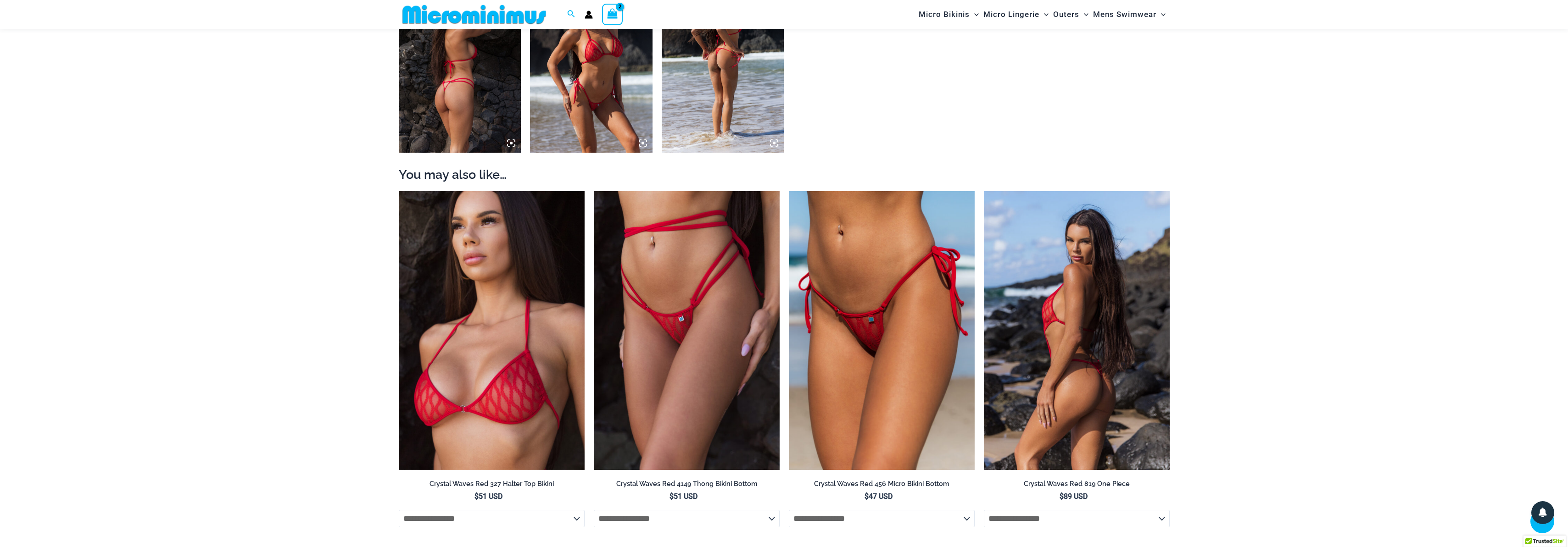
click at [1117, 364] on img at bounding box center [1077, 331] width 186 height 279
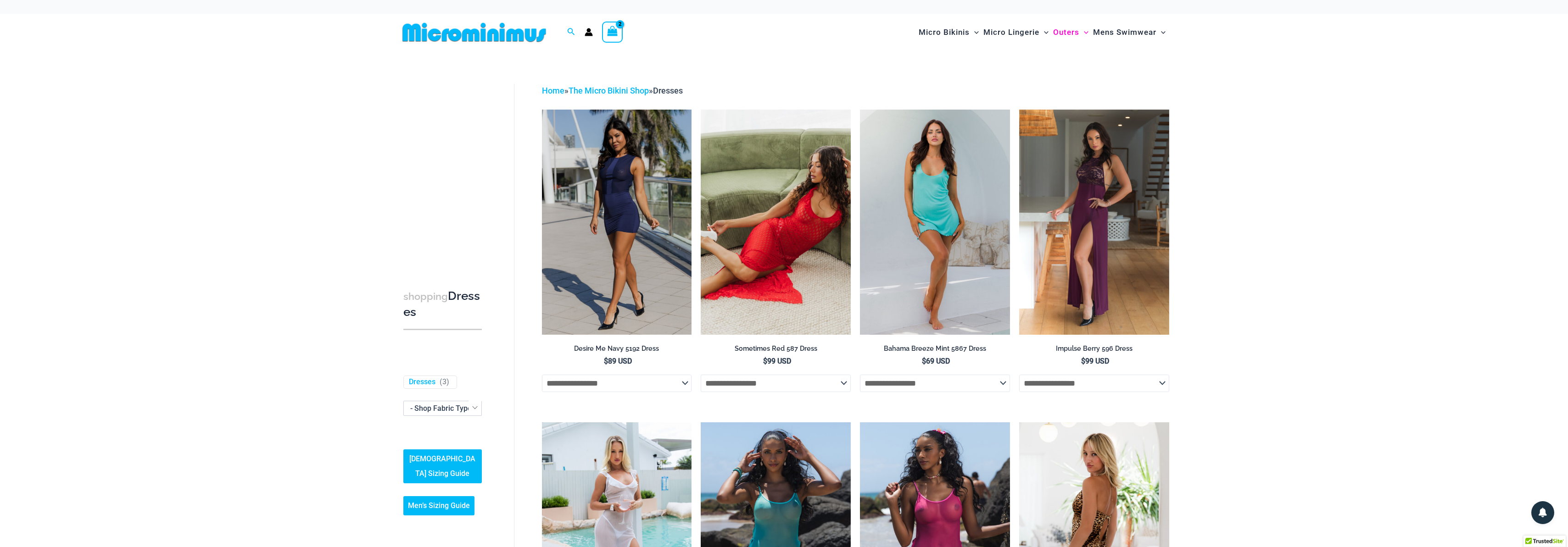
click at [1116, 474] on img at bounding box center [1094, 535] width 150 height 225
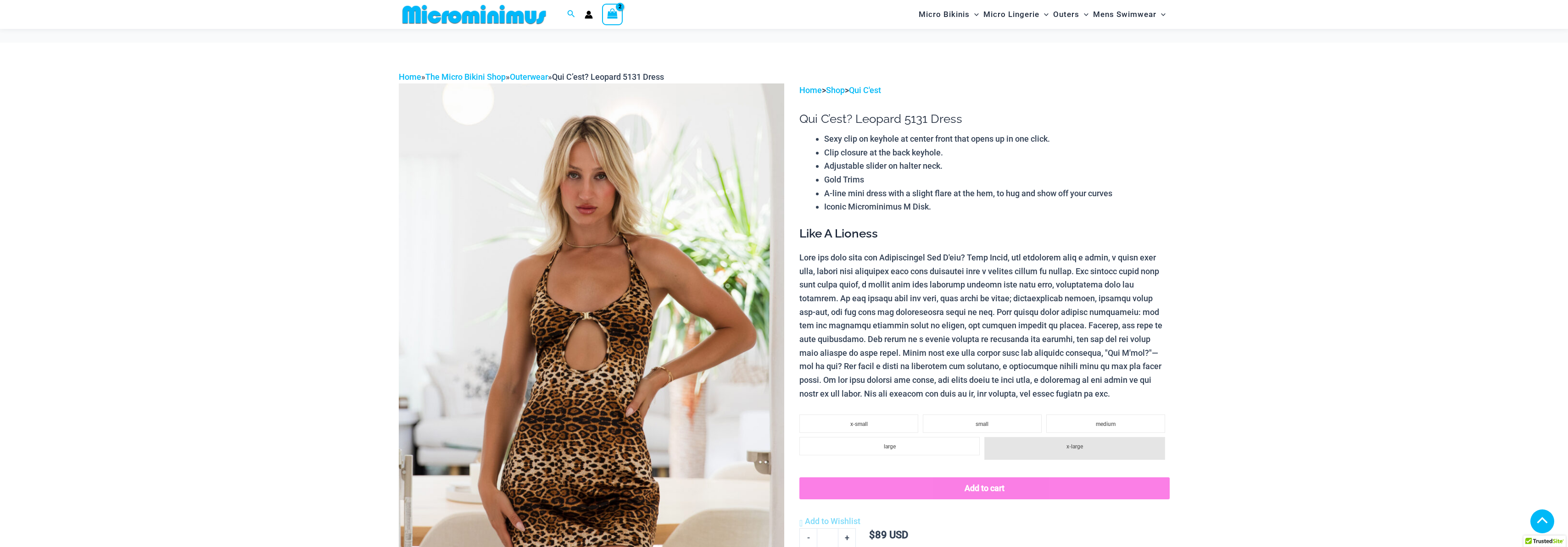
scroll to position [374, 0]
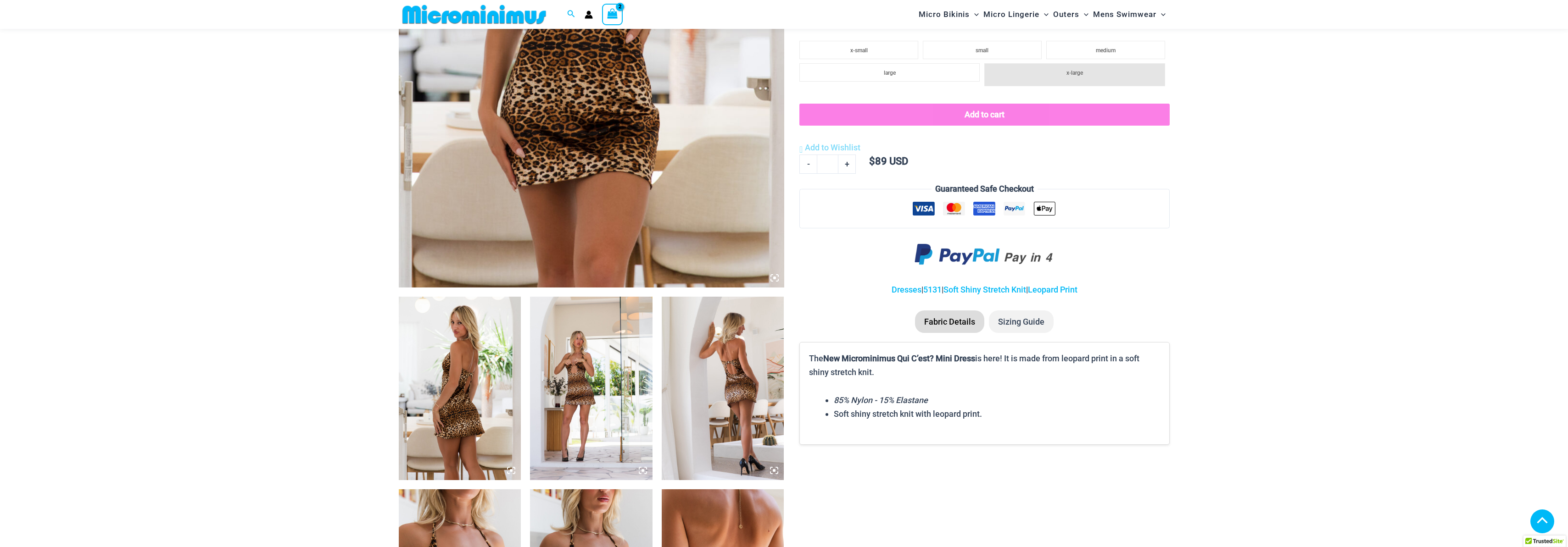
click at [687, 358] on img at bounding box center [723, 389] width 122 height 183
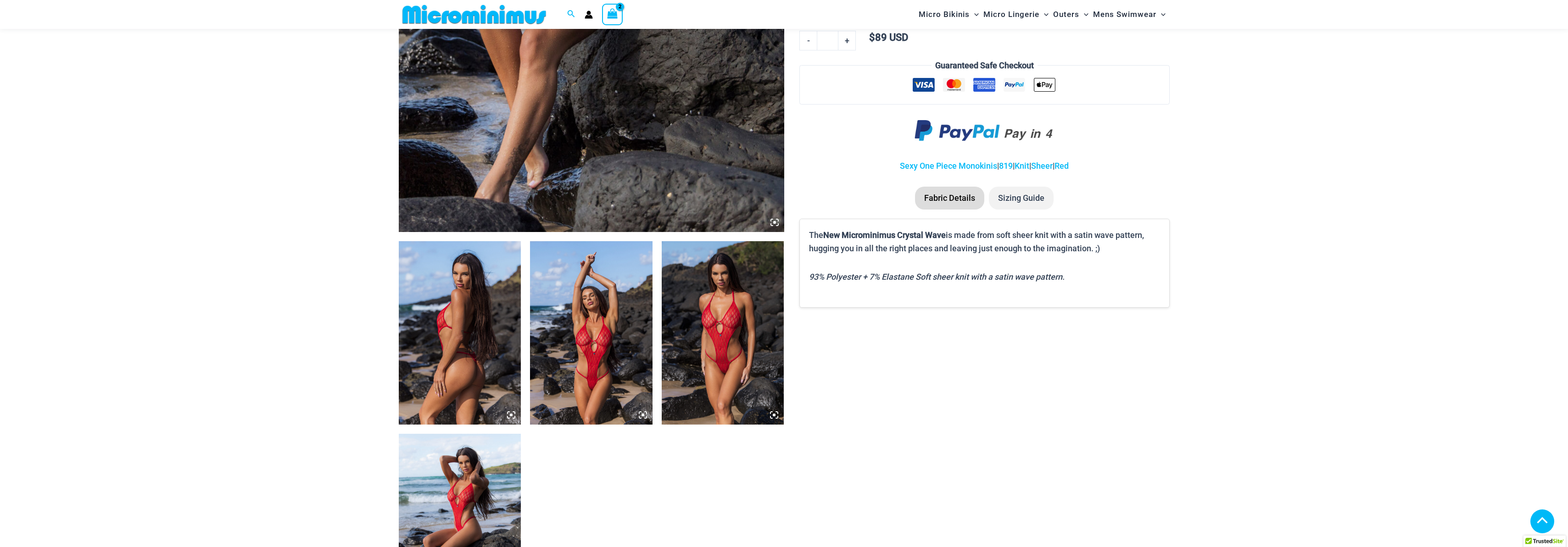
scroll to position [469, 0]
